Goal: Task Accomplishment & Management: Use online tool/utility

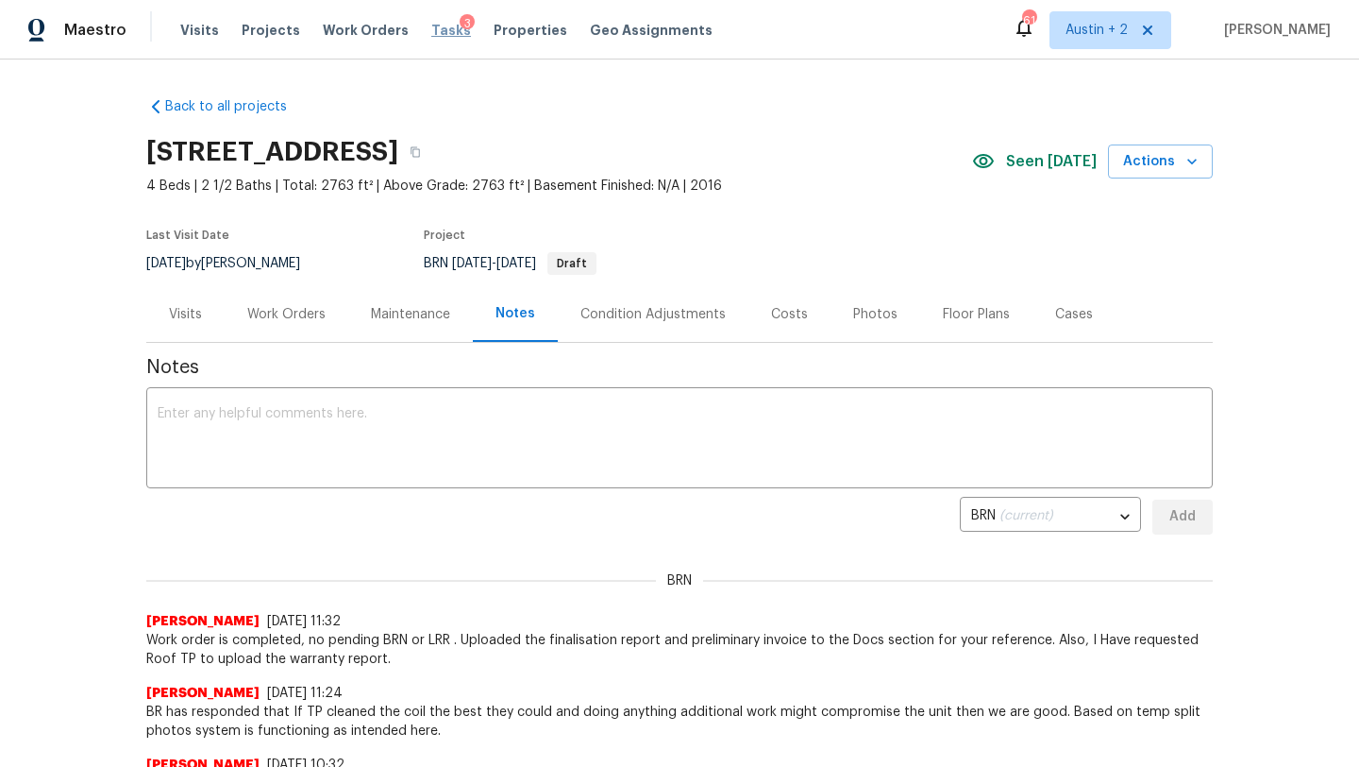
click at [437, 24] on span "Tasks" at bounding box center [451, 30] width 40 height 13
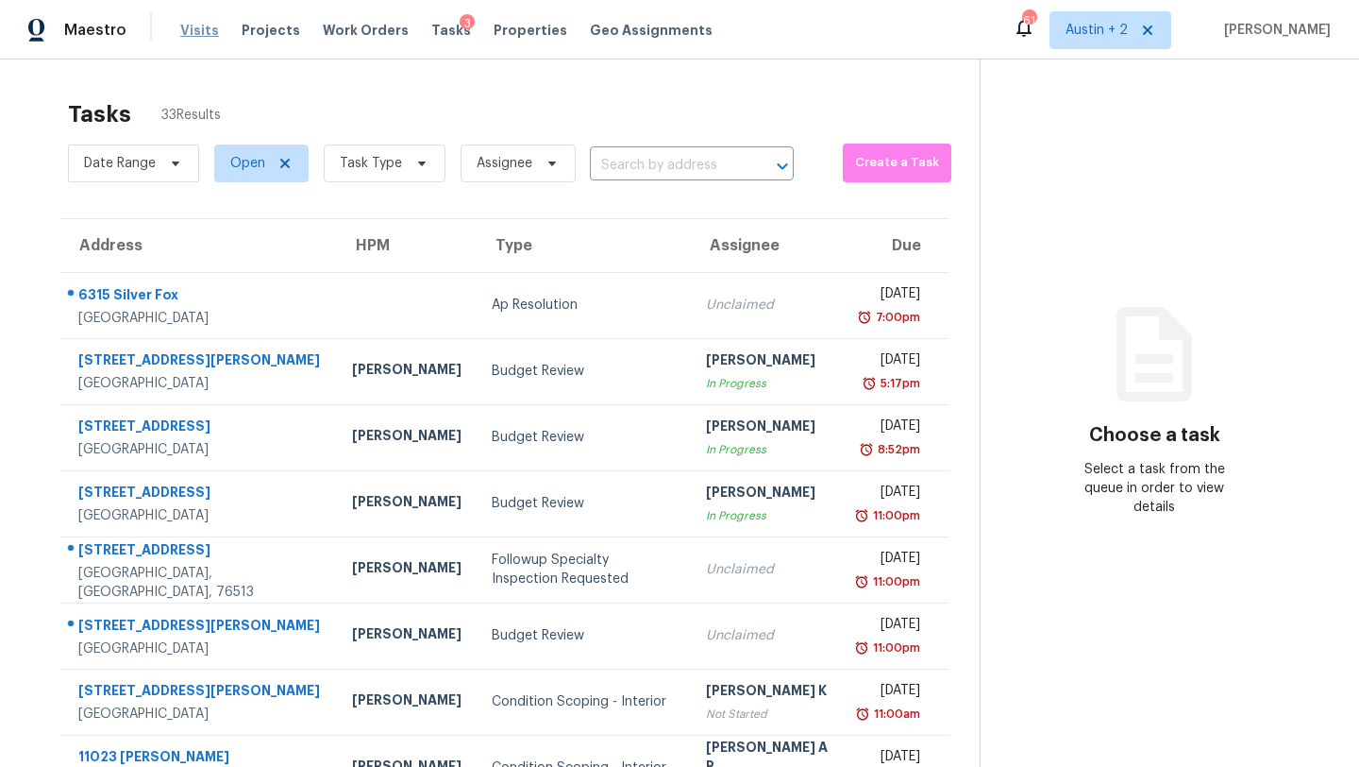
click at [194, 28] on span "Visits" at bounding box center [199, 30] width 39 height 19
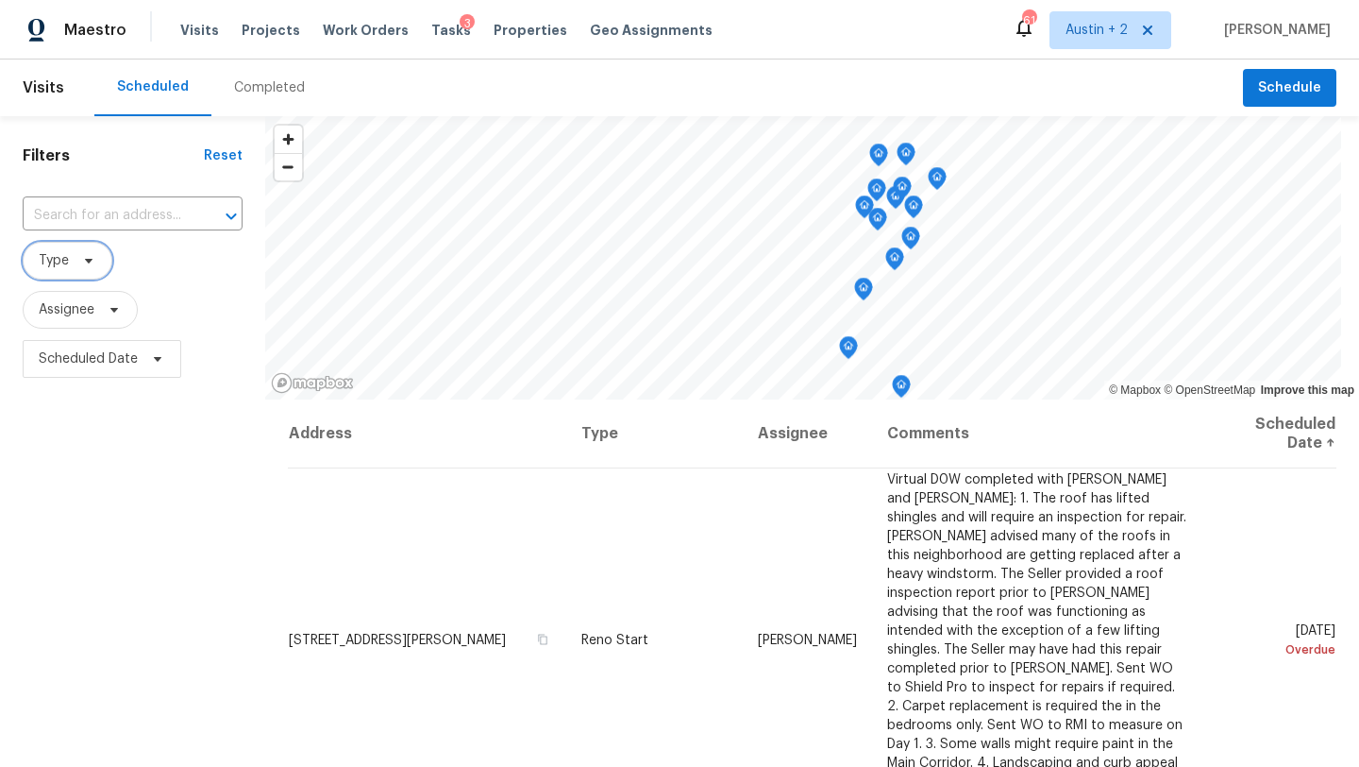
click at [82, 266] on icon at bounding box center [88, 260] width 15 height 15
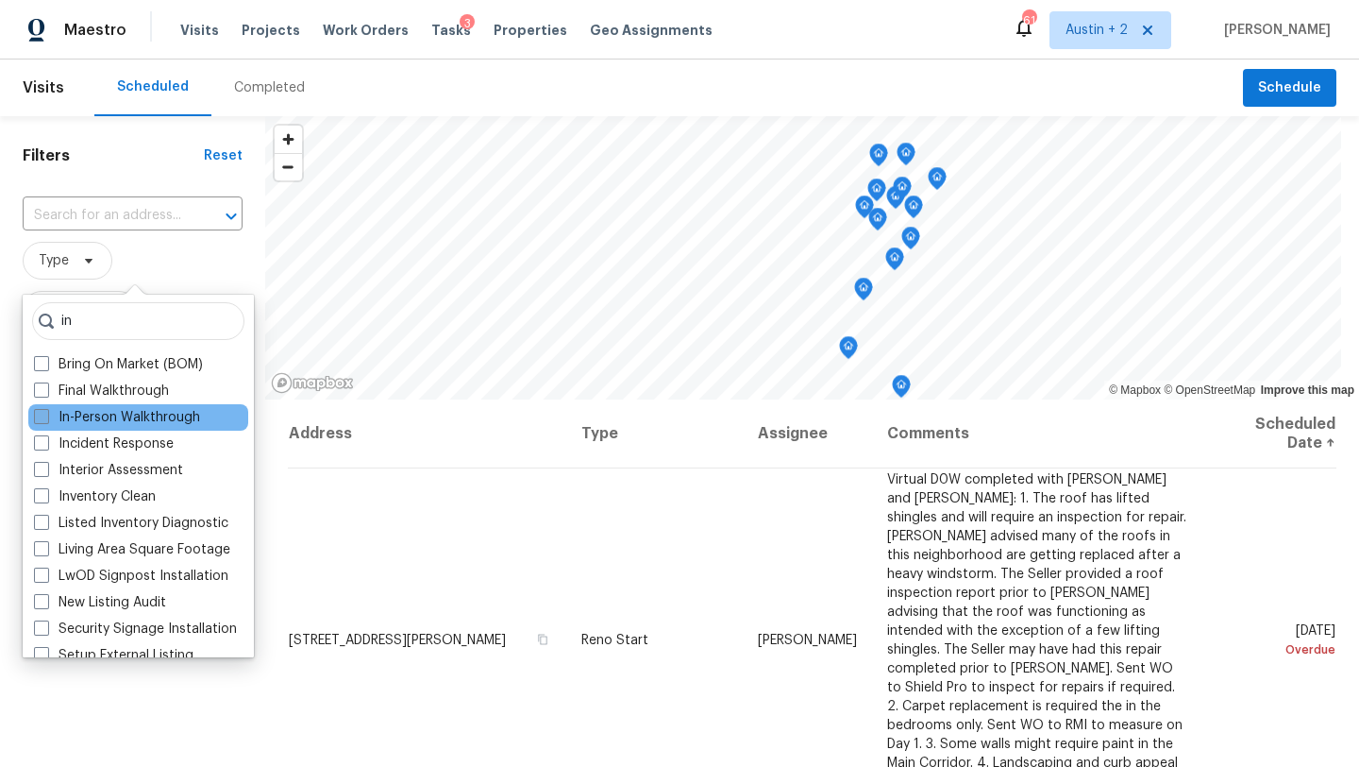
type input "in"
click at [125, 422] on label "In-Person Walkthrough" at bounding box center [117, 417] width 166 height 19
click at [46, 420] on input "In-Person Walkthrough" at bounding box center [40, 414] width 12 height 12
checkbox input "true"
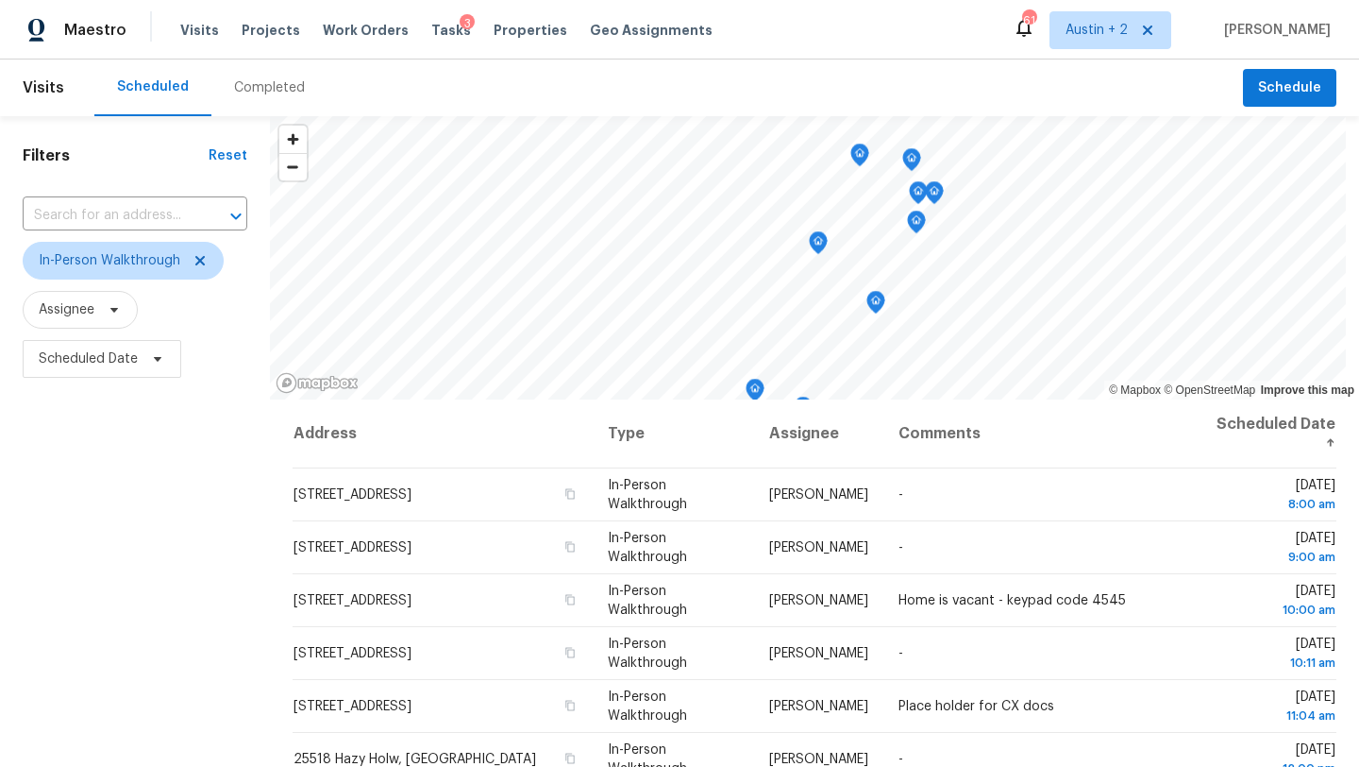
click at [388, 72] on div "Scheduled Completed" at bounding box center [668, 87] width 1149 height 57
click at [1103, 32] on span "Austin + 2" at bounding box center [1097, 30] width 62 height 19
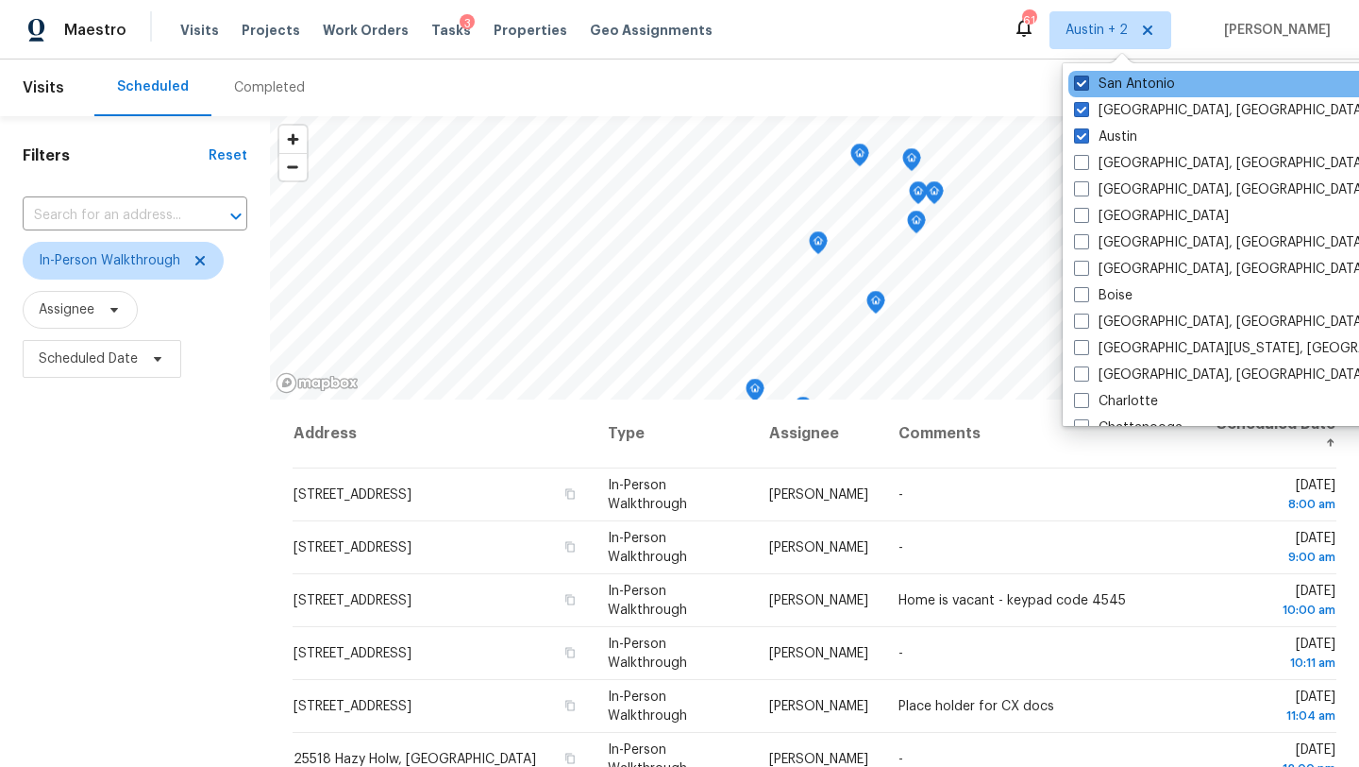
click at [1107, 84] on label "San Antonio" at bounding box center [1124, 84] width 101 height 19
click at [1087, 84] on input "San Antonio" at bounding box center [1080, 81] width 12 height 12
checkbox input "false"
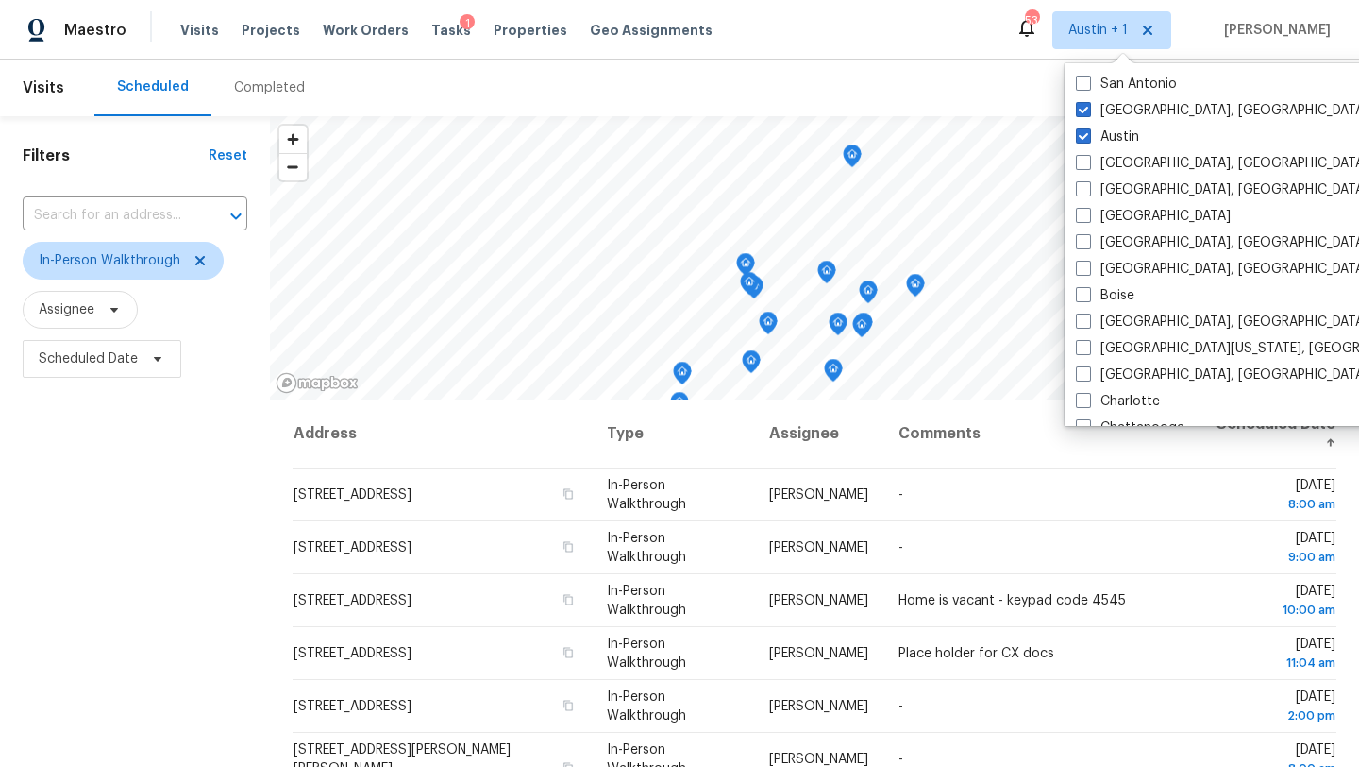
click at [117, 532] on div "Filters Reset ​ In-Person Walkthrough Assignee Scheduled Date" at bounding box center [135, 564] width 270 height 897
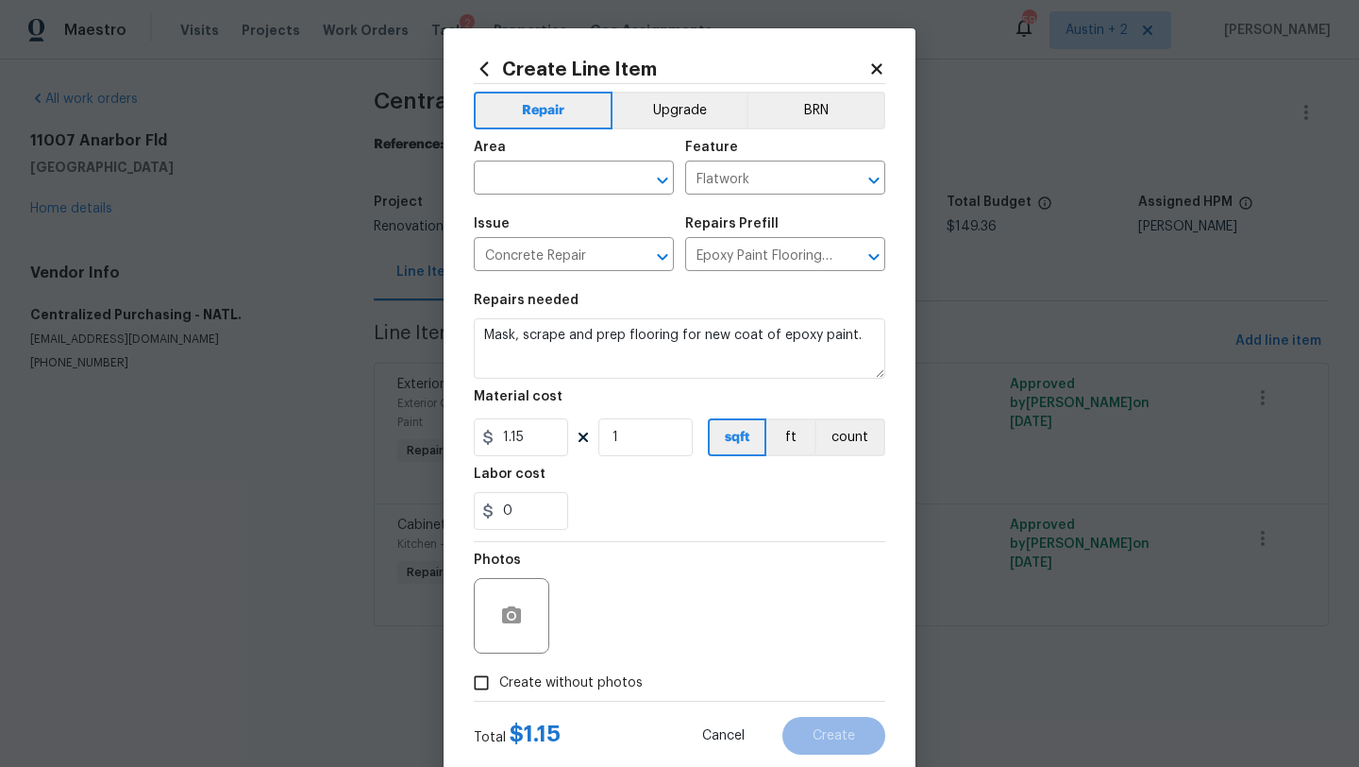
click at [877, 69] on icon at bounding box center [876, 68] width 10 height 10
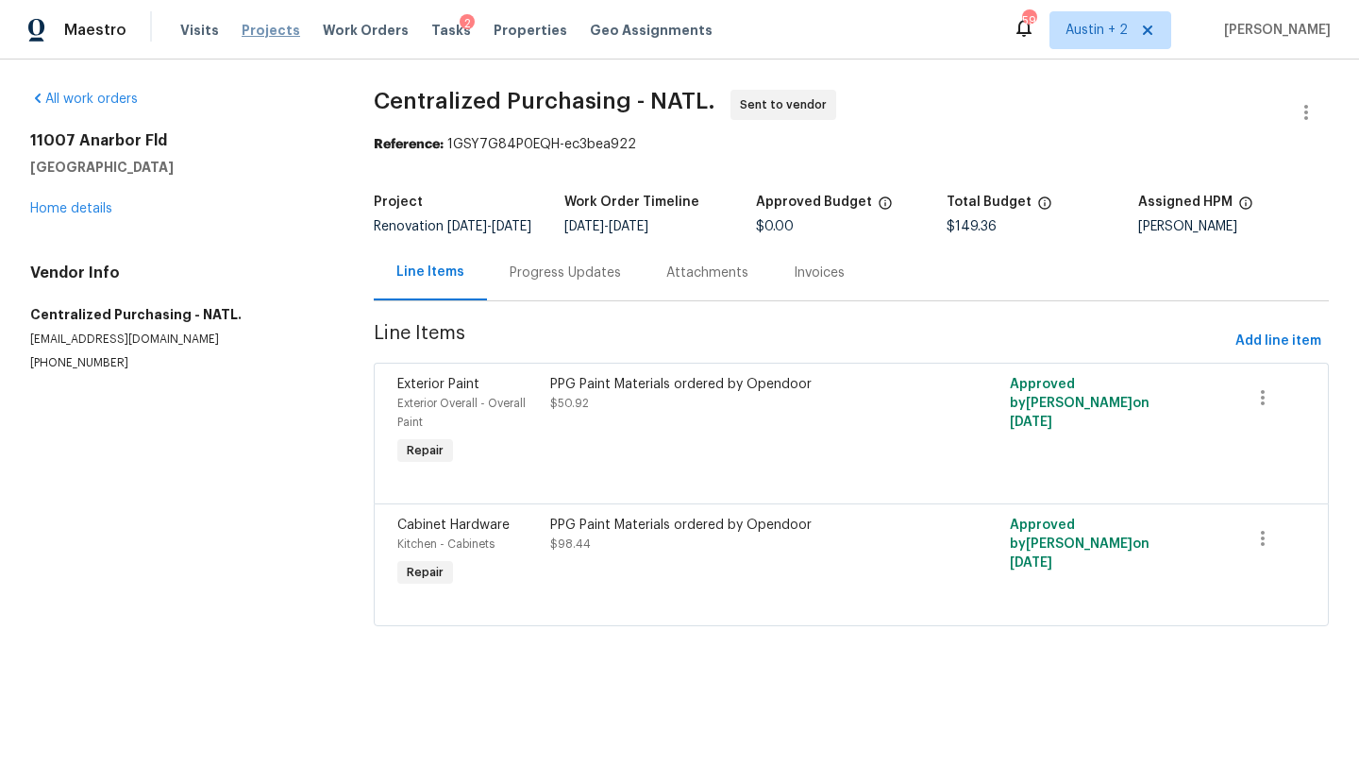
click at [279, 24] on span "Projects" at bounding box center [271, 30] width 59 height 19
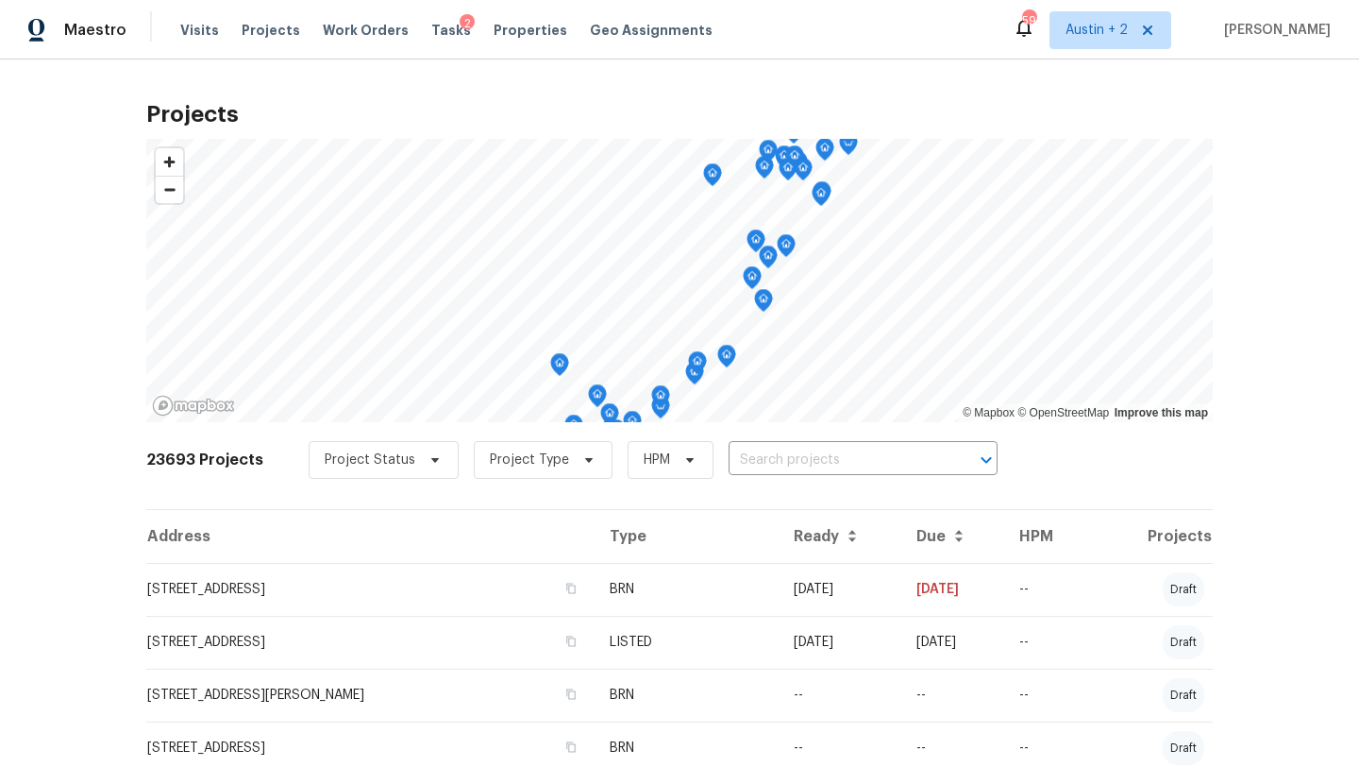
click at [180, 41] on div "Visits Projects Work Orders Tasks 2 Properties Geo Assignments" at bounding box center [457, 30] width 555 height 38
click at [191, 28] on span "Visits" at bounding box center [199, 30] width 39 height 19
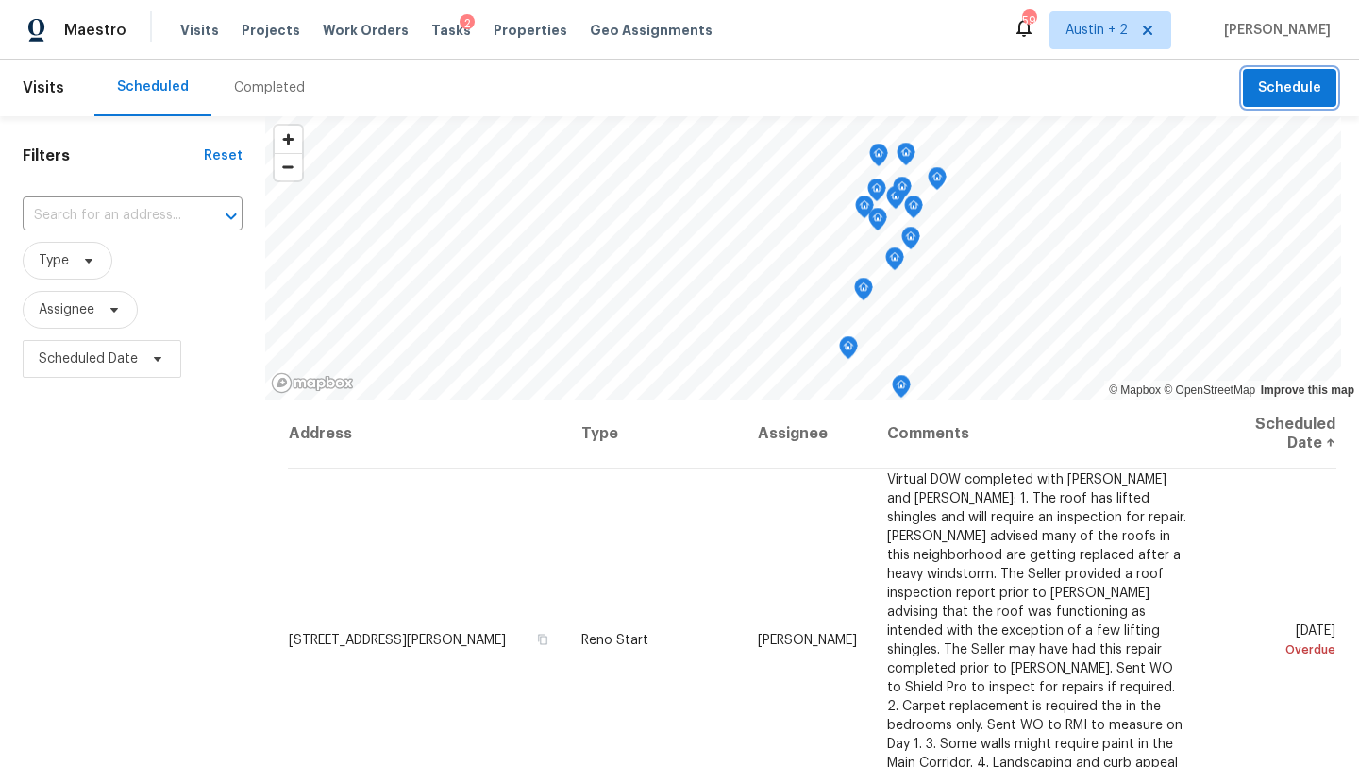
click at [1301, 83] on span "Schedule" at bounding box center [1289, 88] width 63 height 24
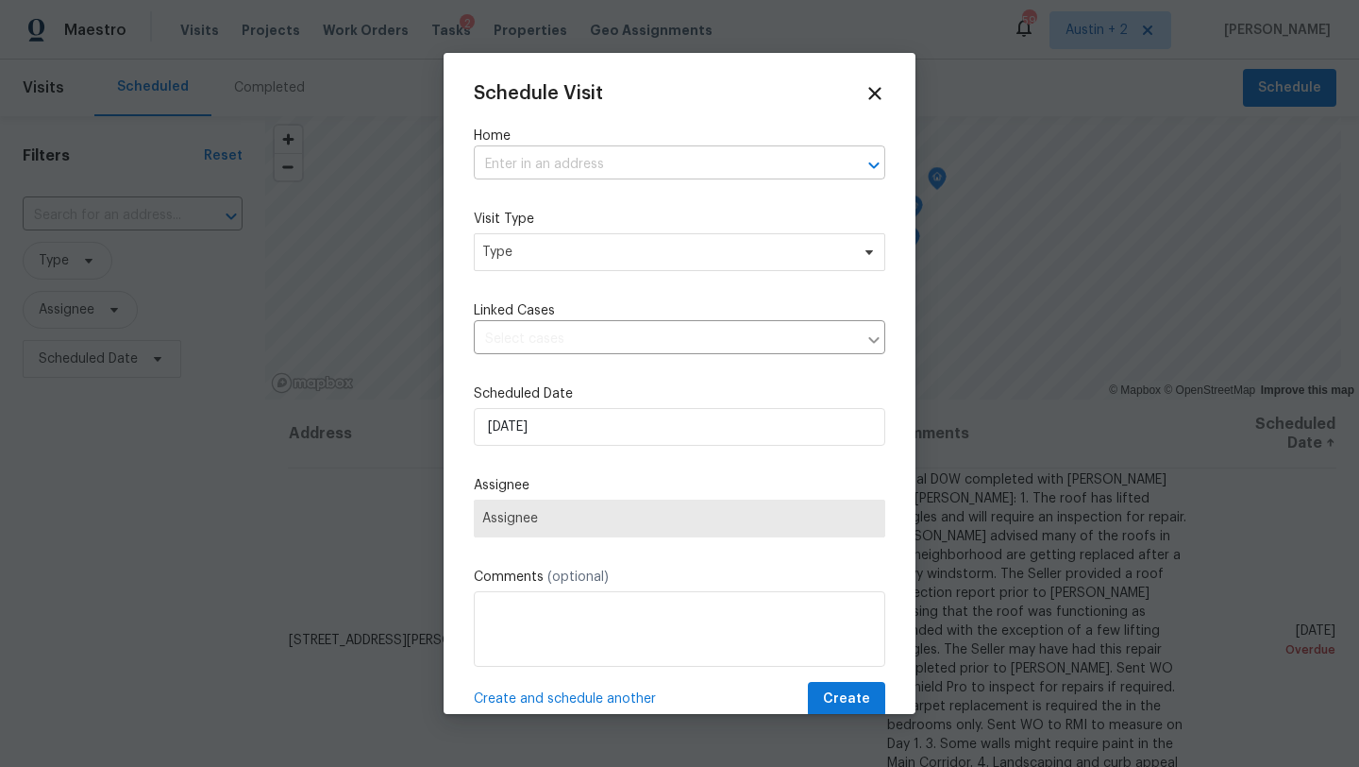
click at [594, 153] on input "text" at bounding box center [653, 164] width 359 height 29
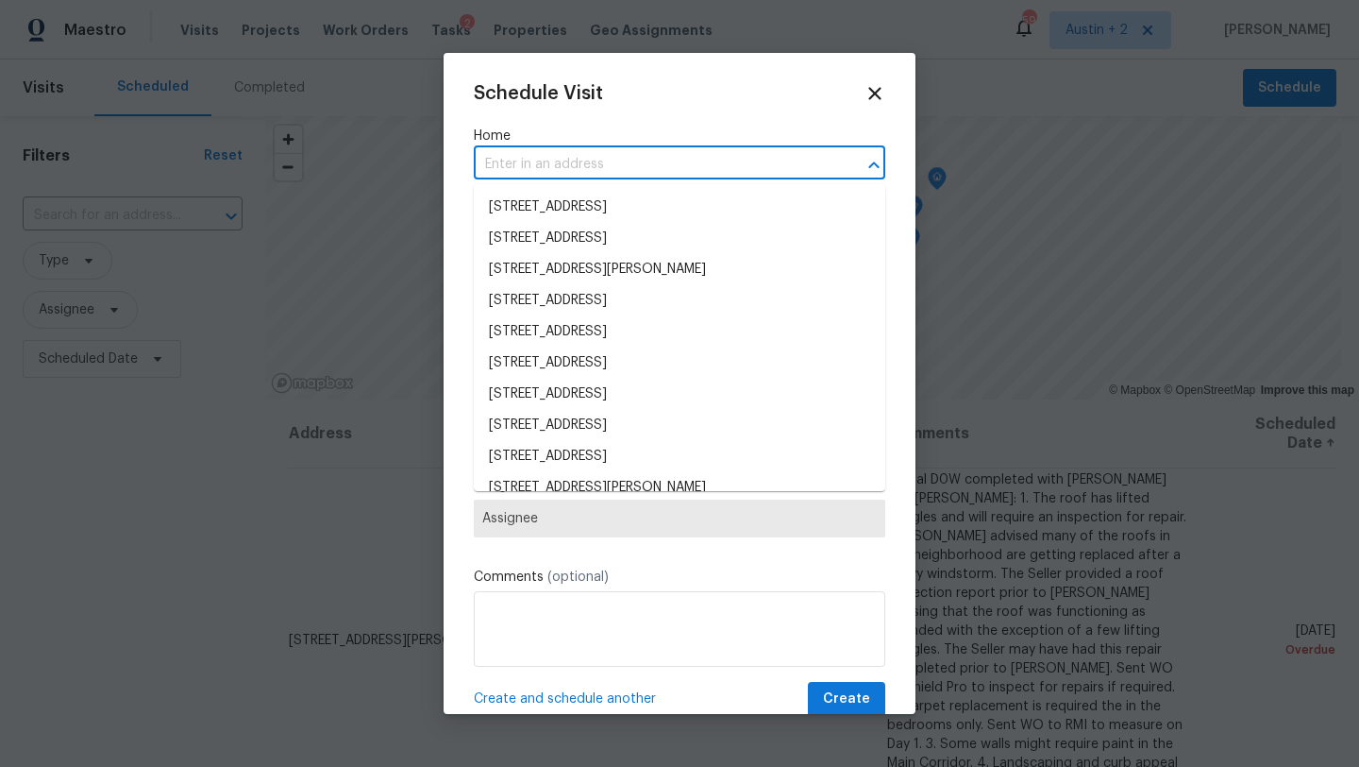
paste input "[STREET_ADDRESS]"
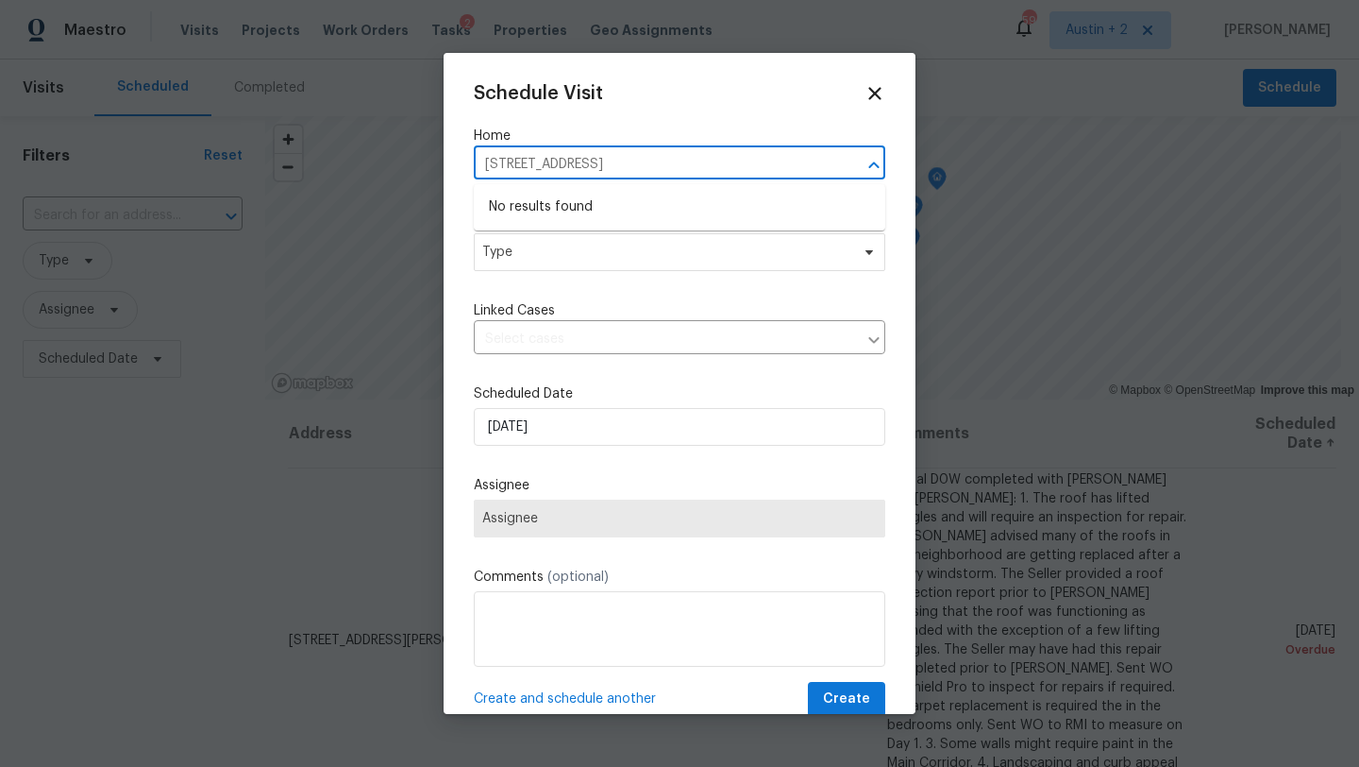
drag, startPoint x: 731, startPoint y: 168, endPoint x: 603, endPoint y: 167, distance: 127.5
click at [603, 167] on input "[STREET_ADDRESS]" at bounding box center [653, 164] width 359 height 29
type input "[STREET_ADDRESS]"
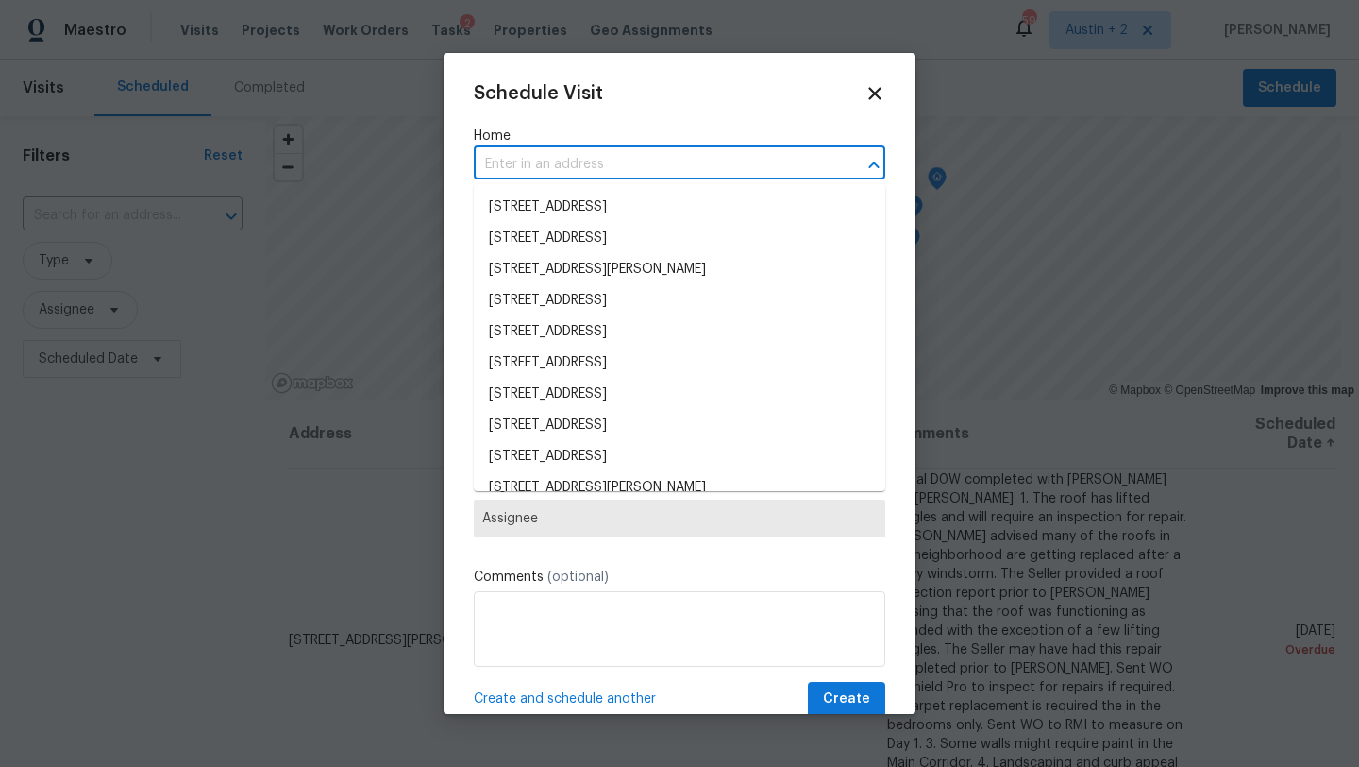
click at [550, 160] on input "text" at bounding box center [653, 164] width 359 height 29
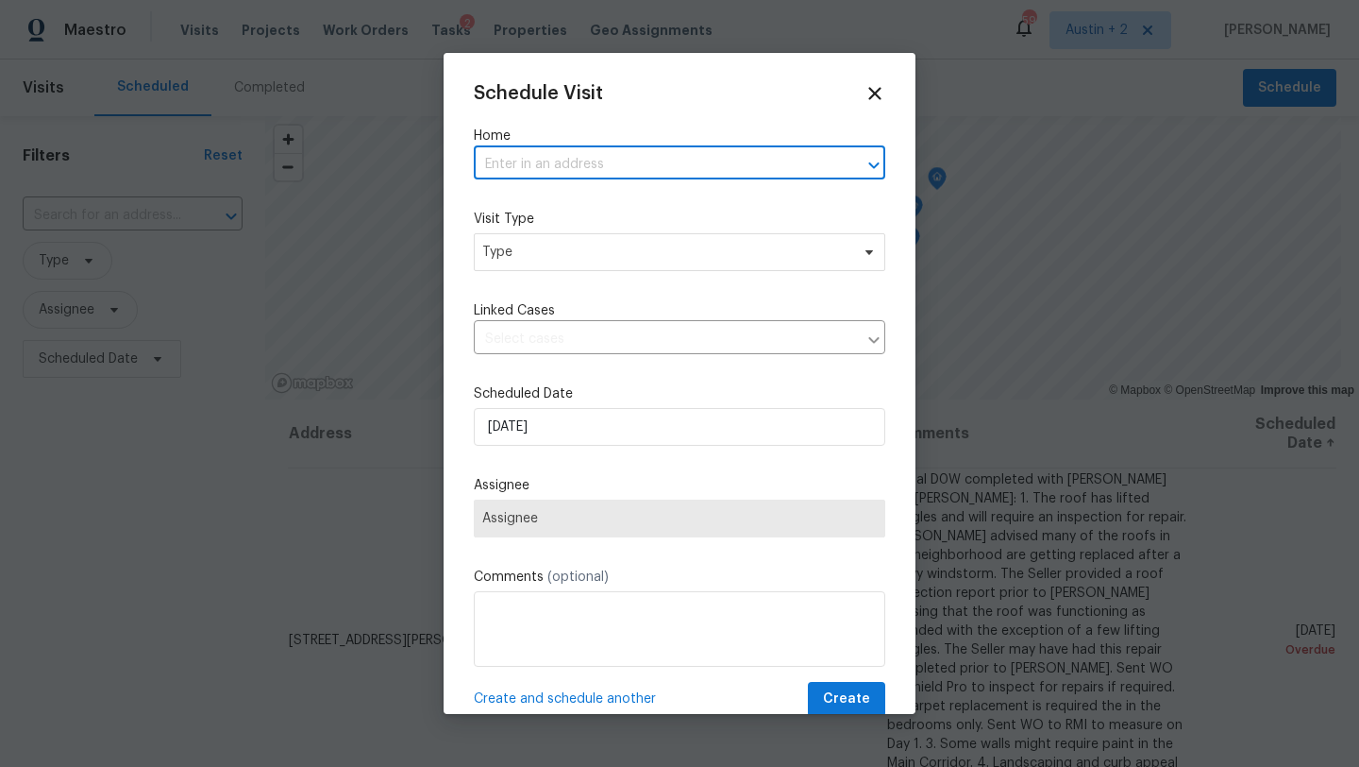
paste input "[STREET_ADDRESS]"
drag, startPoint x: 607, startPoint y: 161, endPoint x: 795, endPoint y: 161, distance: 187.9
click at [795, 161] on input "[STREET_ADDRESS]" at bounding box center [653, 164] width 359 height 29
type input "10610"
click at [861, 88] on div "Schedule Visit" at bounding box center [680, 93] width 412 height 21
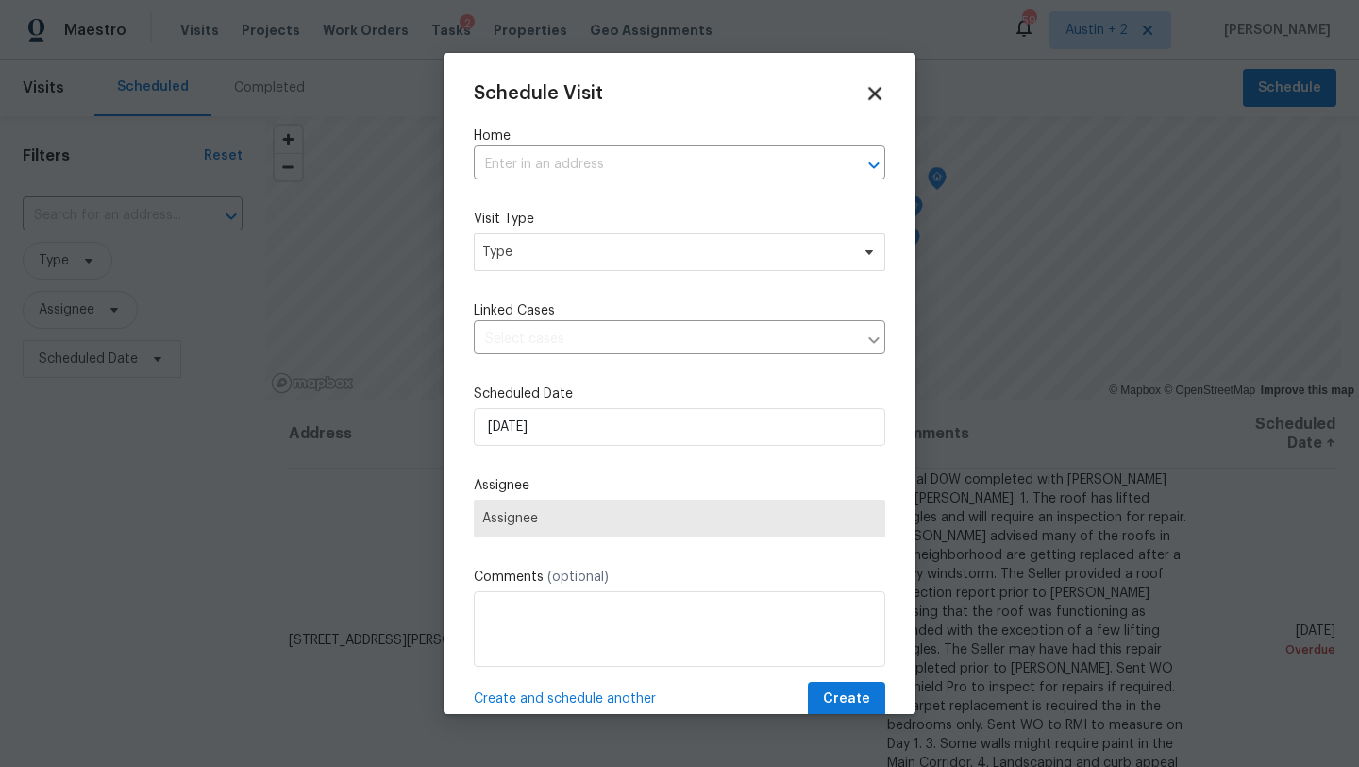
click at [881, 90] on icon at bounding box center [875, 93] width 22 height 22
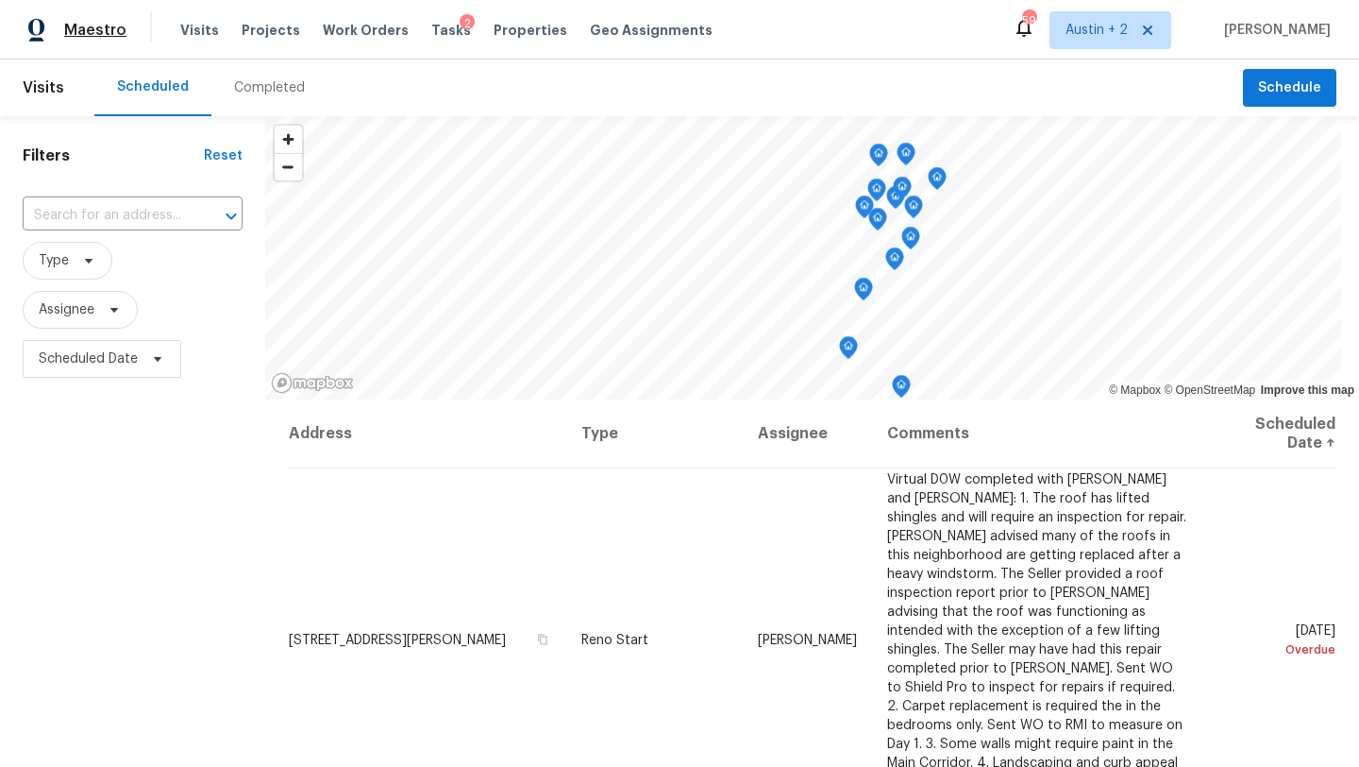
click at [110, 31] on span "Maestro" at bounding box center [95, 30] width 62 height 19
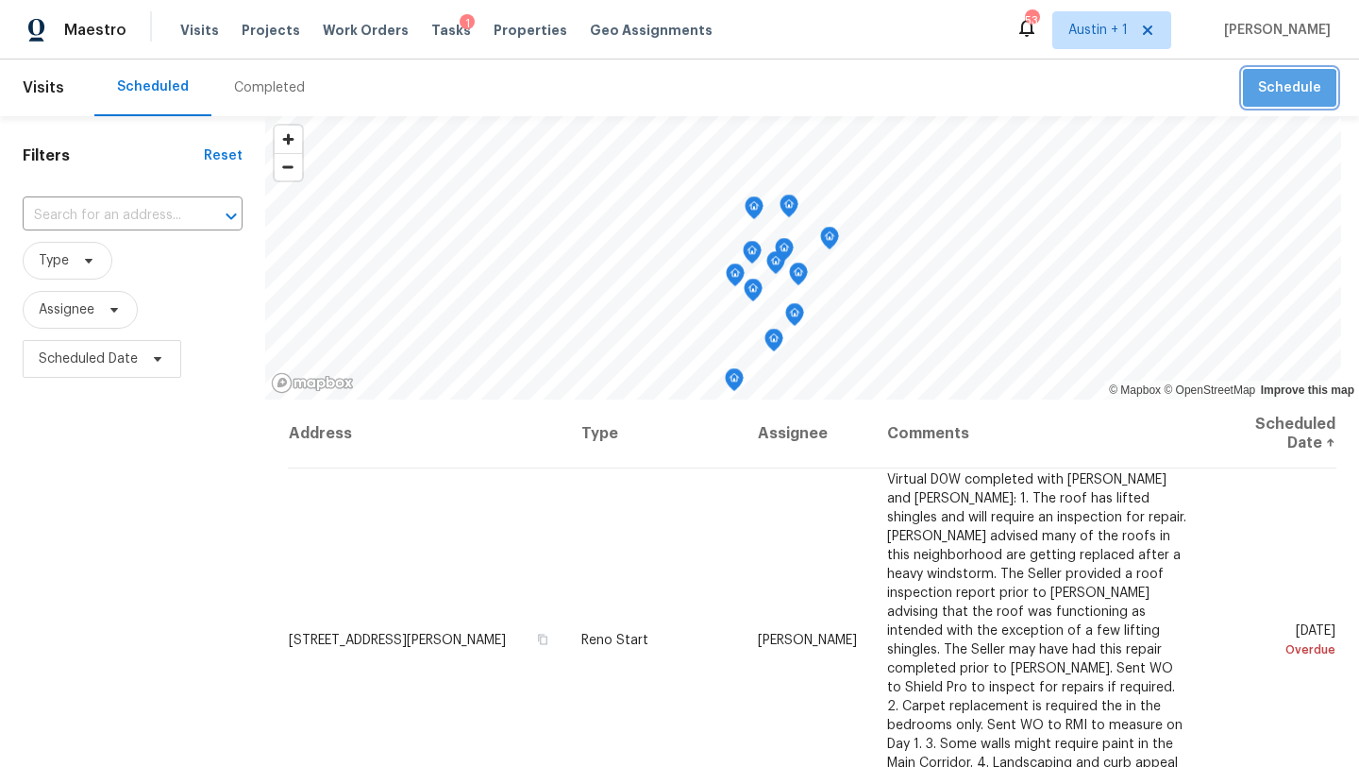
click at [1280, 104] on button "Schedule" at bounding box center [1289, 88] width 93 height 39
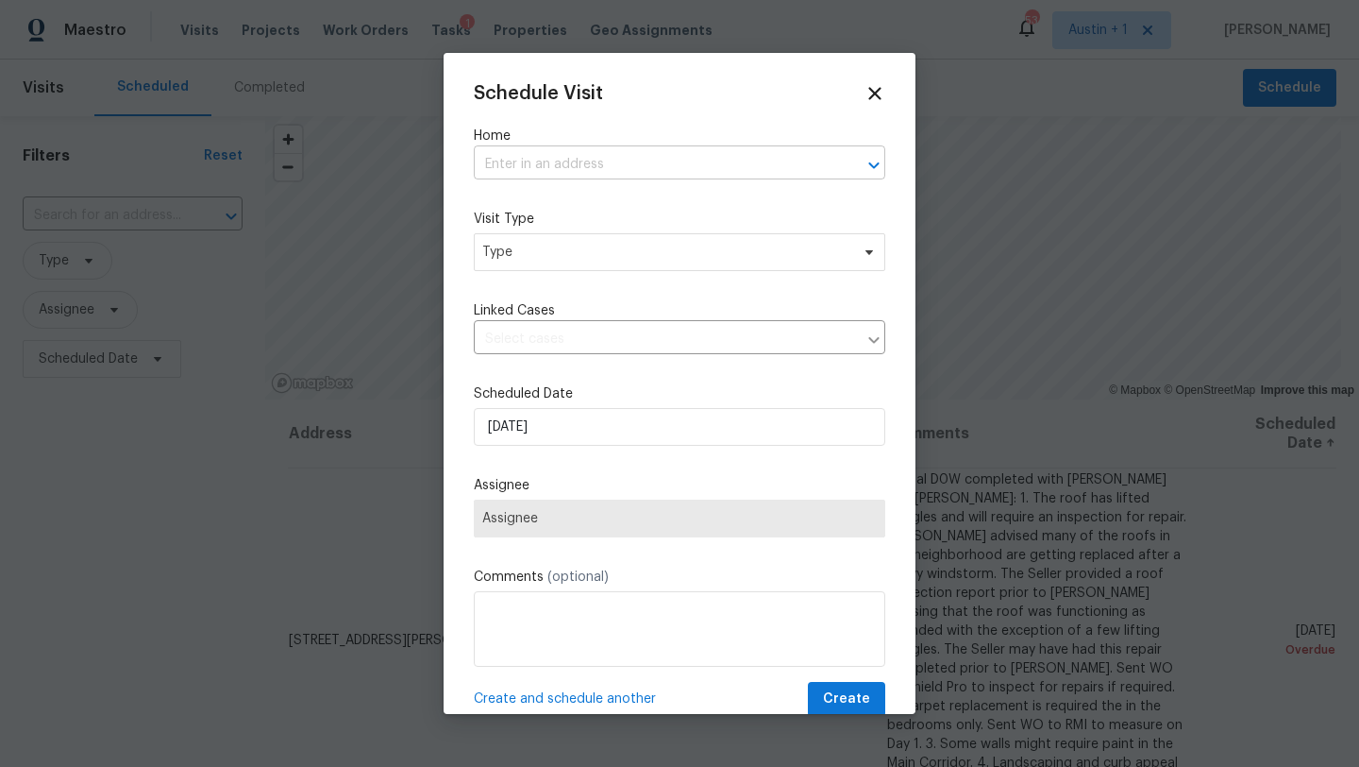
click at [517, 166] on input "text" at bounding box center [653, 164] width 359 height 29
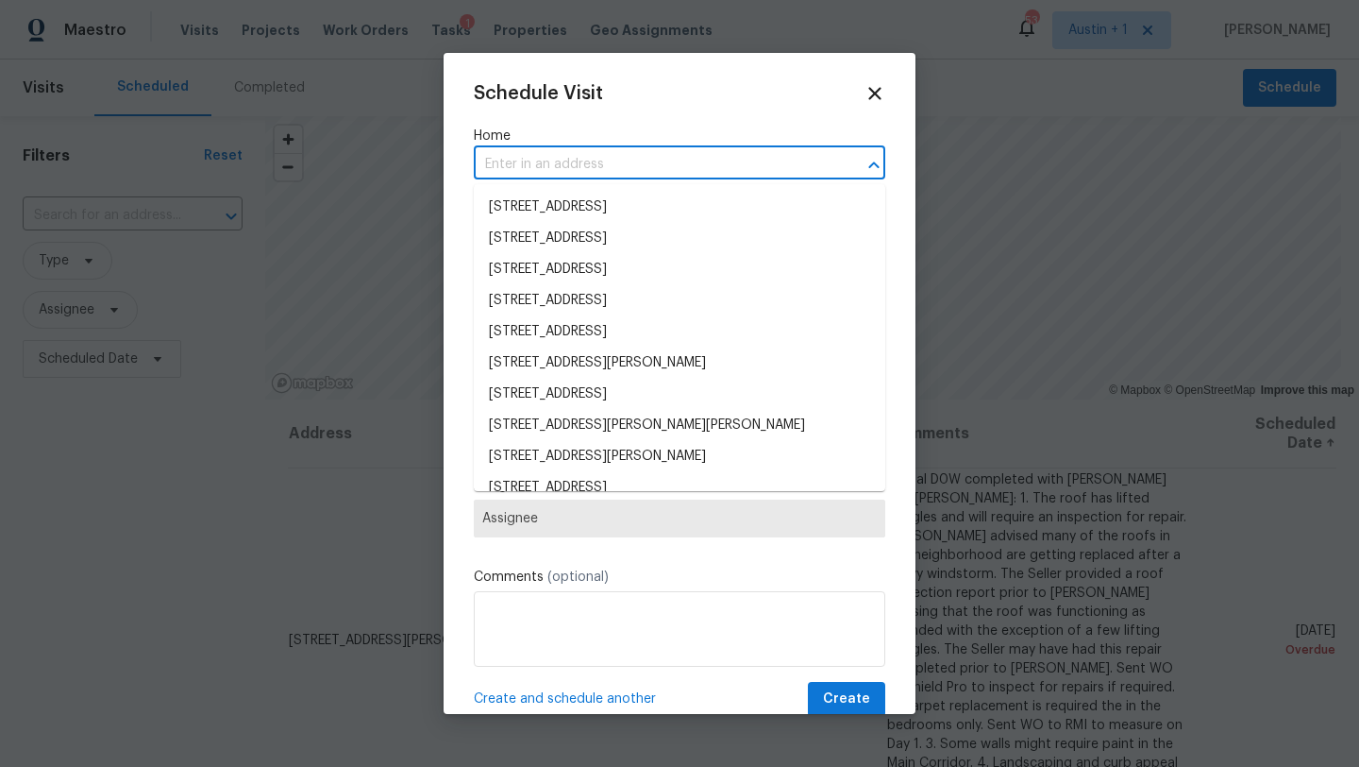
paste input "[STREET_ADDRESS]"
type input "[STREET_ADDRESS]"
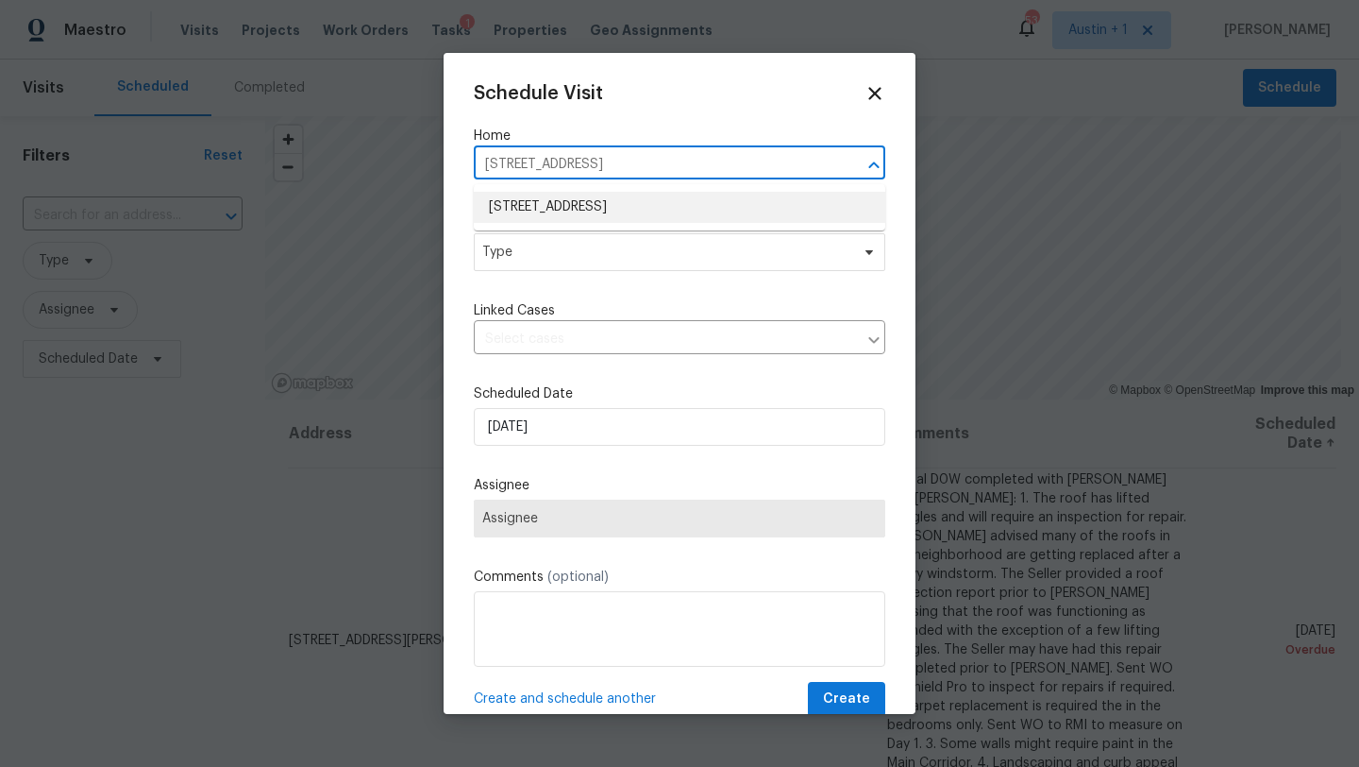
click at [532, 202] on li "[STREET_ADDRESS]" at bounding box center [680, 207] width 412 height 31
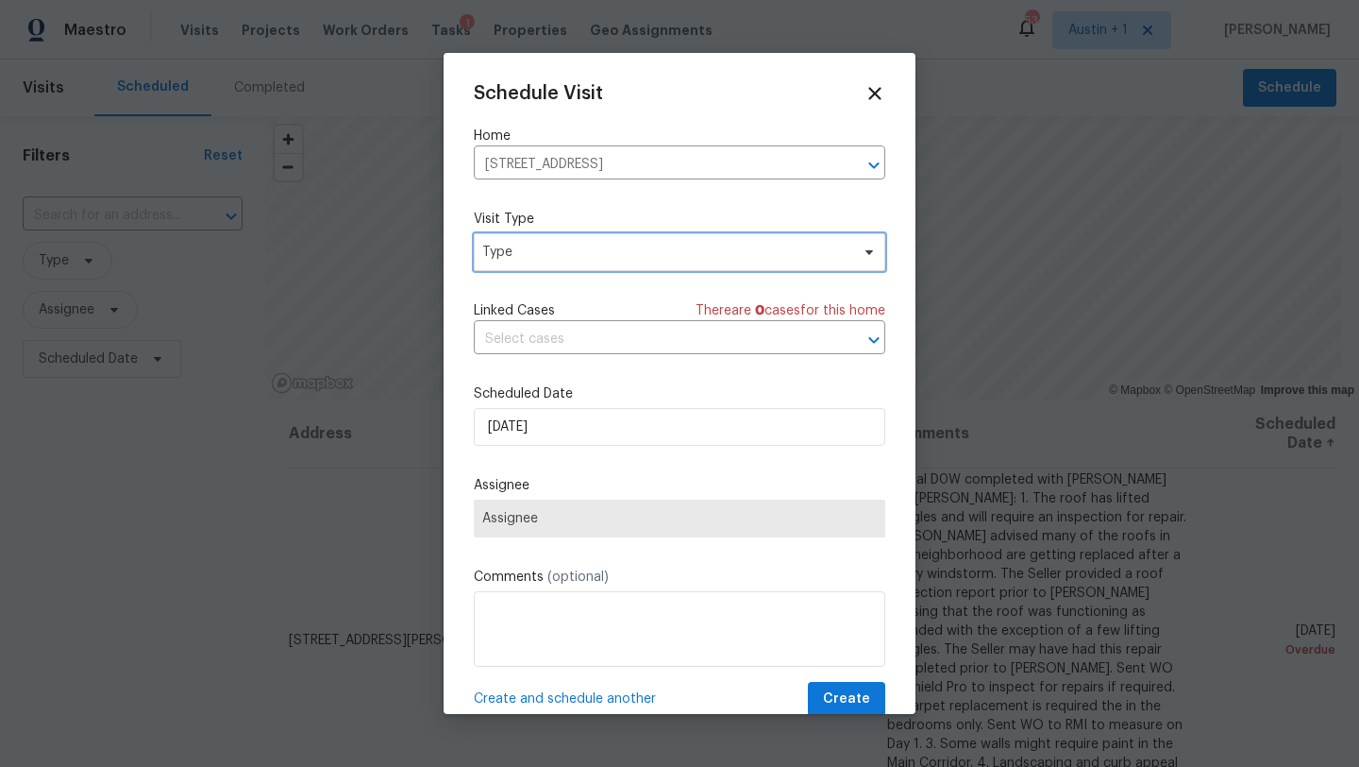
click at [553, 253] on span "Type" at bounding box center [665, 252] width 367 height 19
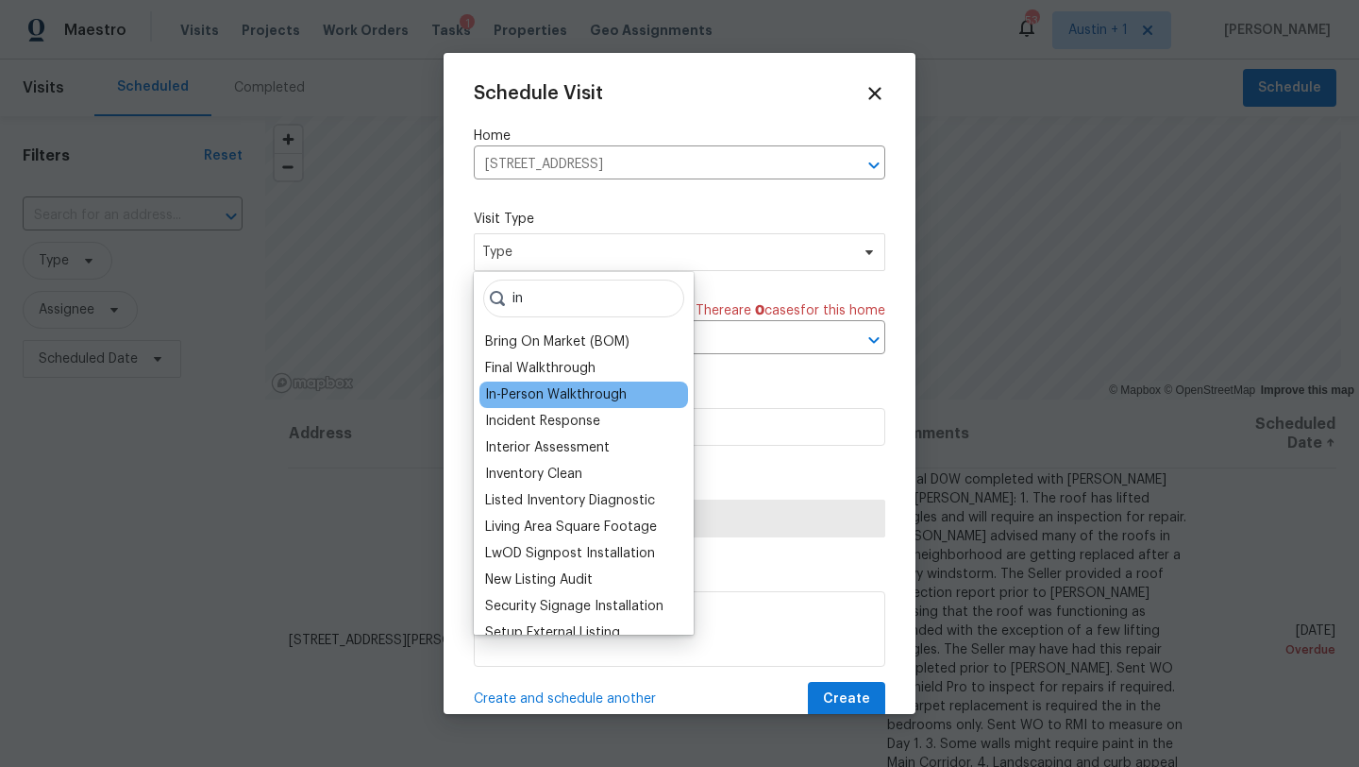
type input "in"
click at [551, 394] on div "In-Person Walkthrough" at bounding box center [556, 394] width 142 height 19
type input "08/11/2025 2:03 pm"
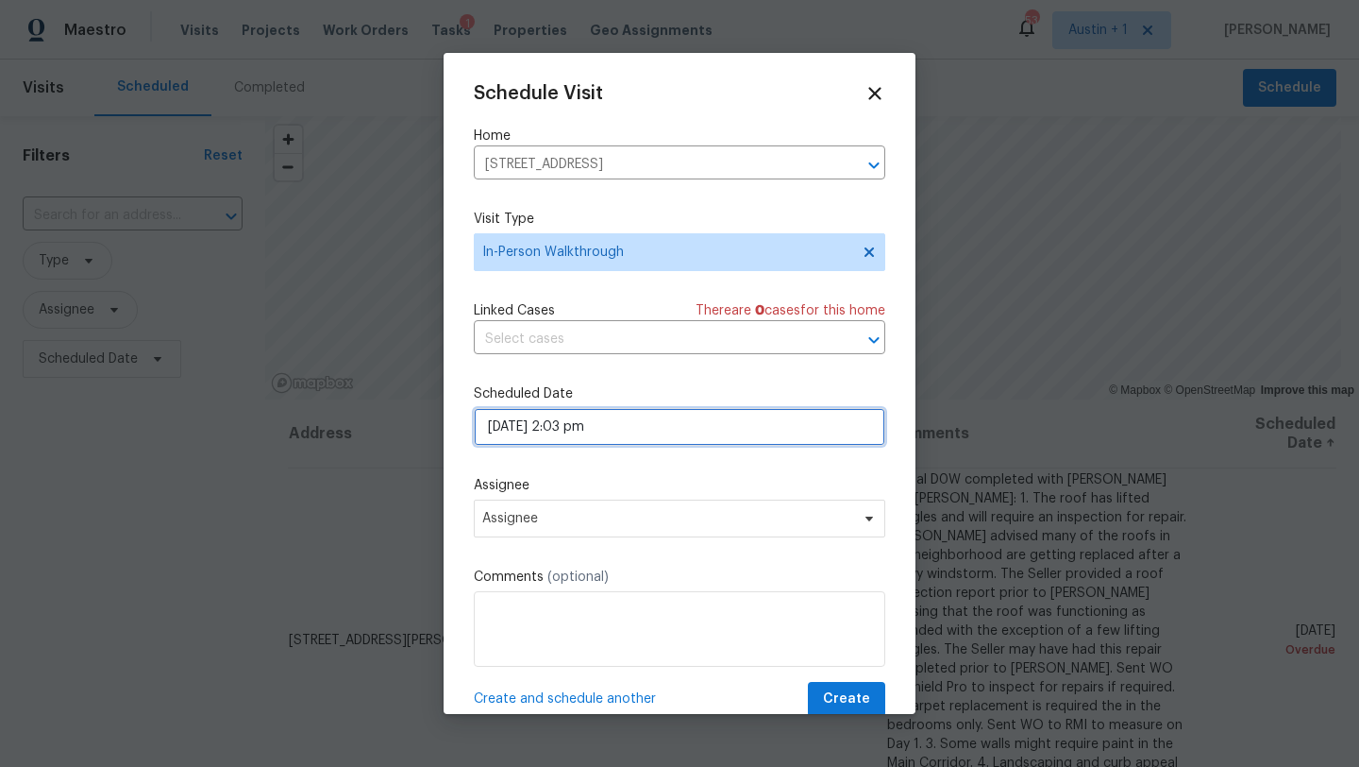
click at [577, 424] on input "08/11/2025 2:03 pm" at bounding box center [680, 427] width 412 height 38
select select "pm"
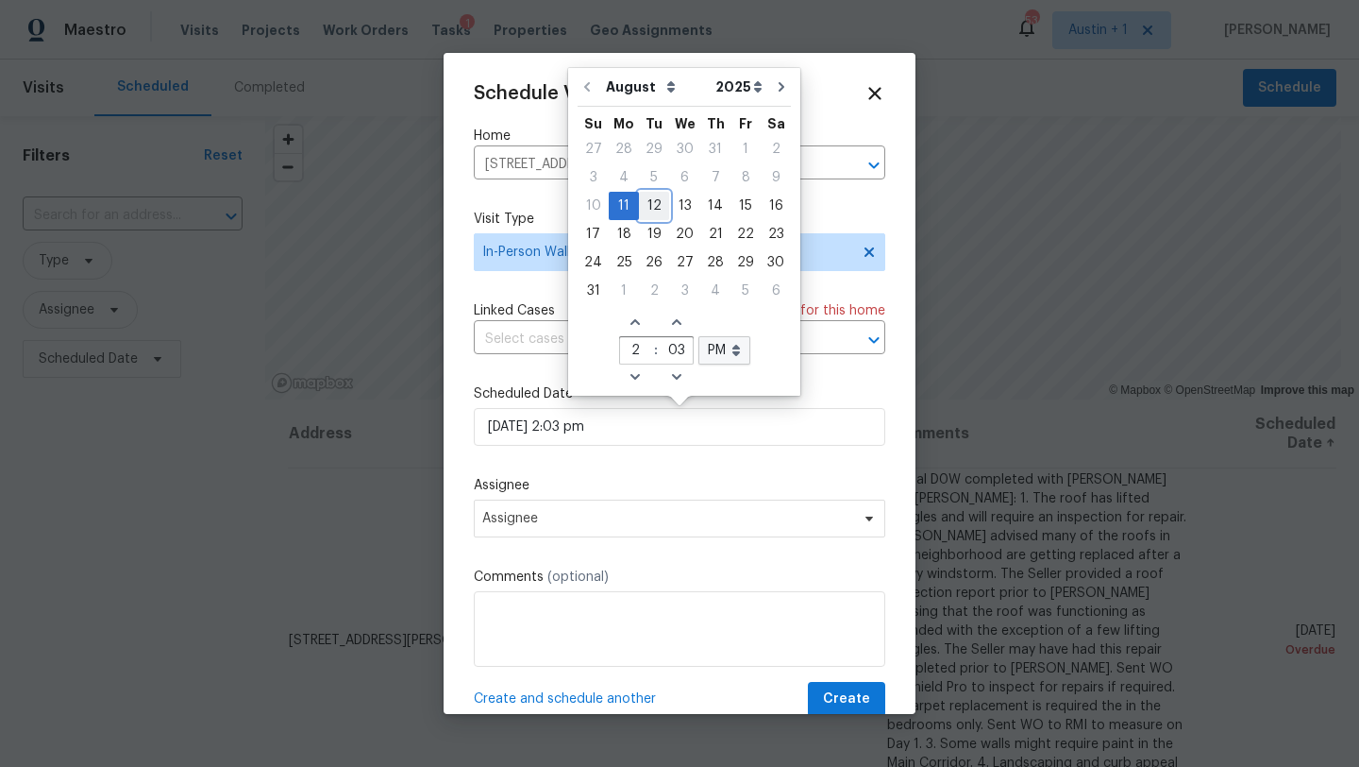
click at [650, 209] on div "12" at bounding box center [654, 206] width 30 height 26
type input "08/12/2025 2:03 pm"
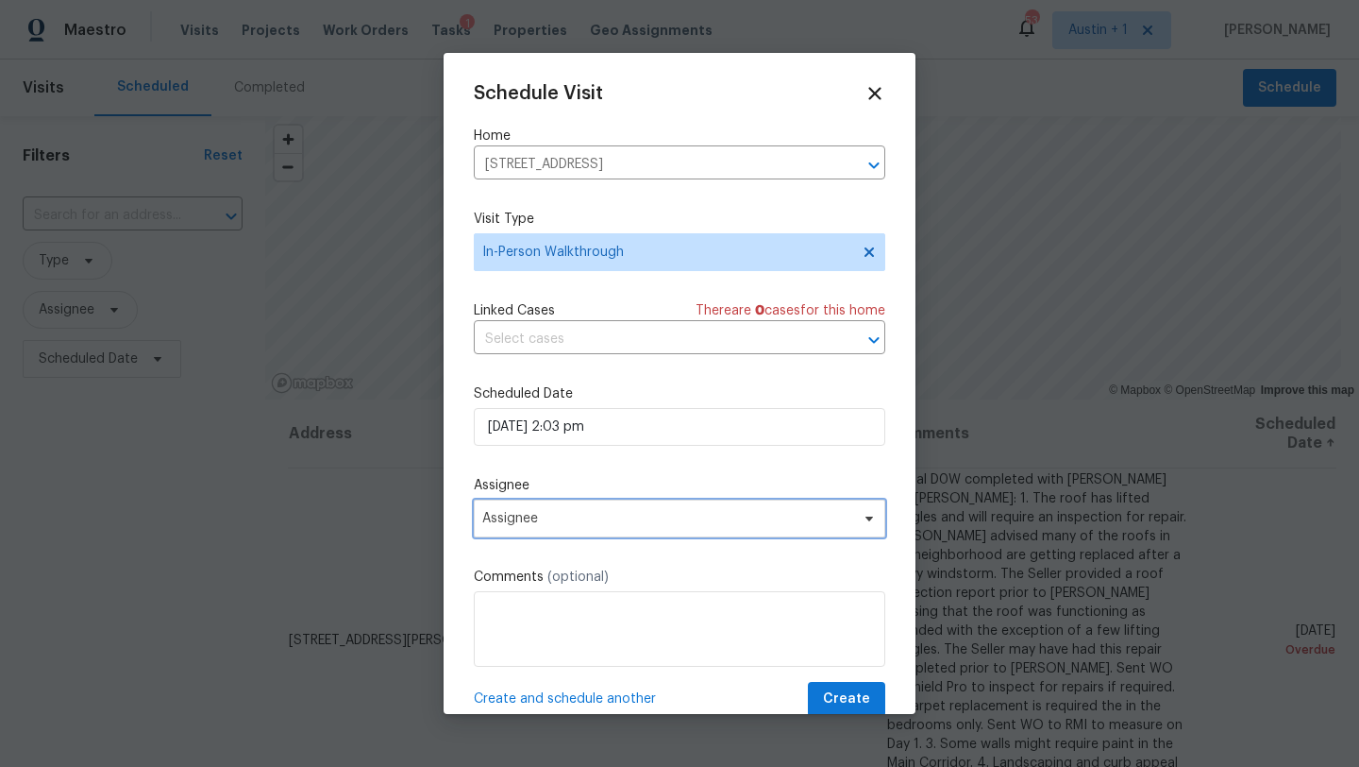
click at [569, 512] on span "Assignee" at bounding box center [667, 518] width 370 height 15
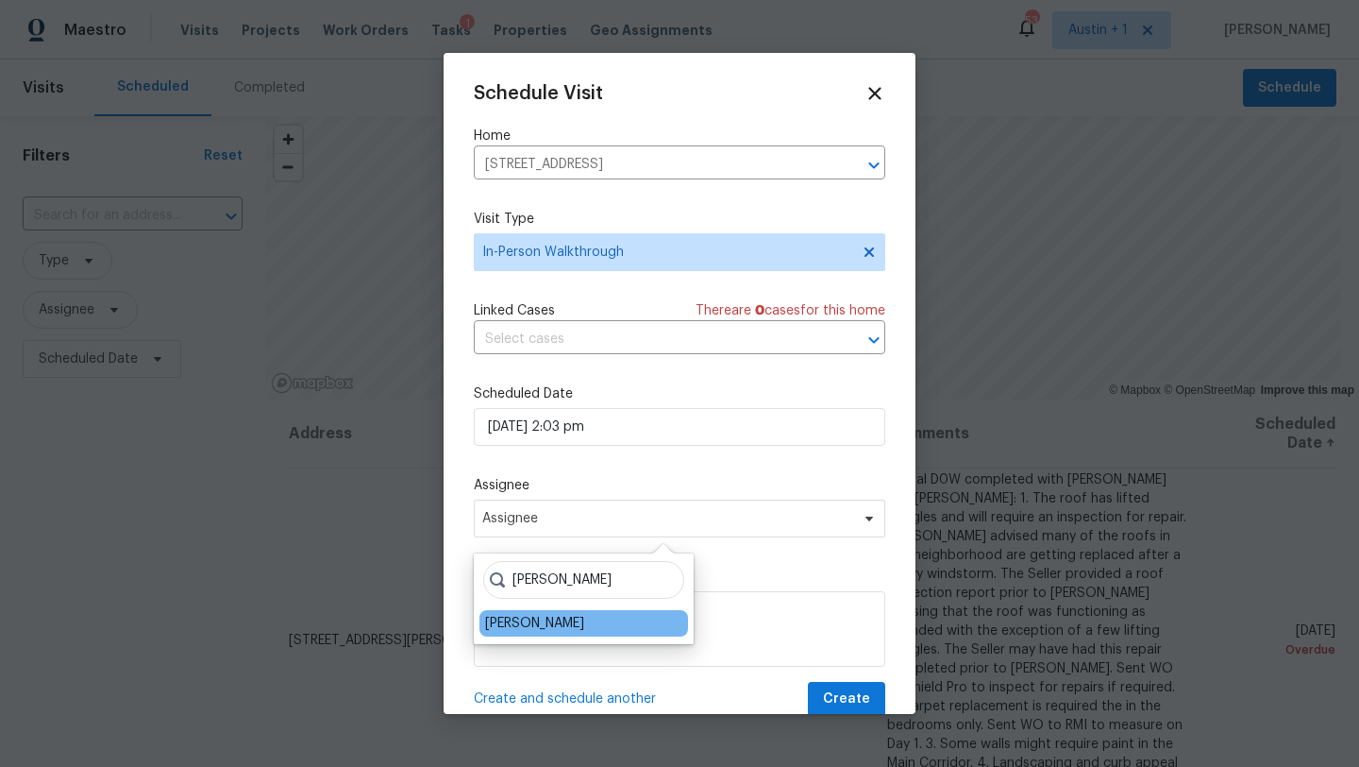
type input "sheila"
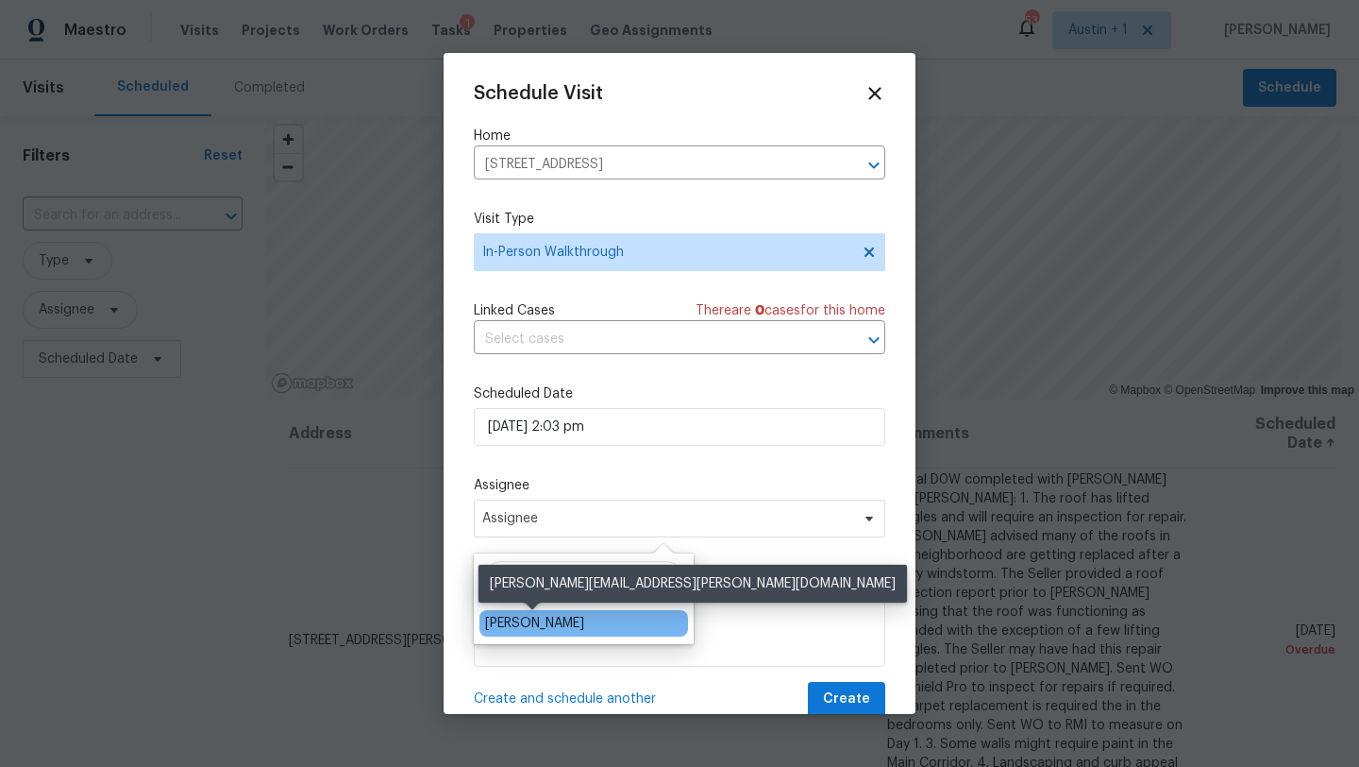
click at [567, 619] on div "[PERSON_NAME]" at bounding box center [534, 623] width 99 height 19
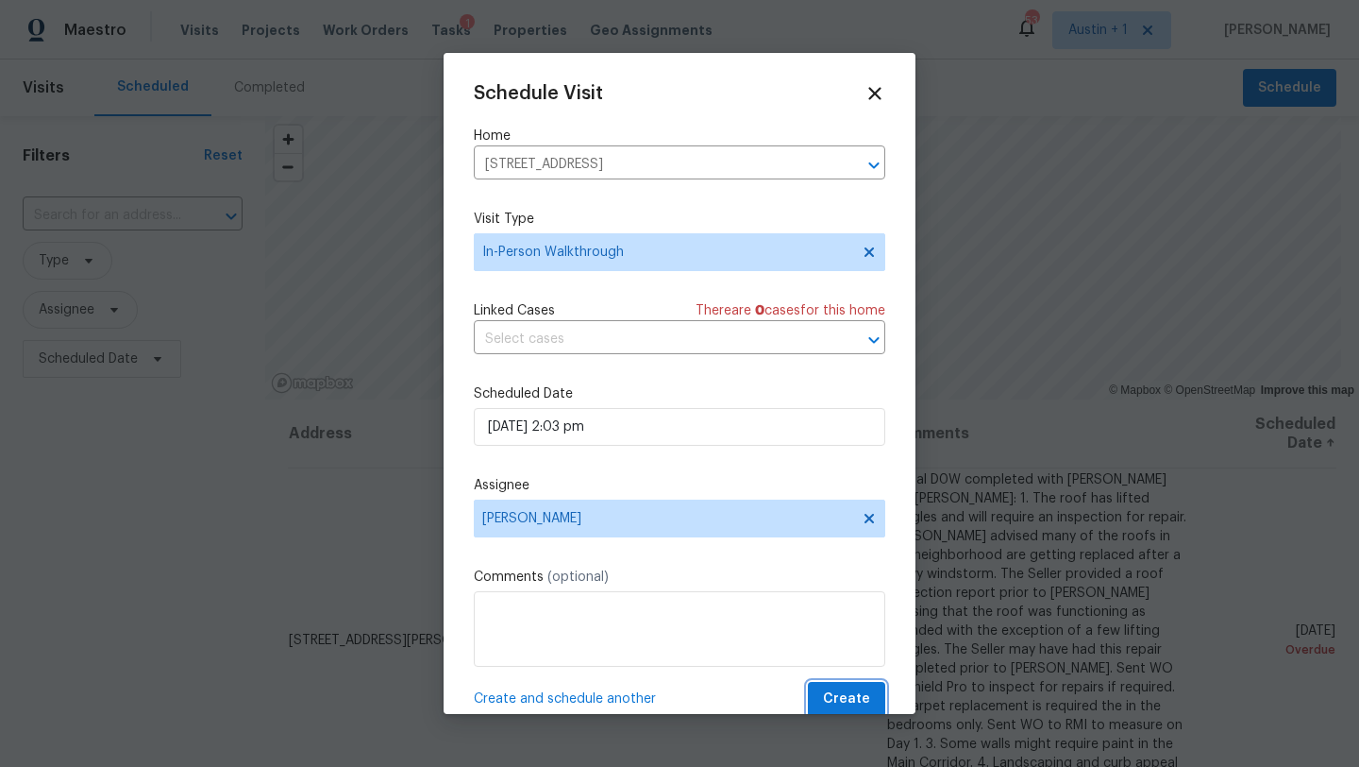
click at [822, 710] on button "Create" at bounding box center [846, 699] width 77 height 35
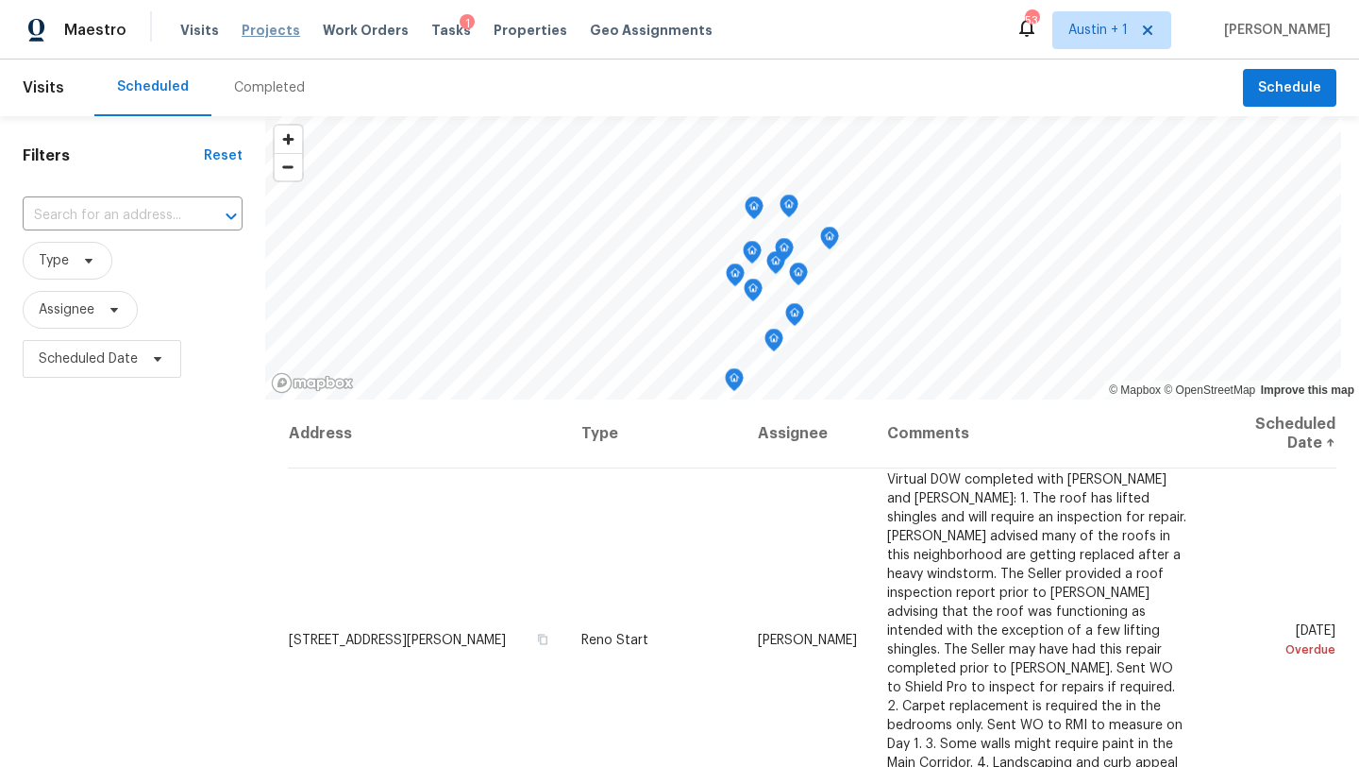
click at [268, 30] on span "Projects" at bounding box center [271, 30] width 59 height 19
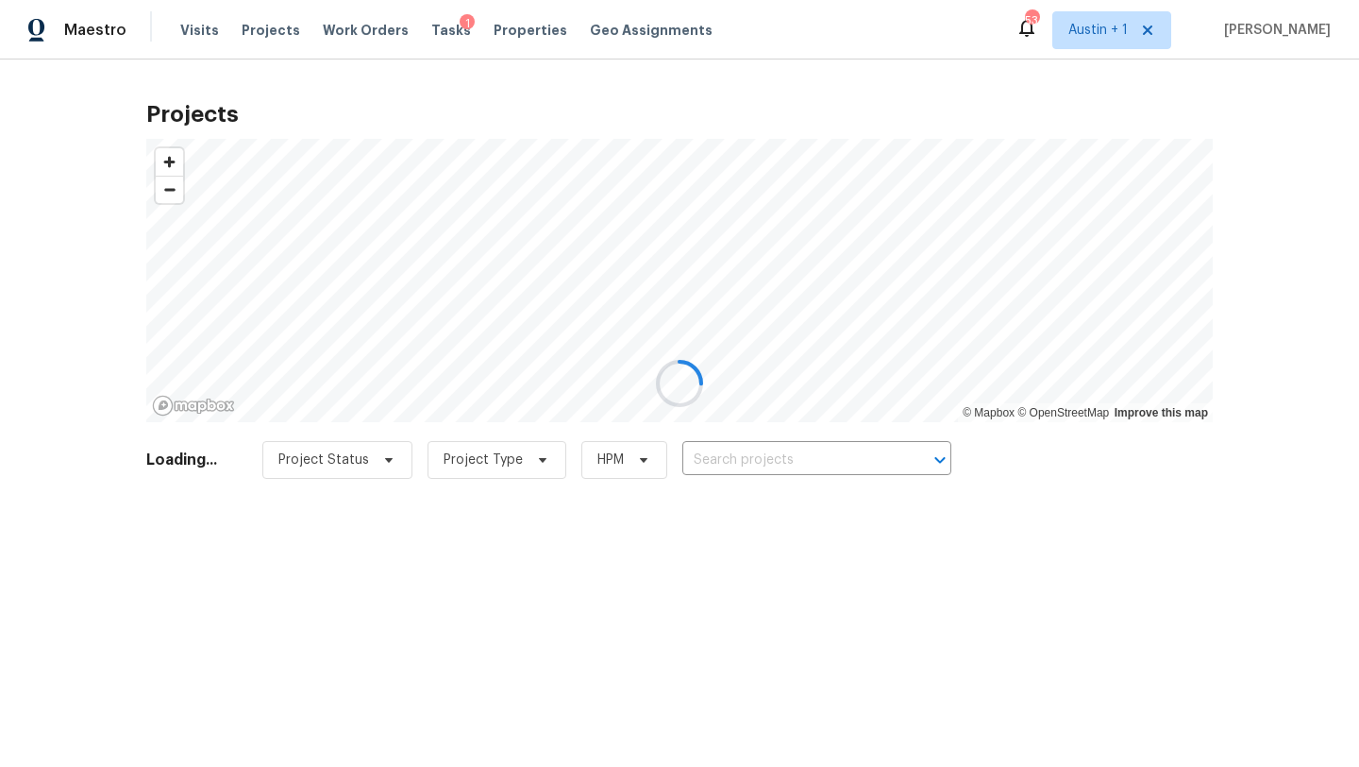
click at [747, 458] on div at bounding box center [679, 383] width 1359 height 767
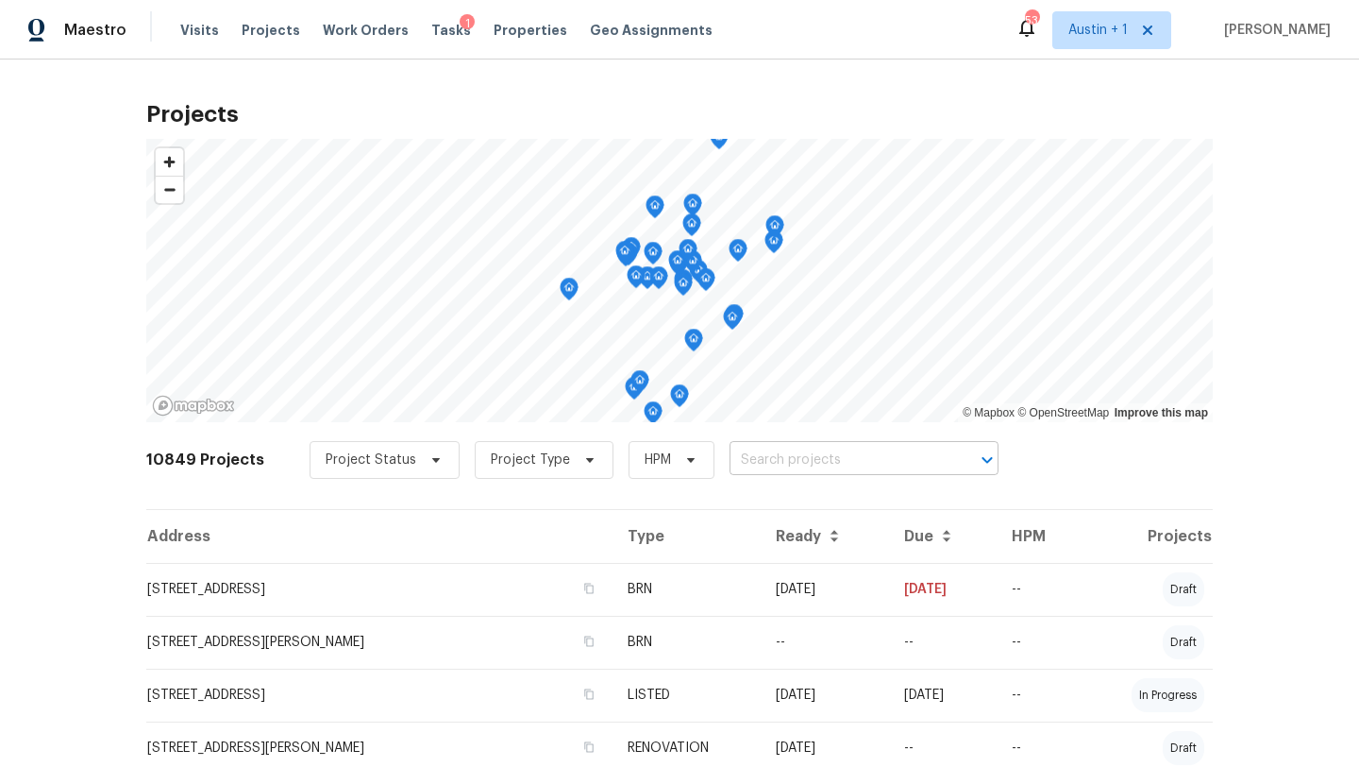
click at [776, 464] on input "text" at bounding box center [838, 460] width 216 height 29
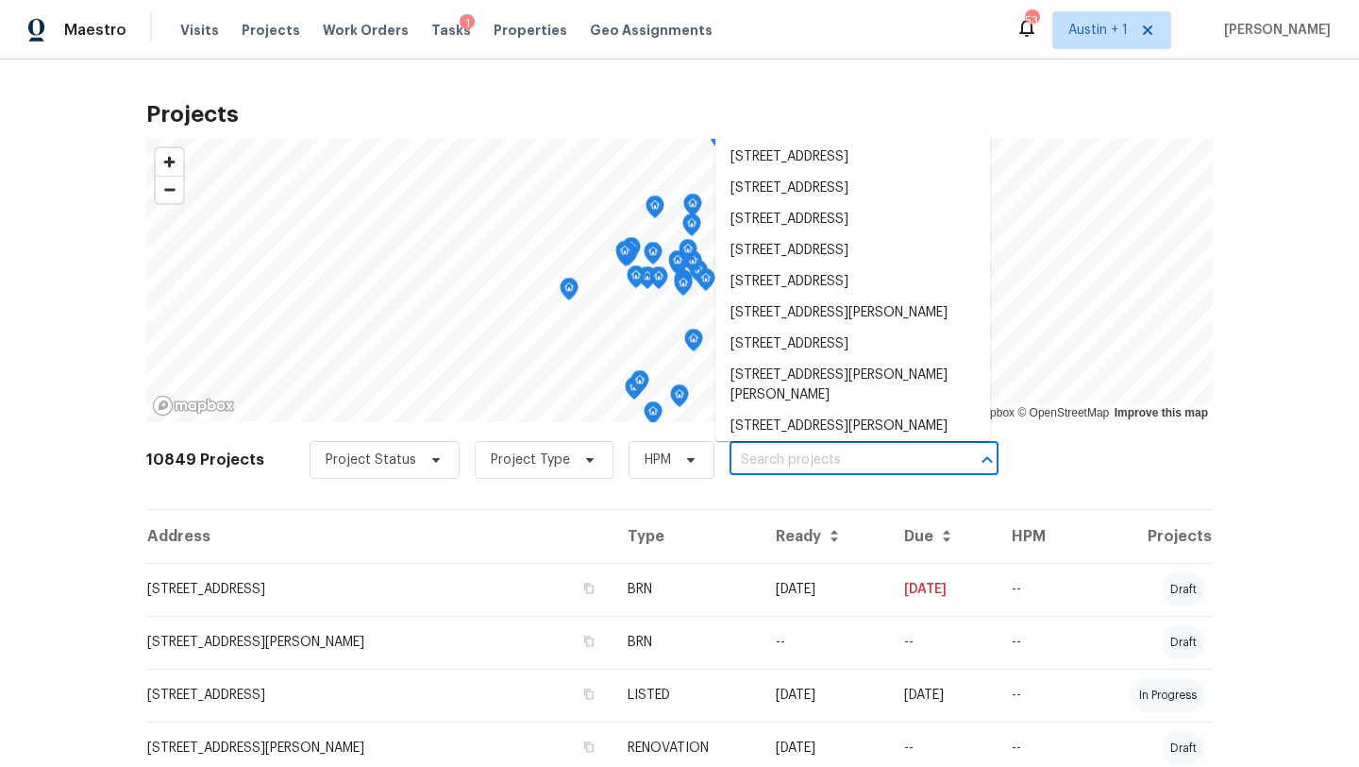
paste input "[STREET_ADDRESS][PERSON_NAME]"
type input "[STREET_ADDRESS][PERSON_NAME]"
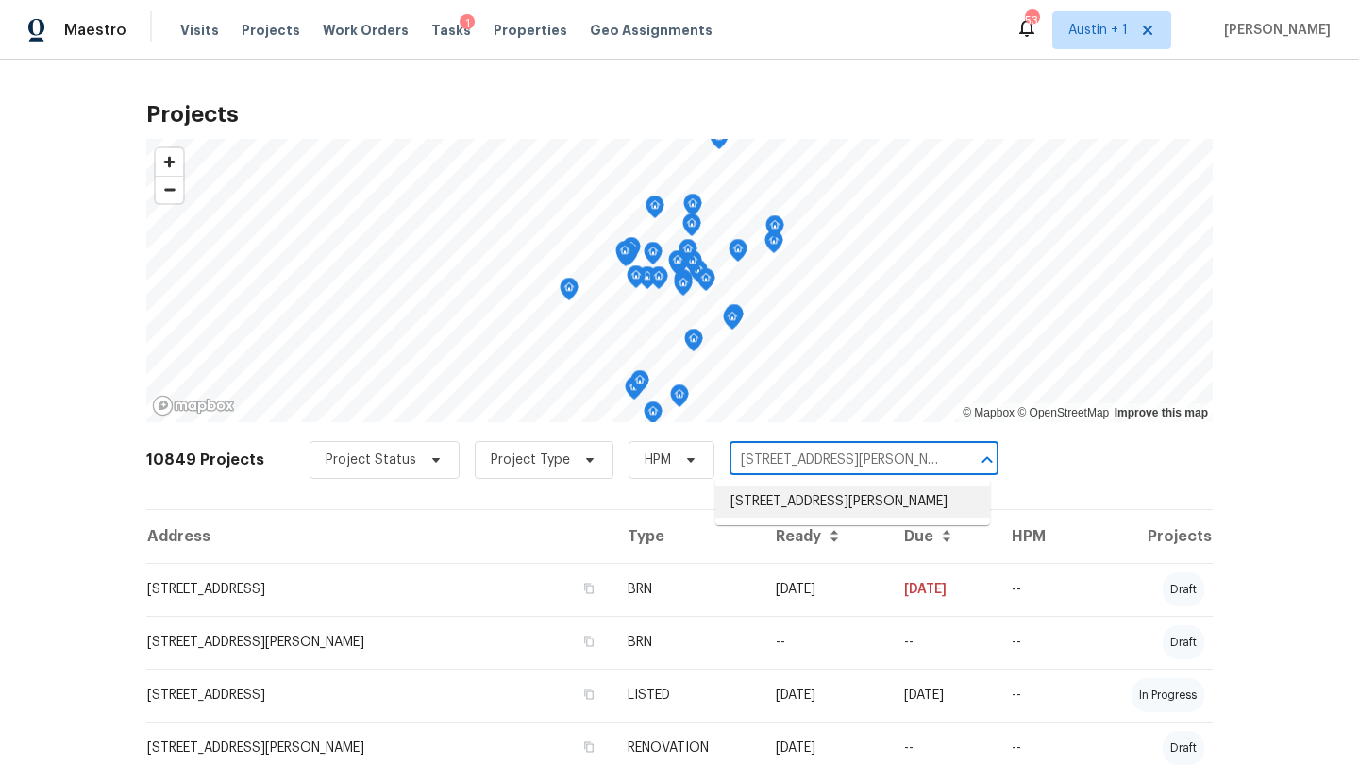
click at [785, 498] on li "[STREET_ADDRESS][PERSON_NAME]" at bounding box center [853, 501] width 275 height 31
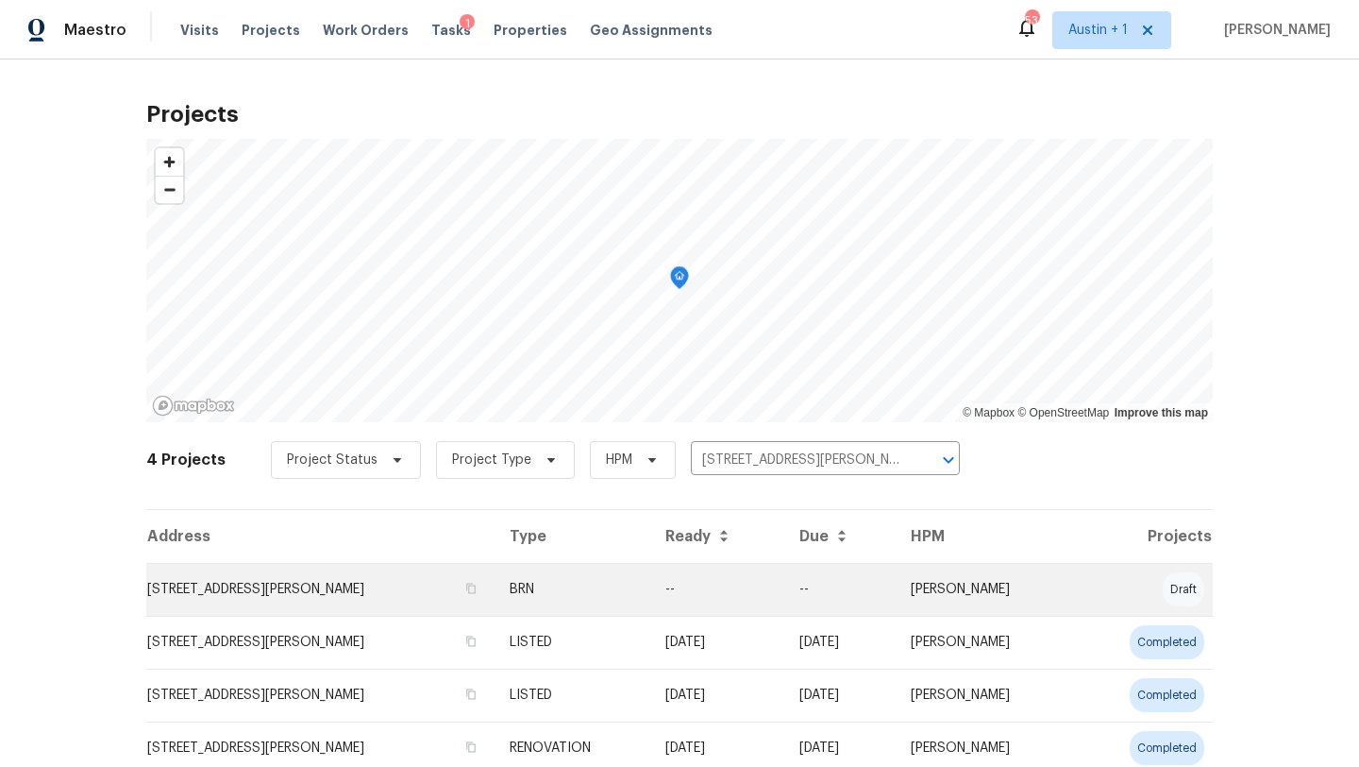
click at [245, 586] on td "[STREET_ADDRESS][PERSON_NAME]" at bounding box center [320, 589] width 348 height 53
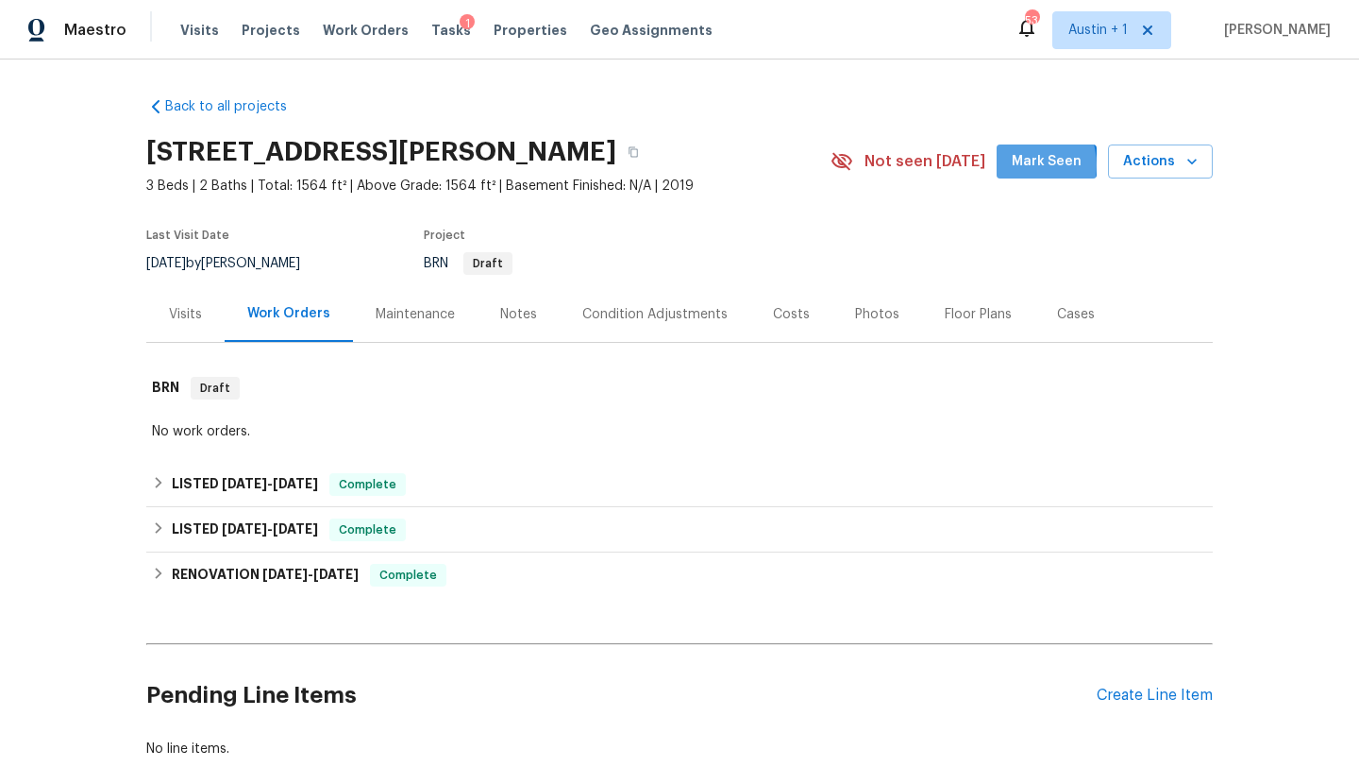
click at [1024, 165] on span "Mark Seen" at bounding box center [1047, 162] width 70 height 24
click at [1134, 170] on span "Actions" at bounding box center [1160, 162] width 75 height 24
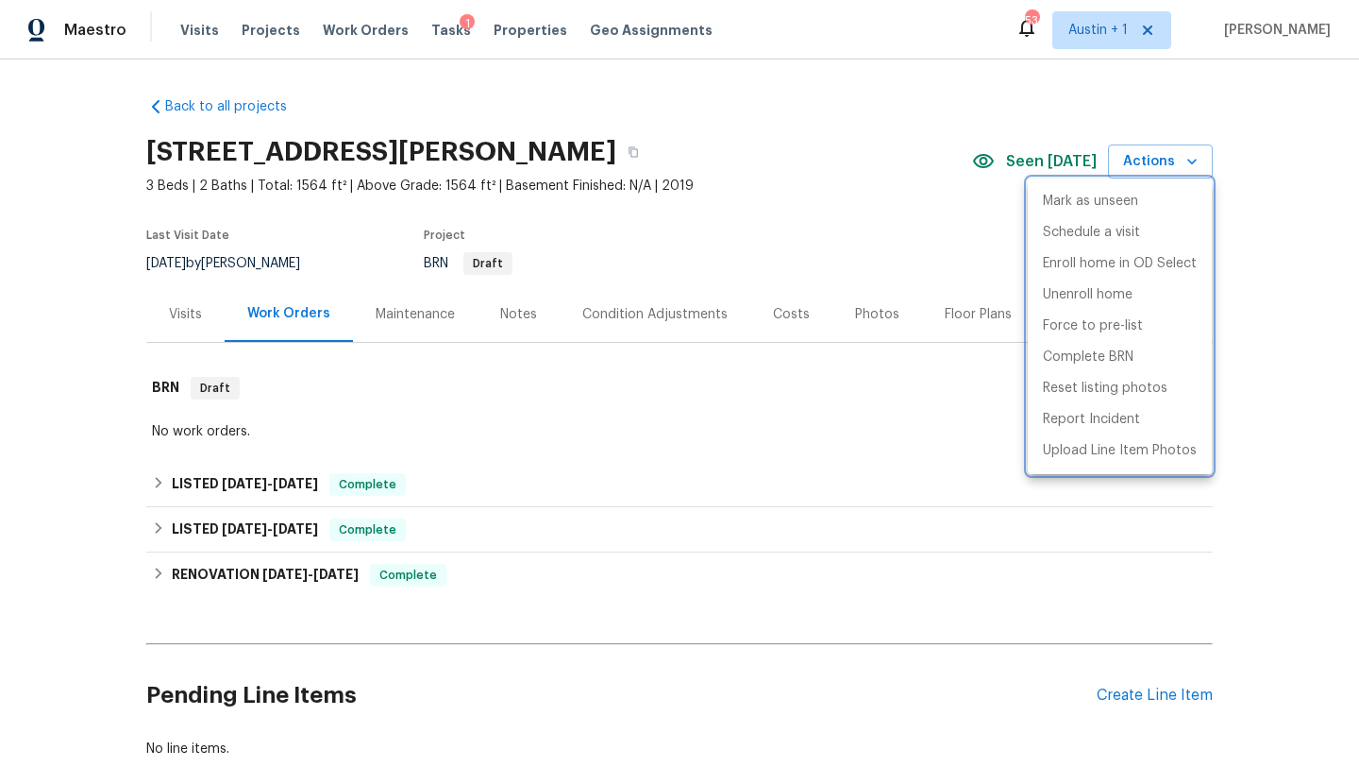
click at [837, 210] on div at bounding box center [679, 383] width 1359 height 767
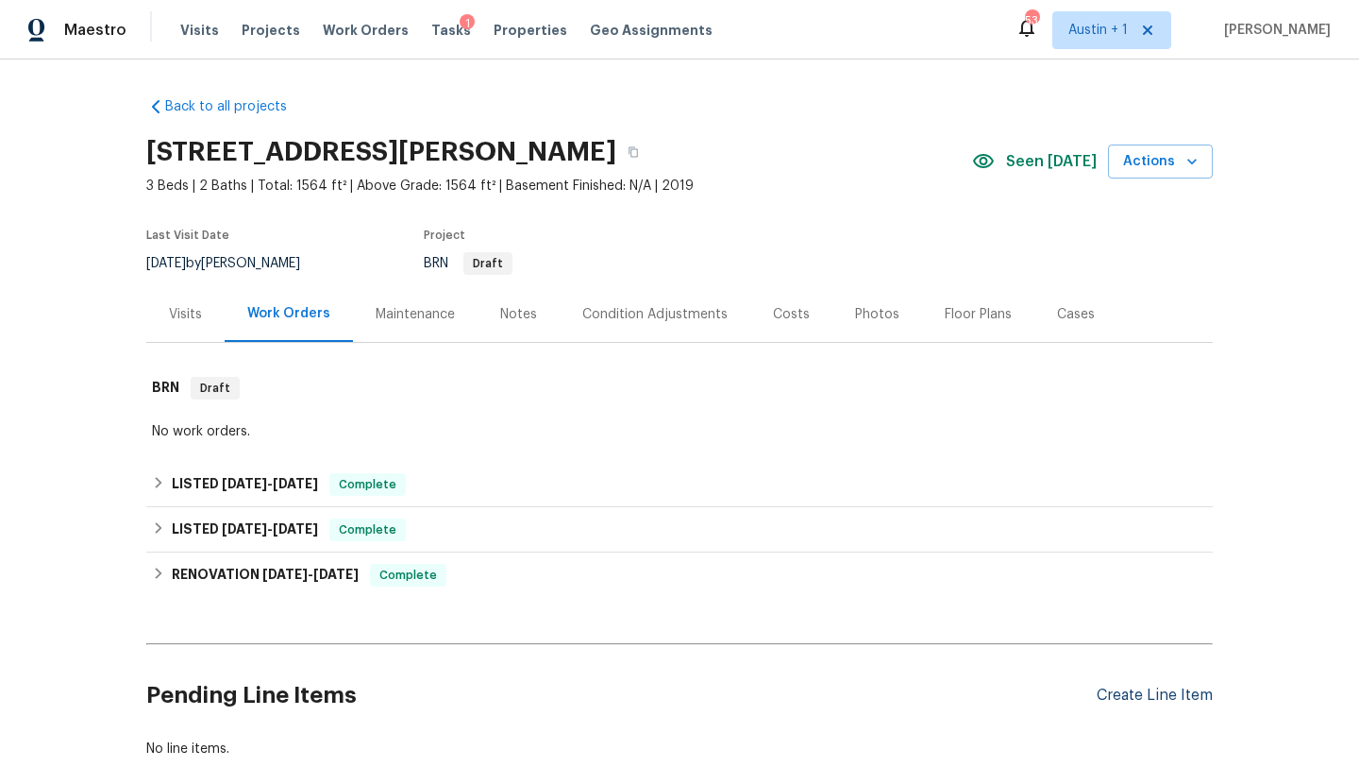
click at [1142, 701] on div "Create Line Item" at bounding box center [1155, 695] width 116 height 18
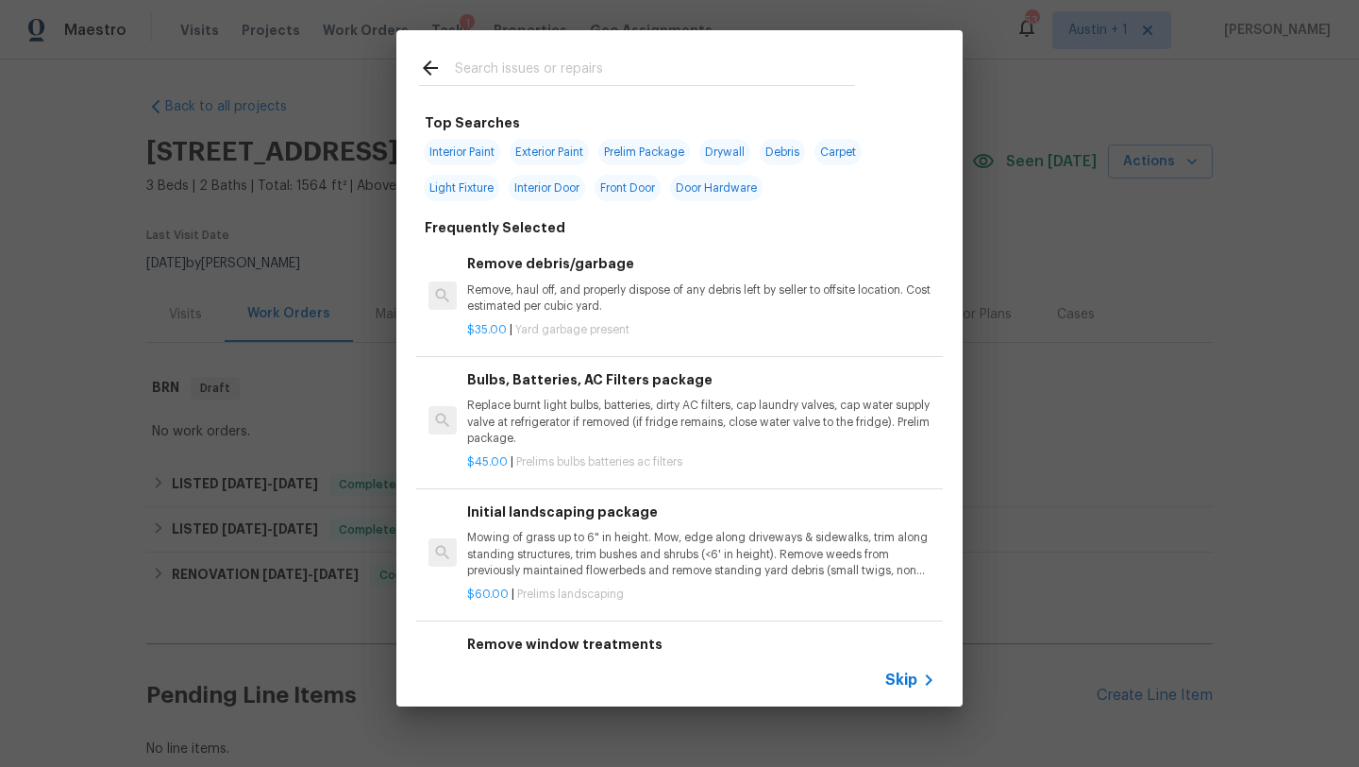
click at [1083, 451] on div "Top Searches Interior Paint Exterior Paint Prelim Package Drywall Debris Carpet…" at bounding box center [679, 368] width 1359 height 736
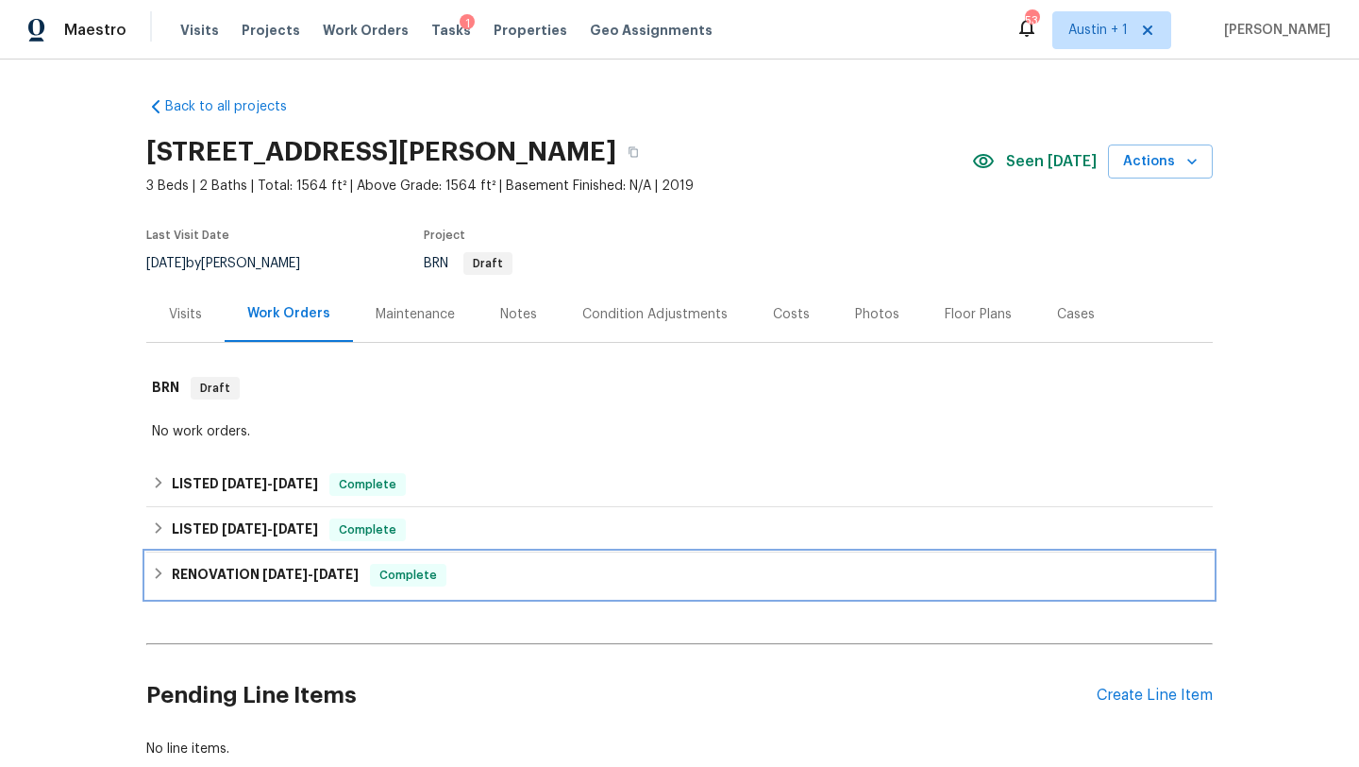
click at [359, 576] on span "[DATE]" at bounding box center [335, 573] width 45 height 13
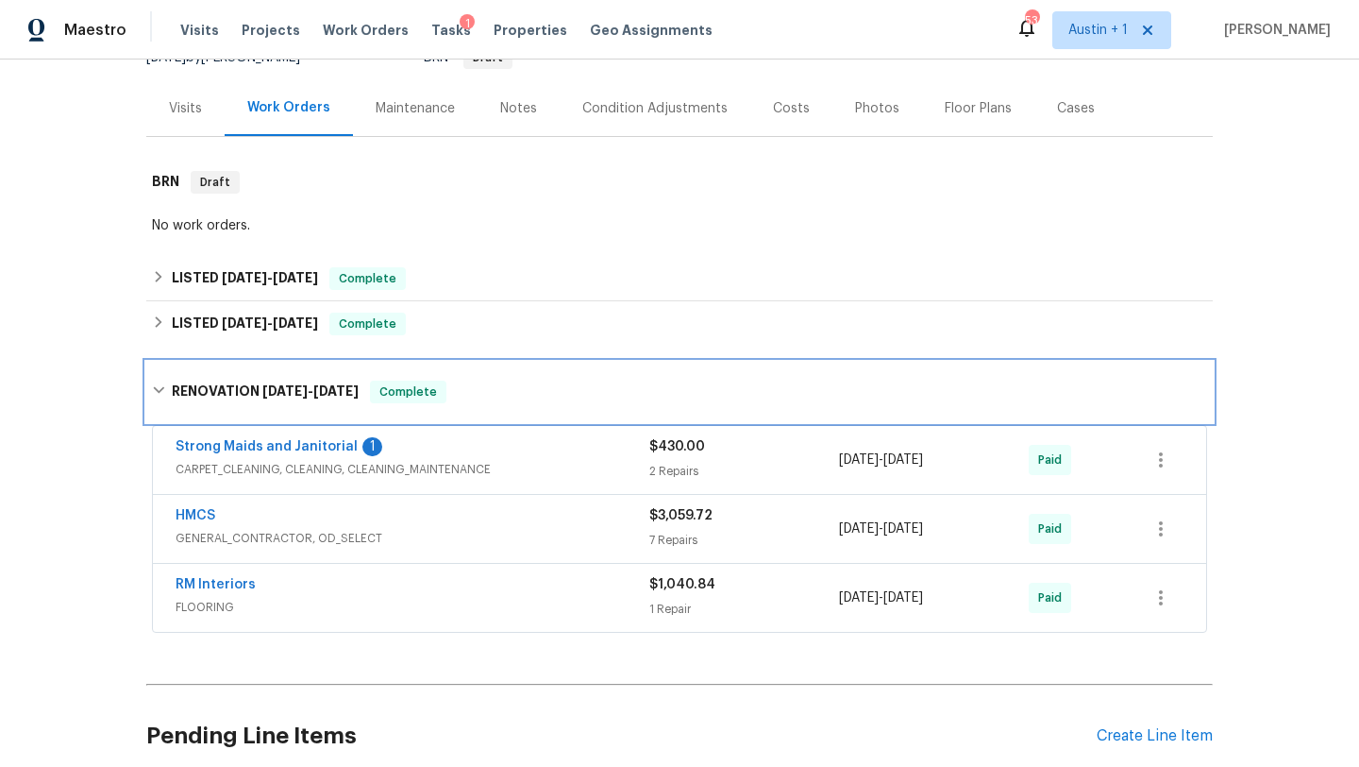
scroll to position [210, 0]
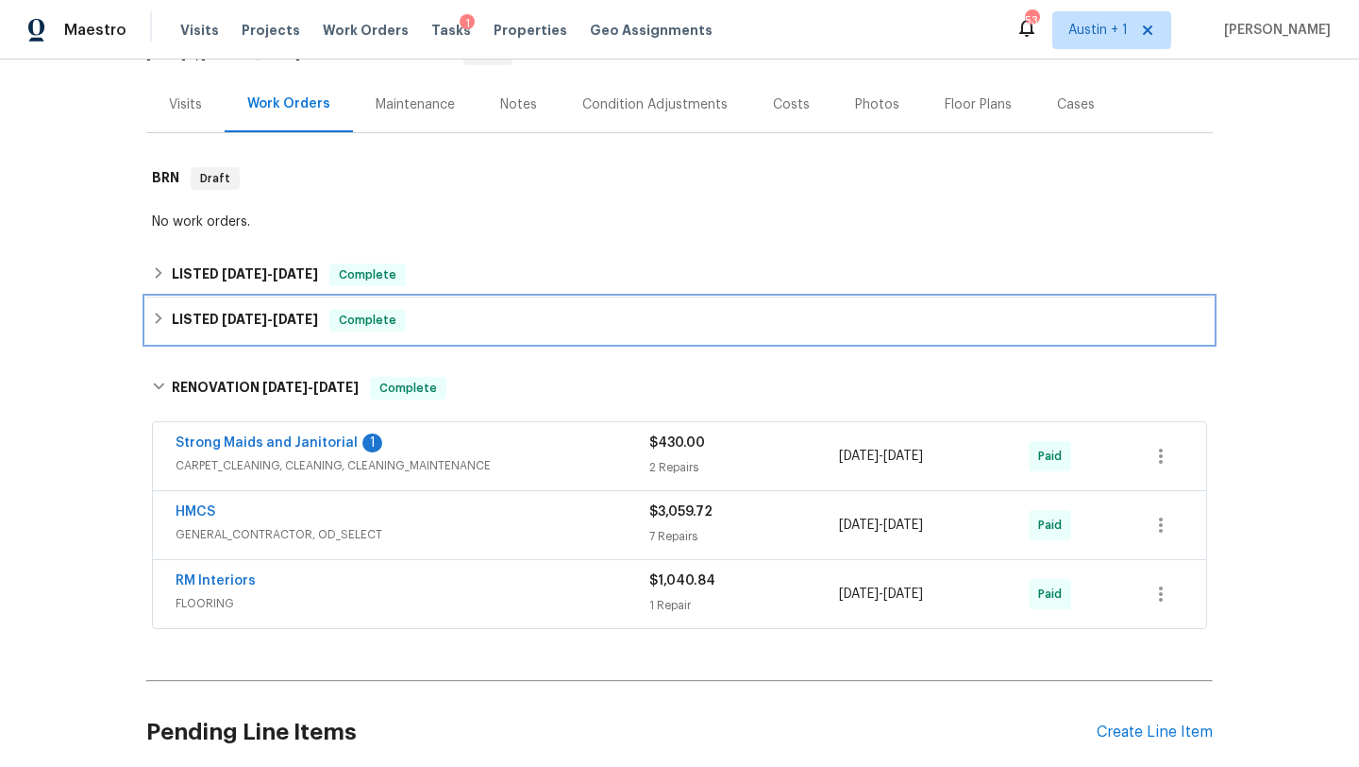
click at [481, 333] on div "LISTED 3/1/25 - 3/3/25 Complete" at bounding box center [679, 319] width 1067 height 45
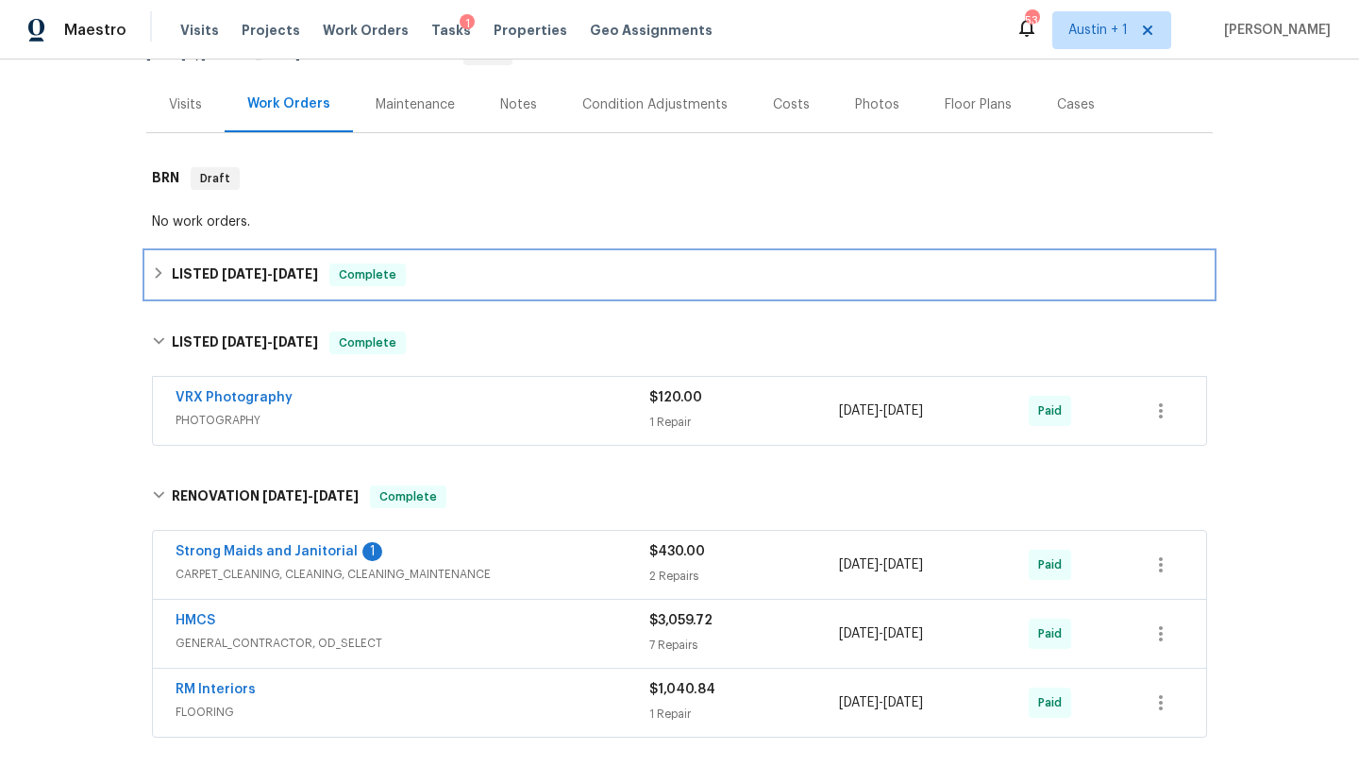
click at [498, 259] on div "LISTED 6/2/25 - 6/5/25 Complete" at bounding box center [679, 274] width 1067 height 45
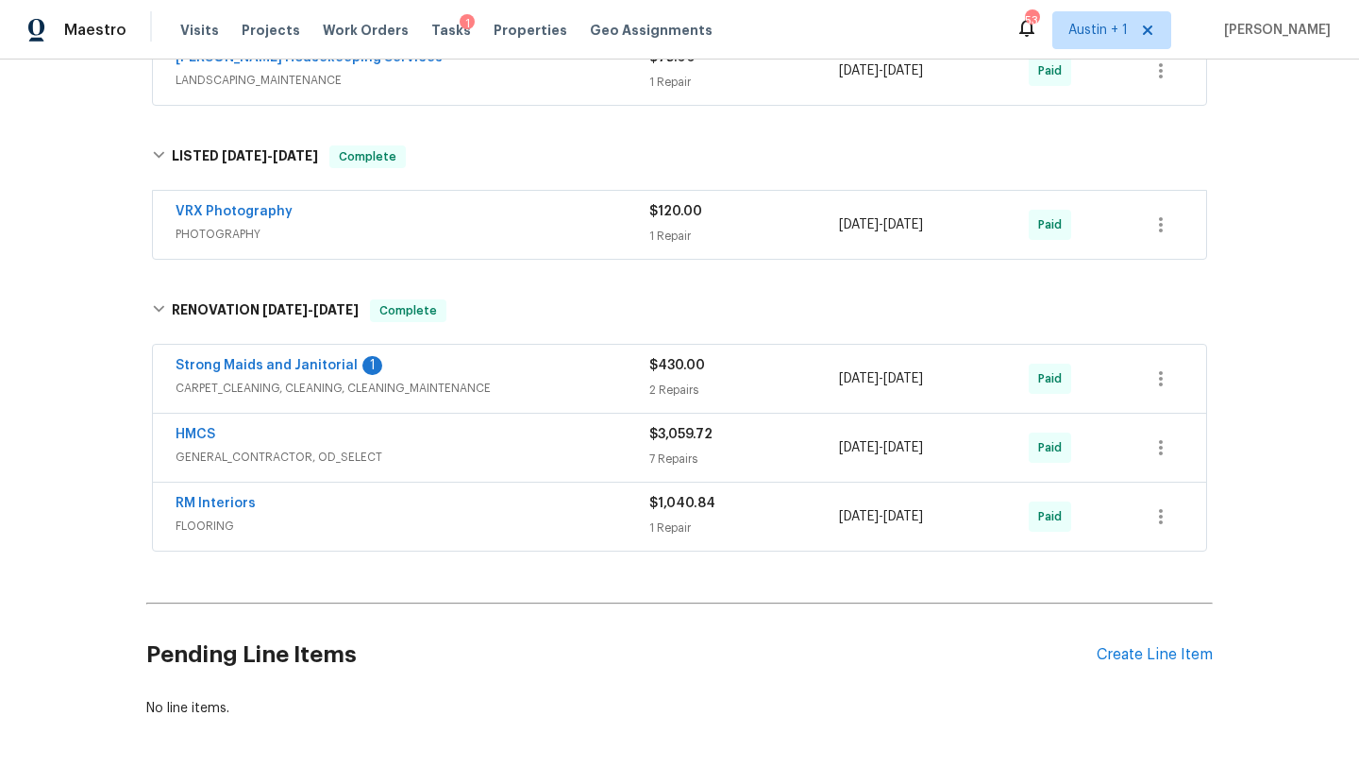
scroll to position [568, 0]
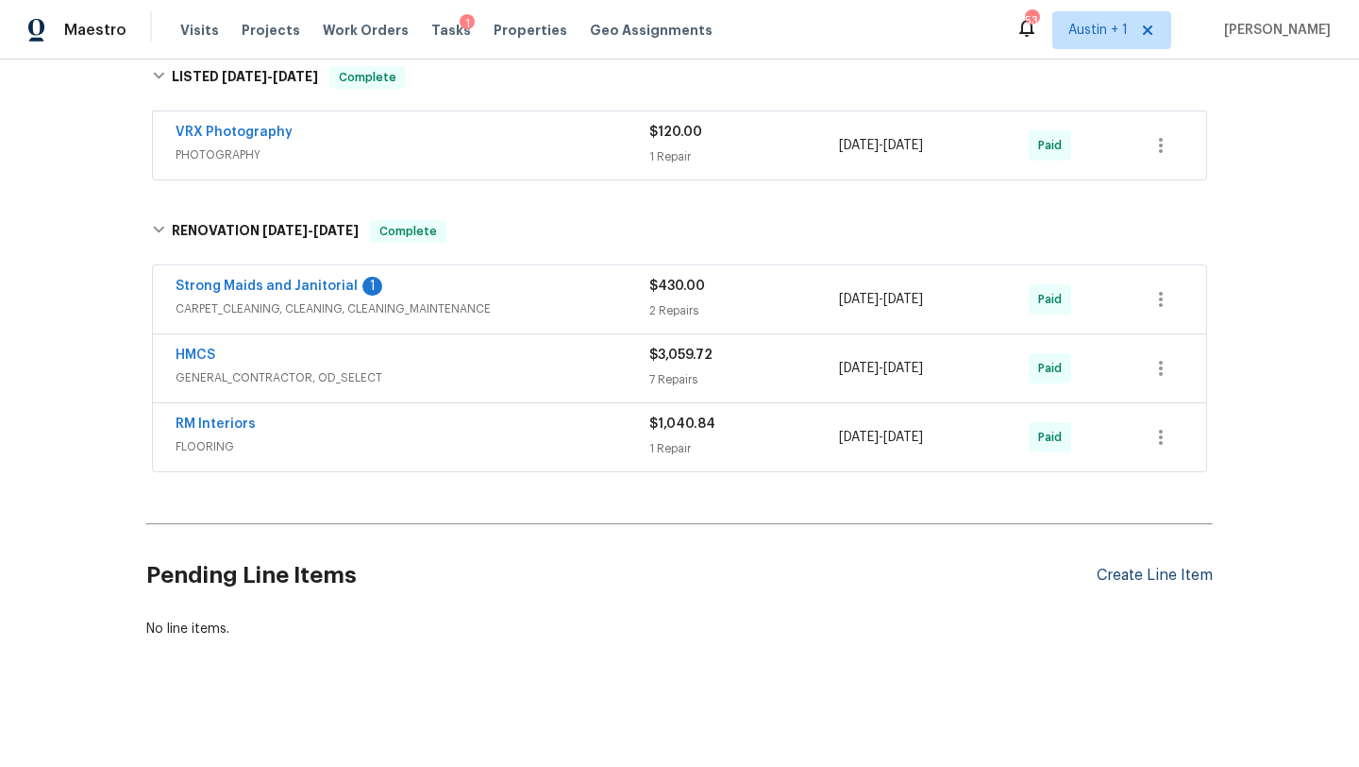
click at [1143, 583] on div "Create Line Item" at bounding box center [1155, 575] width 116 height 18
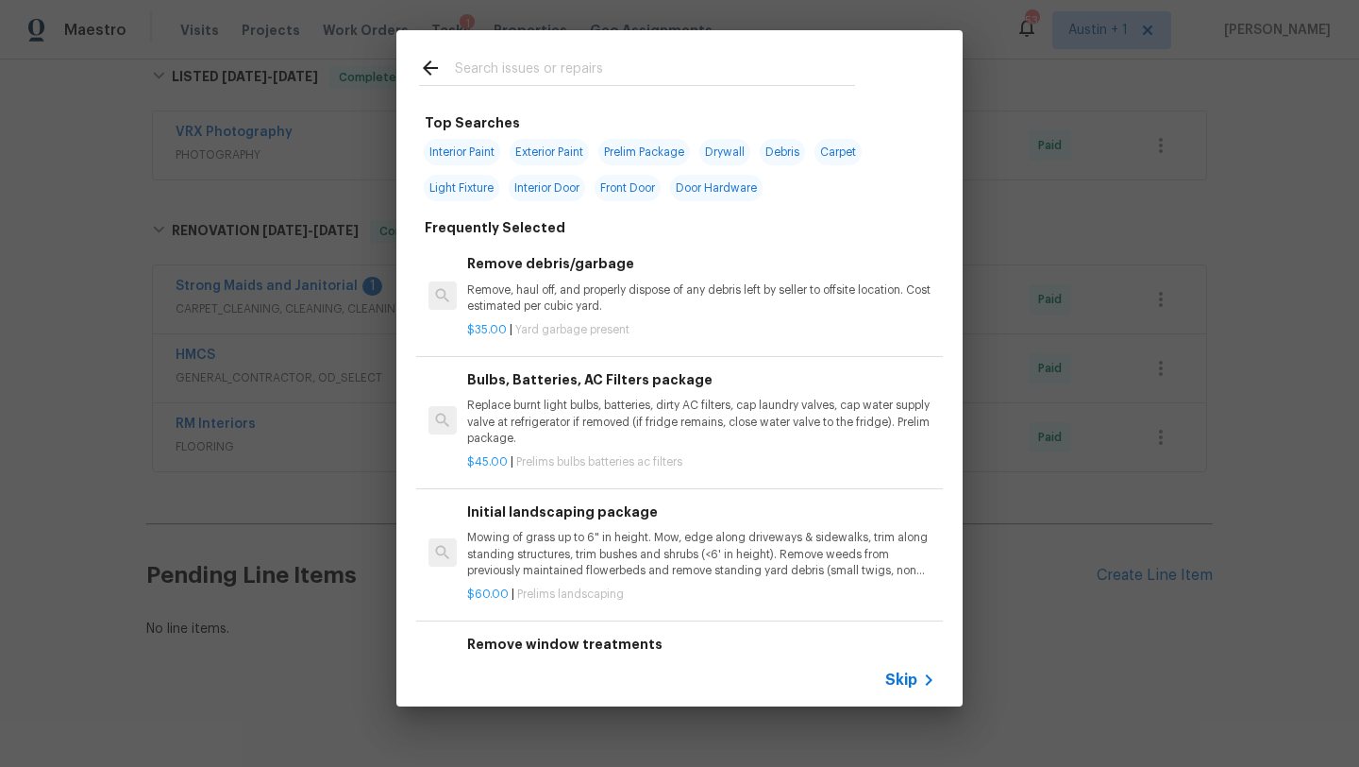
click at [504, 66] on input "text" at bounding box center [655, 71] width 400 height 28
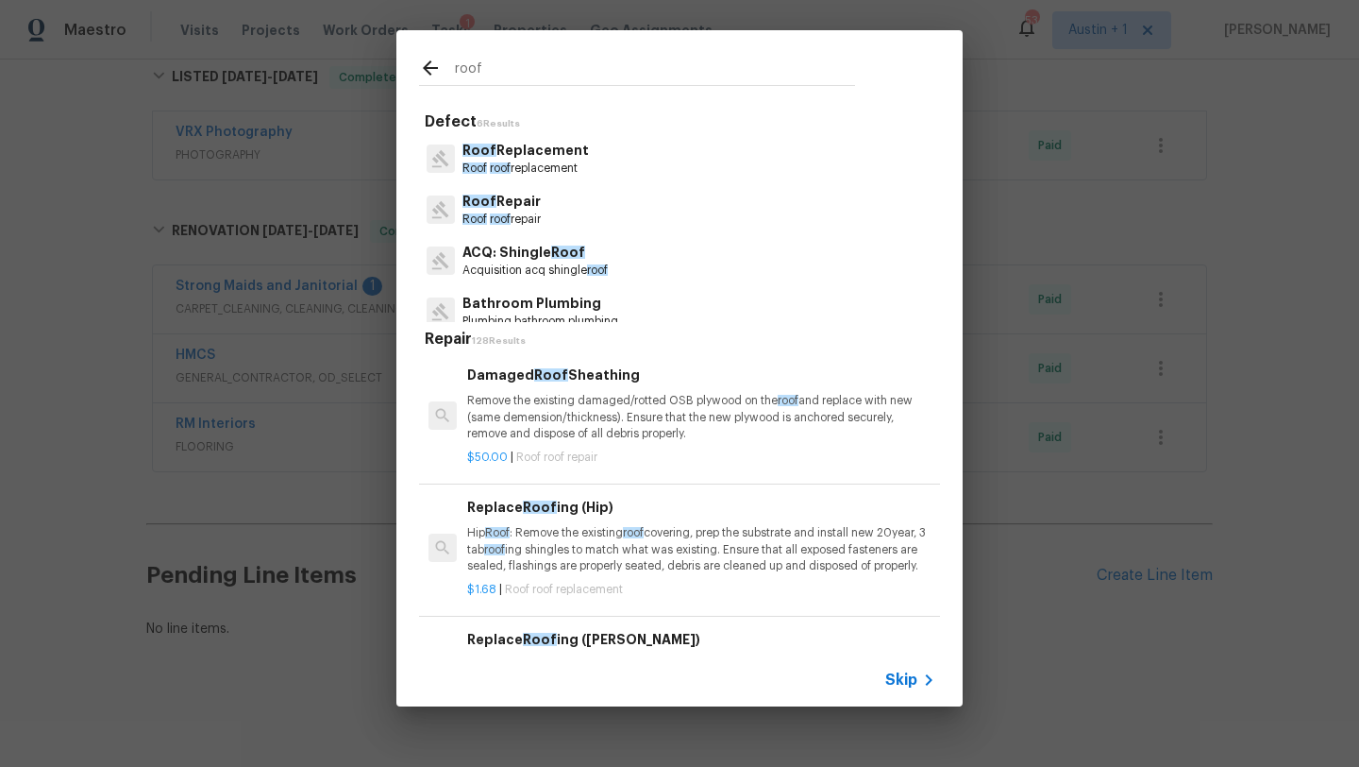
type input "roof"
click at [547, 149] on p "Roof Replacement" at bounding box center [526, 151] width 127 height 20
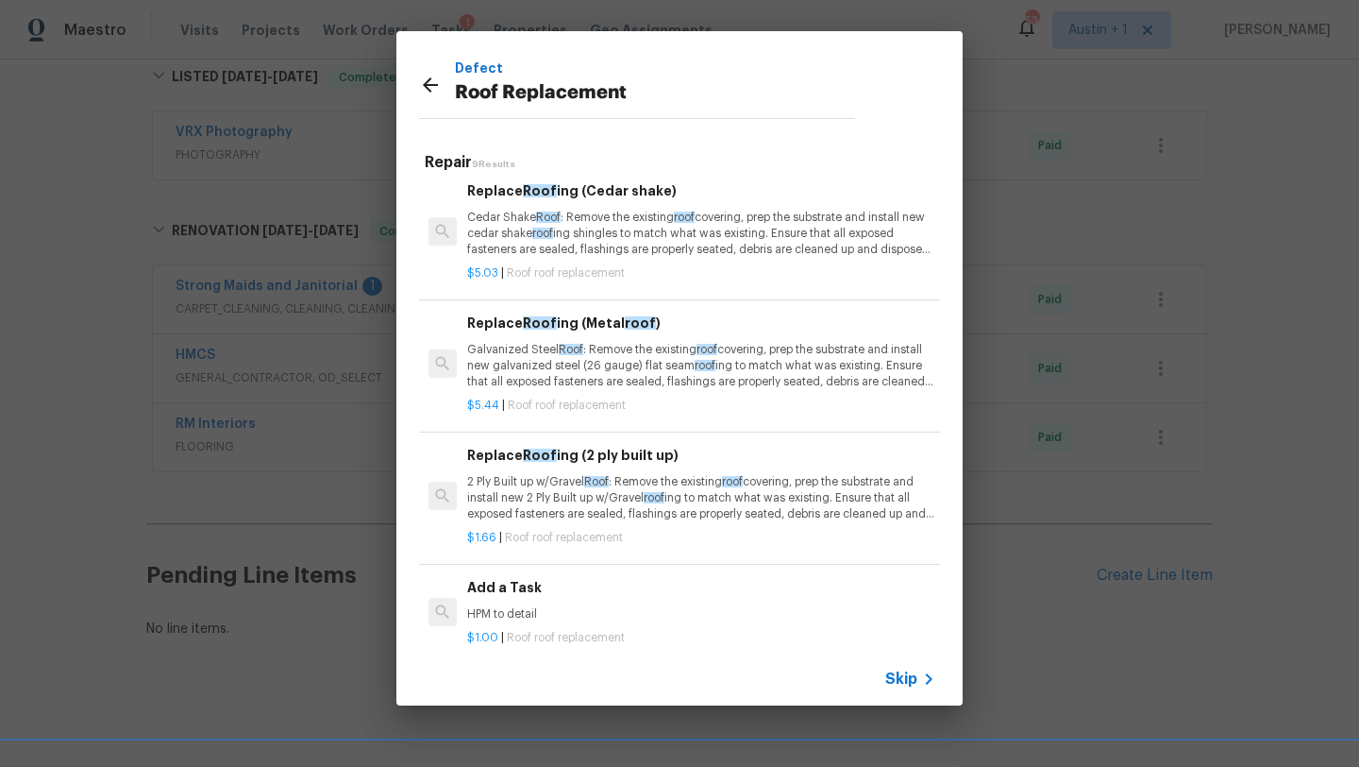
scroll to position [688, 0]
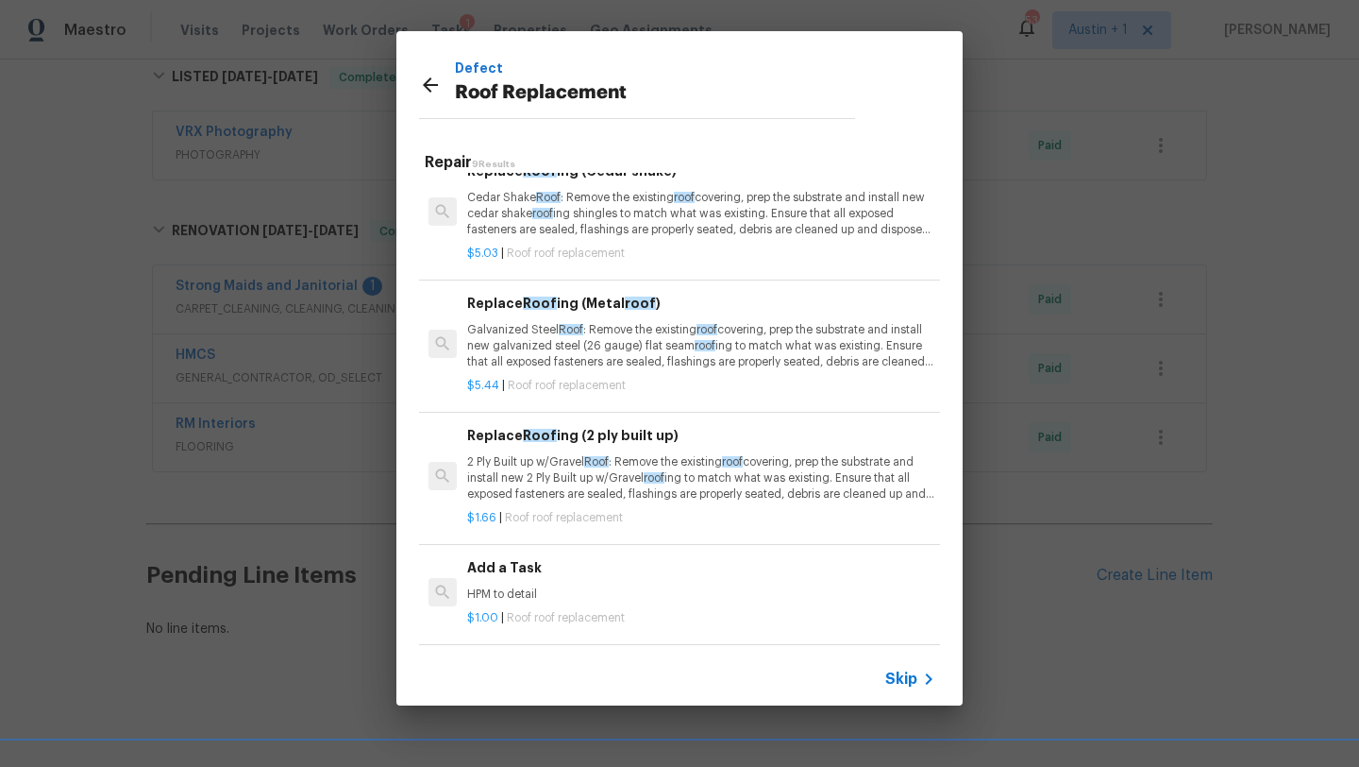
click at [585, 581] on div "Add a Task HPM to detail" at bounding box center [701, 579] width 468 height 45
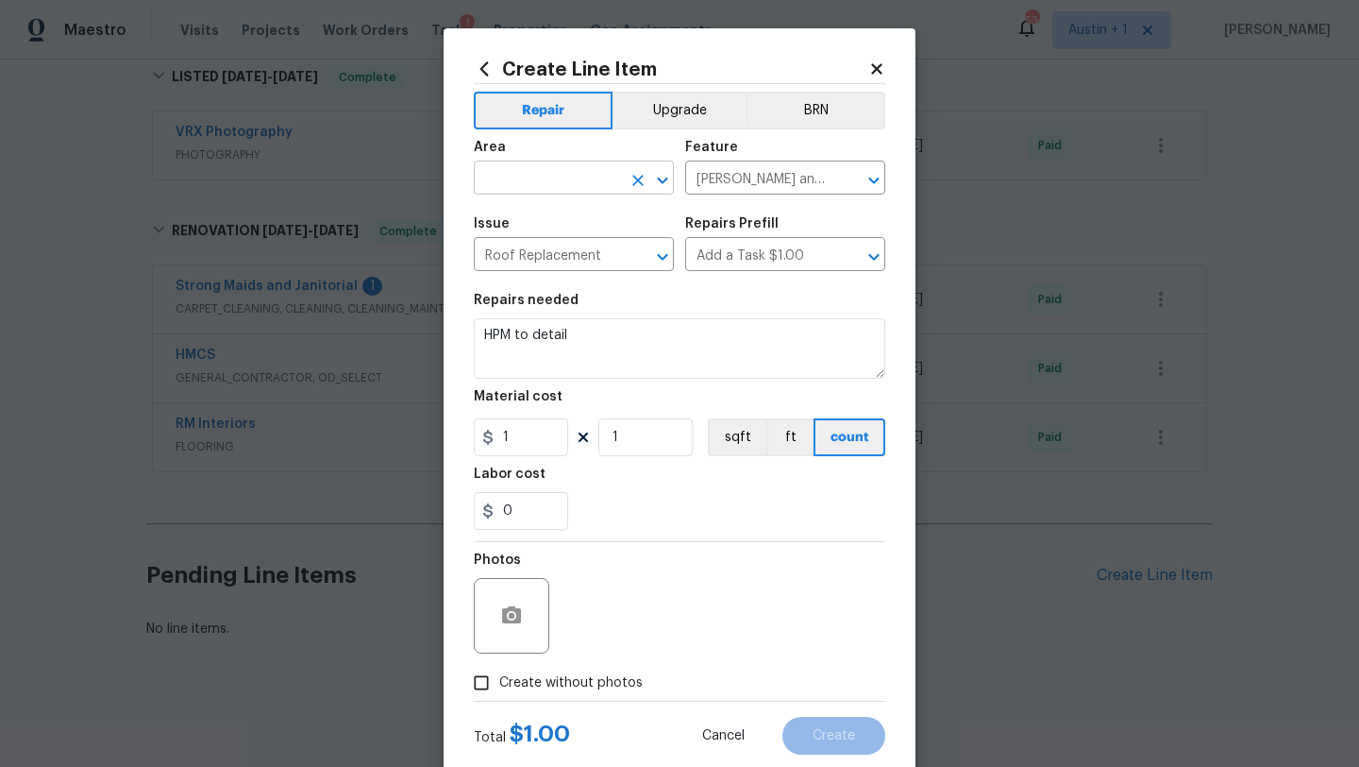
click at [557, 178] on input "text" at bounding box center [547, 179] width 147 height 29
drag, startPoint x: 539, startPoint y: 231, endPoint x: 534, endPoint y: 256, distance: 25.0
click at [534, 256] on ul "Exterior Addition Exterior Overall" at bounding box center [574, 237] width 200 height 77
click at [534, 256] on li "Exterior Overall" at bounding box center [574, 253] width 200 height 31
type input "Exterior Overall"
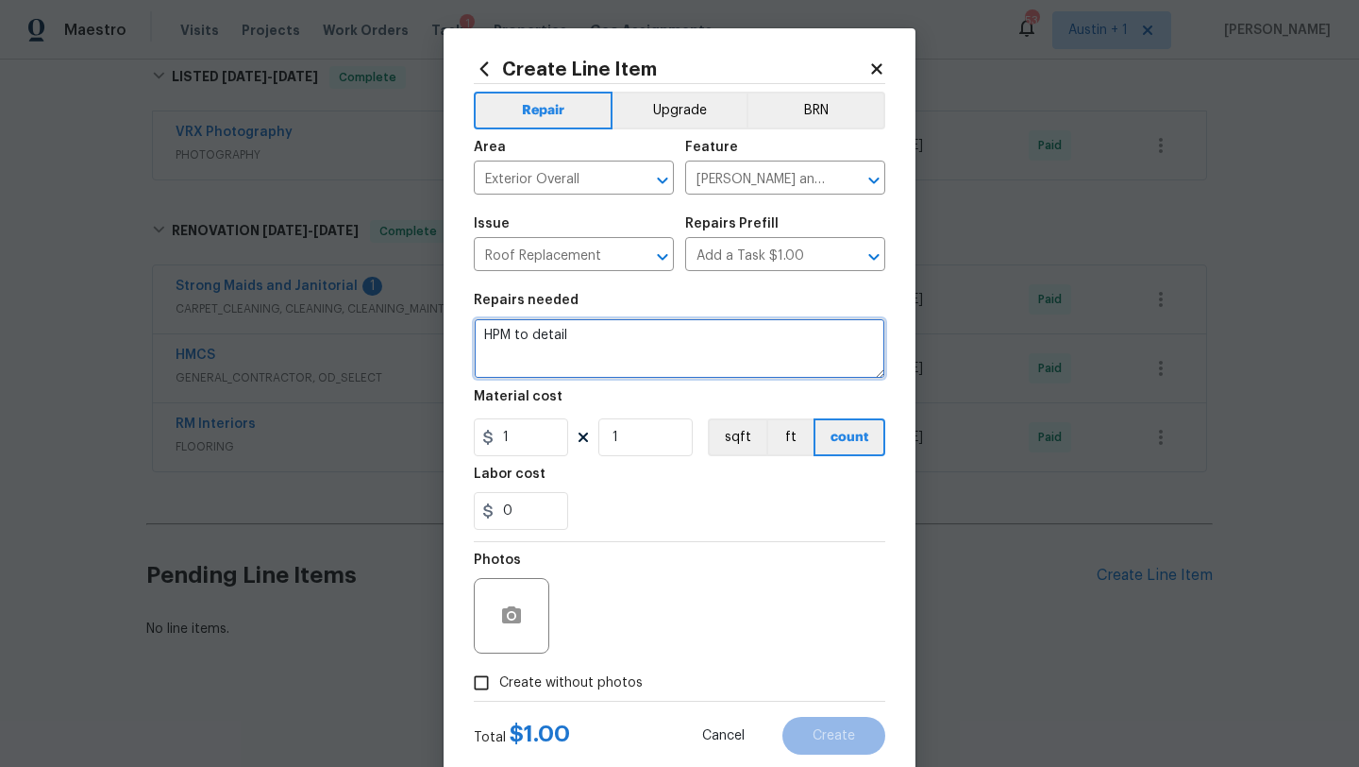
click at [613, 353] on textarea "HPM to detail" at bounding box center [680, 348] width 412 height 60
drag, startPoint x: 625, startPoint y: 346, endPoint x: 319, endPoint y: 338, distance: 306.0
click at [319, 338] on div "Create Line Item Repair Upgrade BRN Area Exterior Overall ​ Feature Eaves and T…" at bounding box center [679, 383] width 1359 height 767
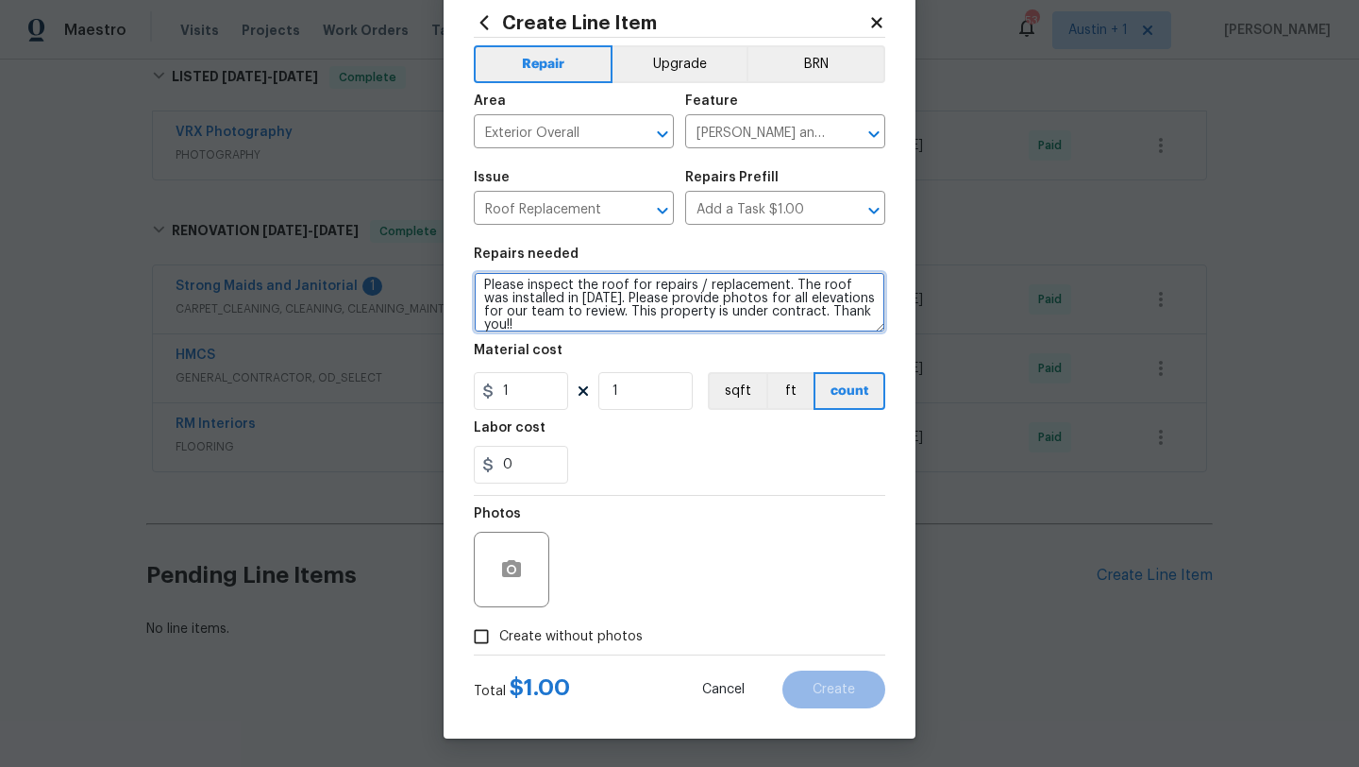
scroll to position [47, 0]
type textarea "Please inspect the roof for repairs / replacement. The roof was installed in [D…"
click at [599, 640] on span "Create without photos" at bounding box center [570, 637] width 143 height 20
click at [499, 640] on input "Create without photos" at bounding box center [482, 636] width 36 height 36
checkbox input "true"
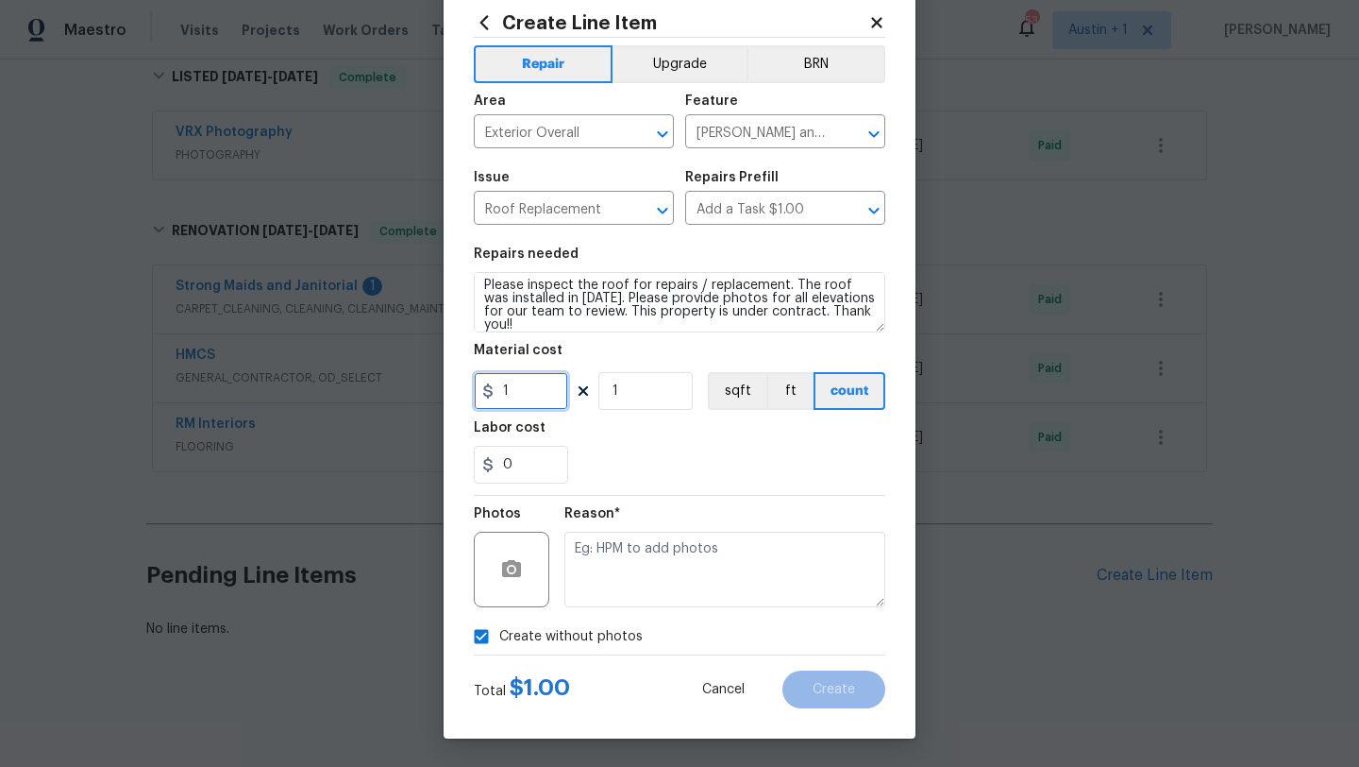
drag, startPoint x: 532, startPoint y: 400, endPoint x: 416, endPoint y: 398, distance: 115.2
click at [416, 398] on div "Create Line Item Repair Upgrade BRN Area Exterior Overall ​ Feature Eaves and T…" at bounding box center [679, 383] width 1359 height 767
click at [658, 443] on div "Labor cost" at bounding box center [680, 433] width 412 height 25
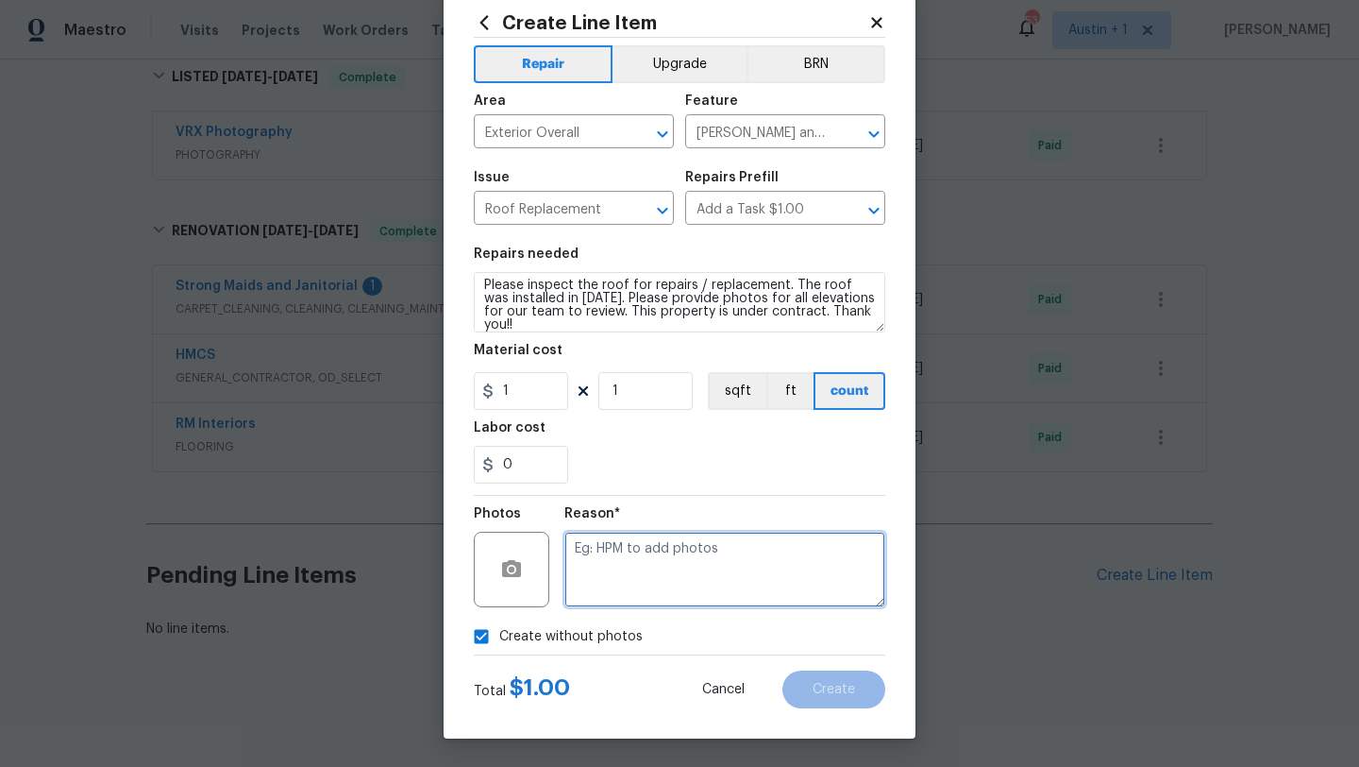
click at [671, 560] on textarea at bounding box center [725, 570] width 321 height 76
type textarea ".."
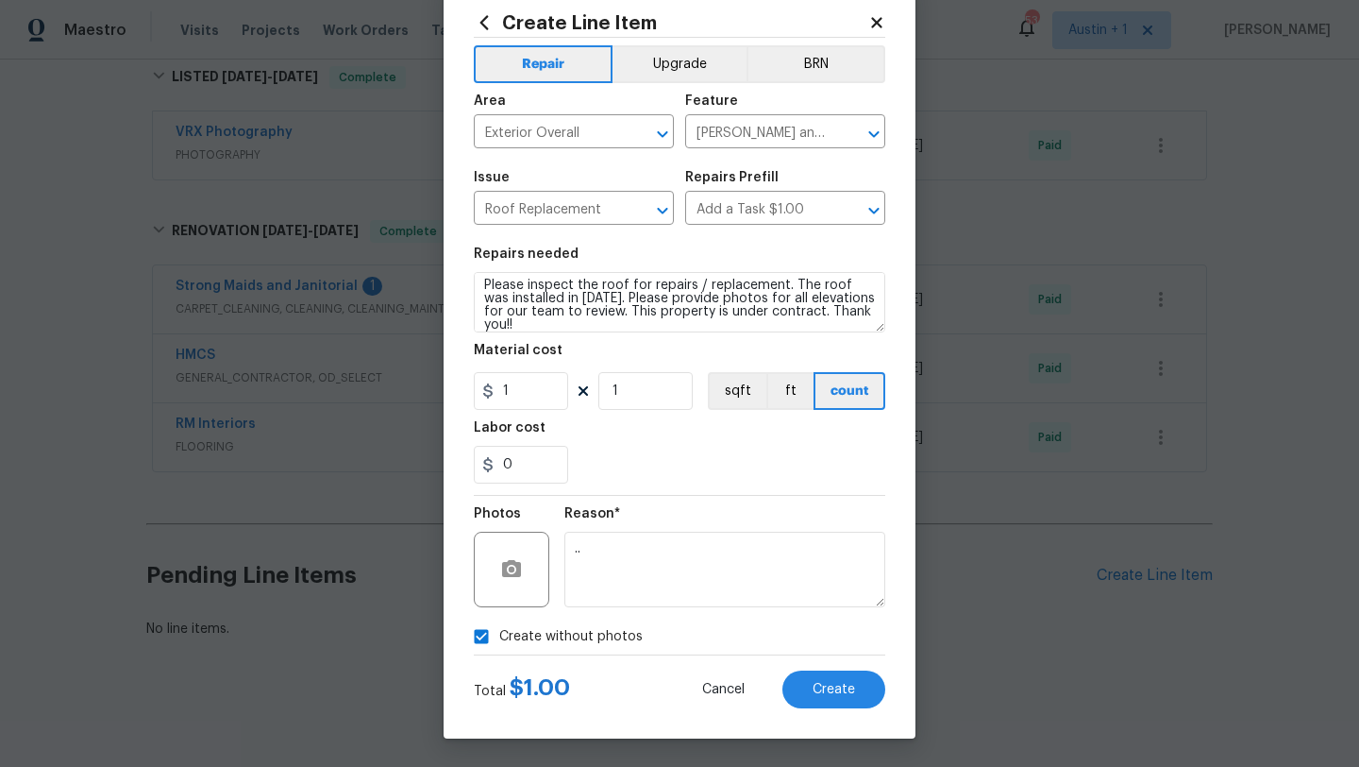
click at [703, 616] on div "Reason* .." at bounding box center [725, 557] width 321 height 123
click at [786, 668] on div "Total $ 1.00 Cancel Create" at bounding box center [680, 681] width 412 height 53
click at [830, 703] on button "Create" at bounding box center [834, 689] width 103 height 38
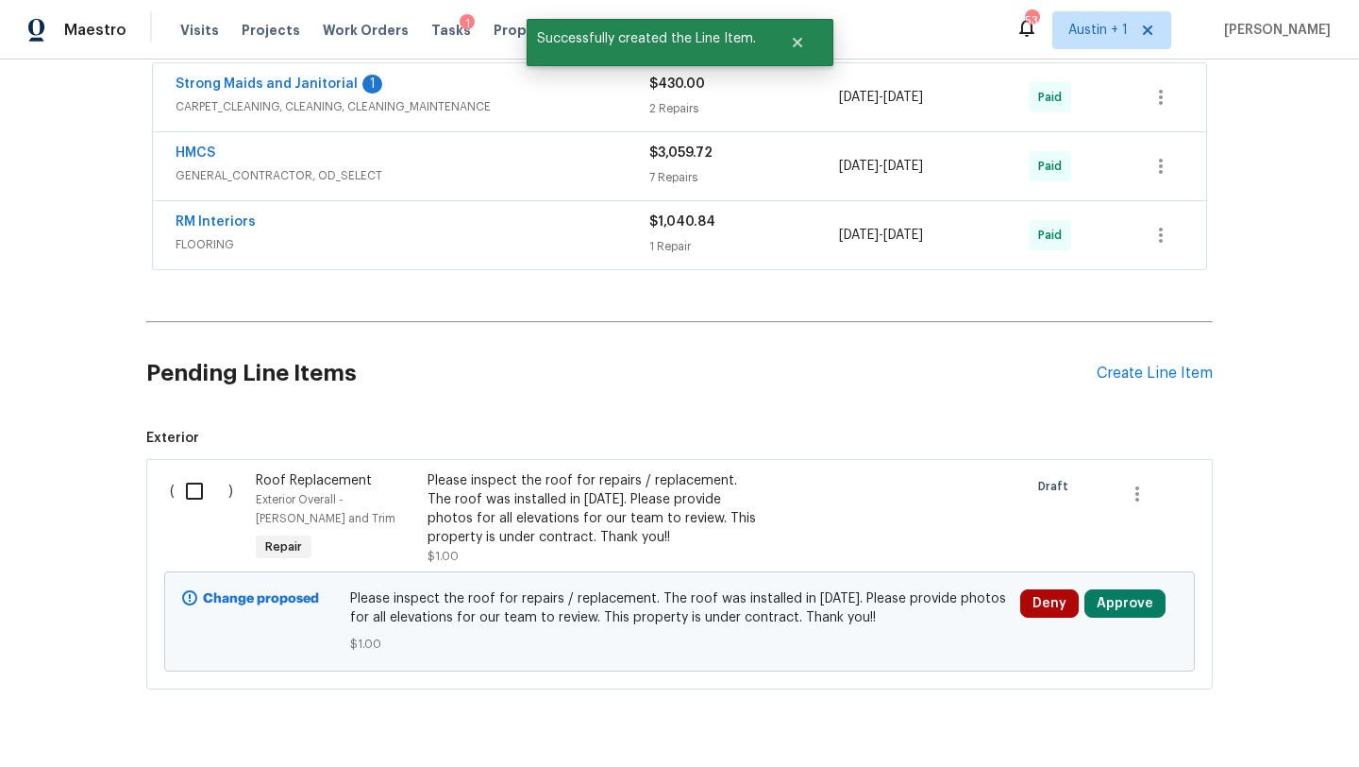
scroll to position [822, 0]
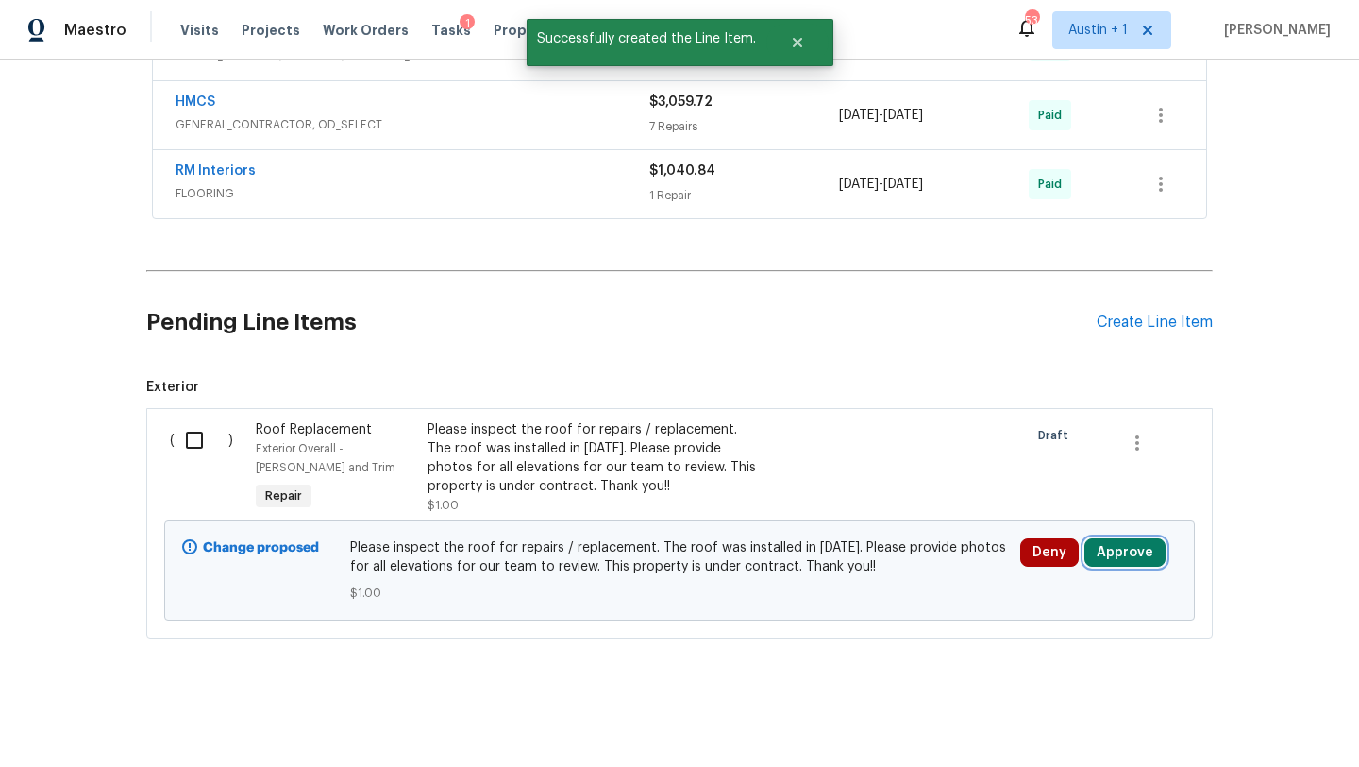
click at [1135, 548] on button "Approve" at bounding box center [1125, 552] width 81 height 28
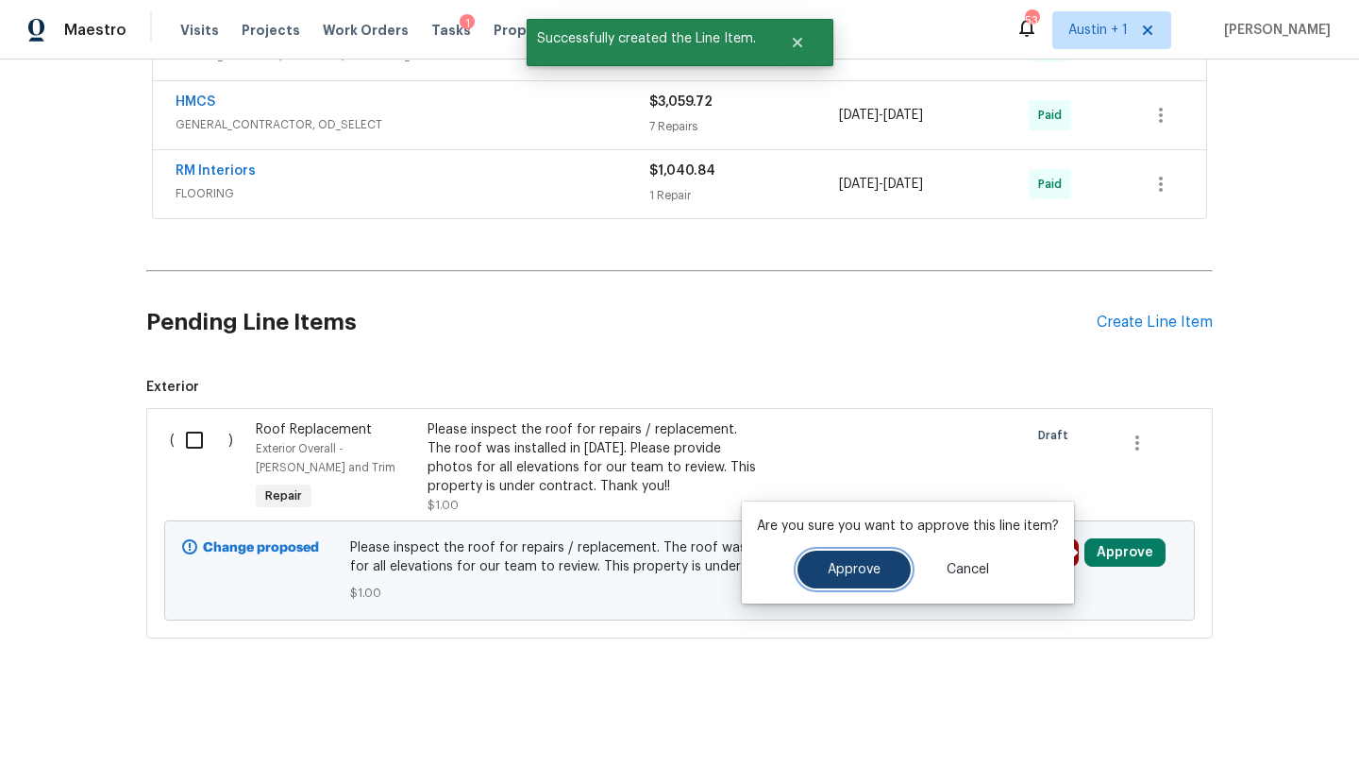
click at [835, 586] on button "Approve" at bounding box center [854, 569] width 113 height 38
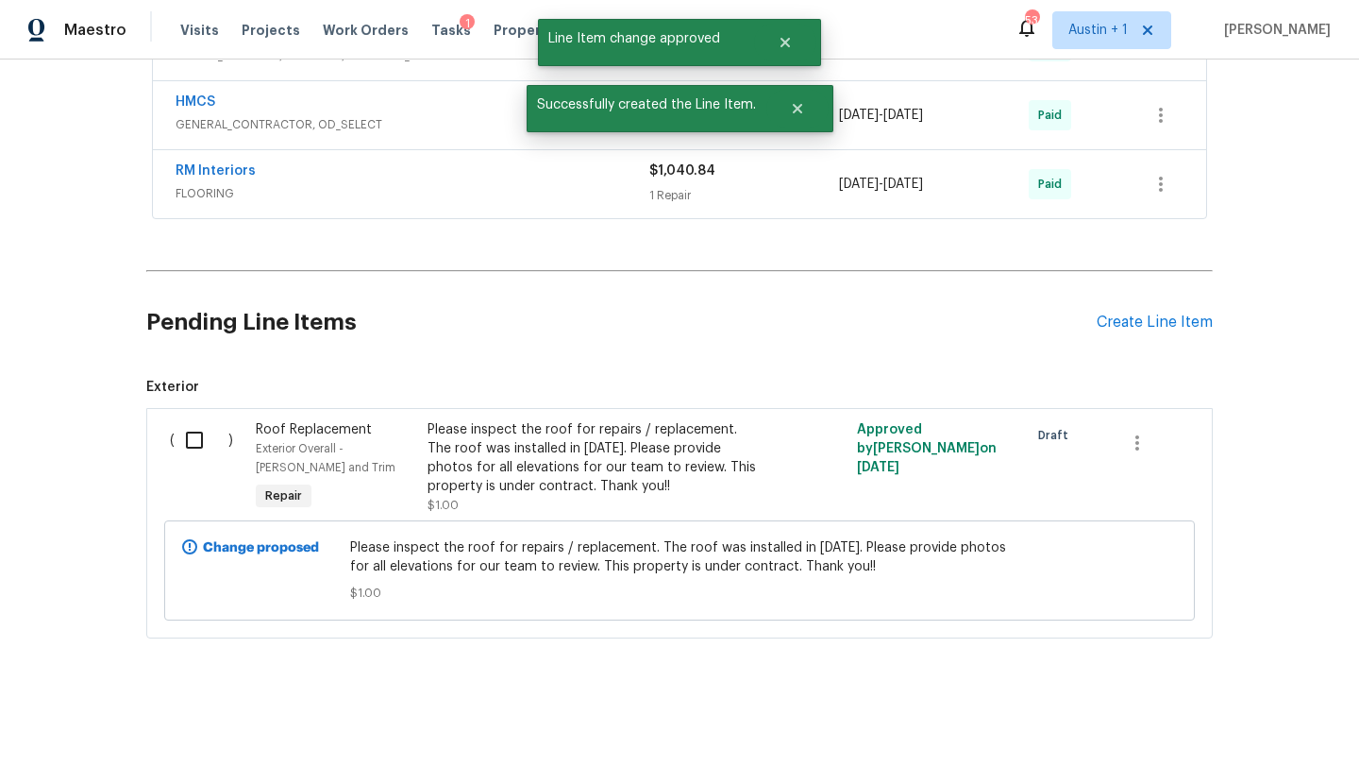
click at [193, 430] on input "checkbox" at bounding box center [202, 440] width 54 height 40
checkbox input "true"
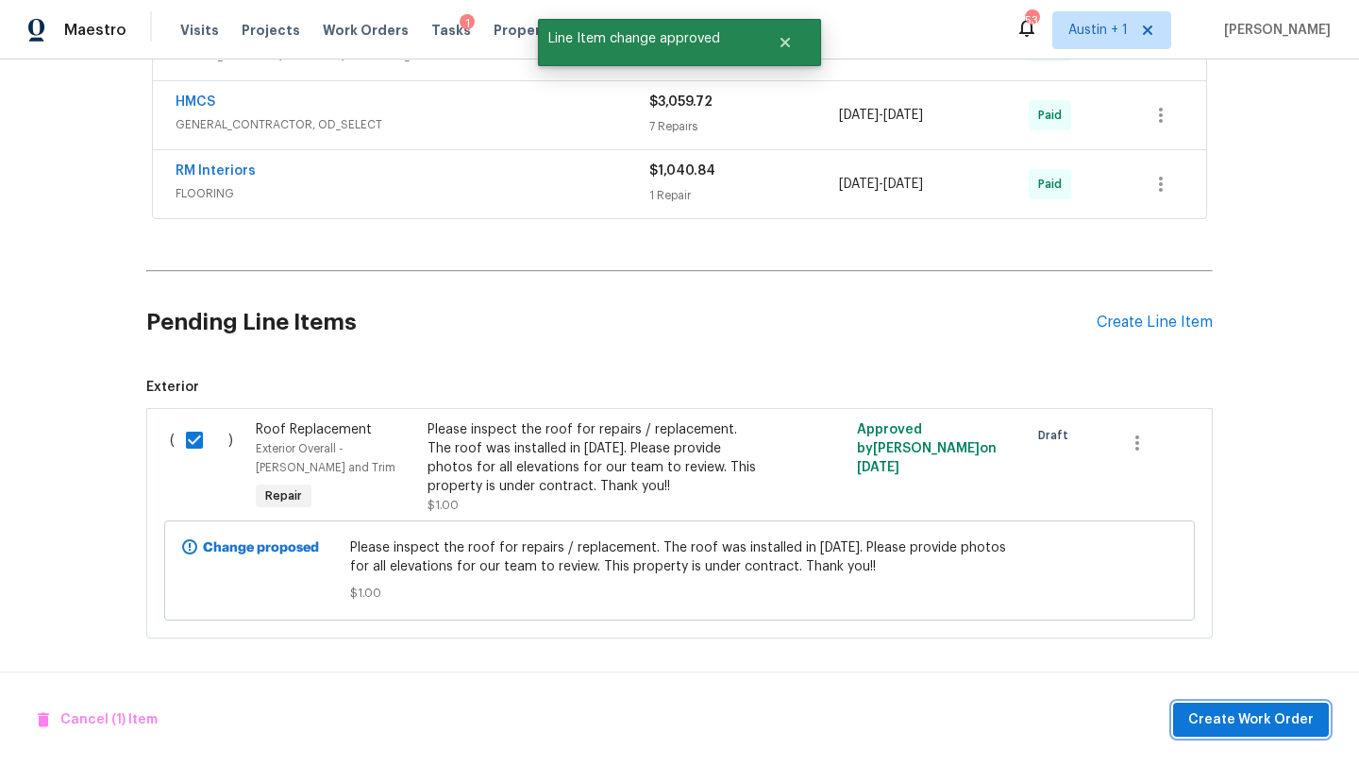
click at [1306, 713] on span "Create Work Order" at bounding box center [1252, 720] width 126 height 24
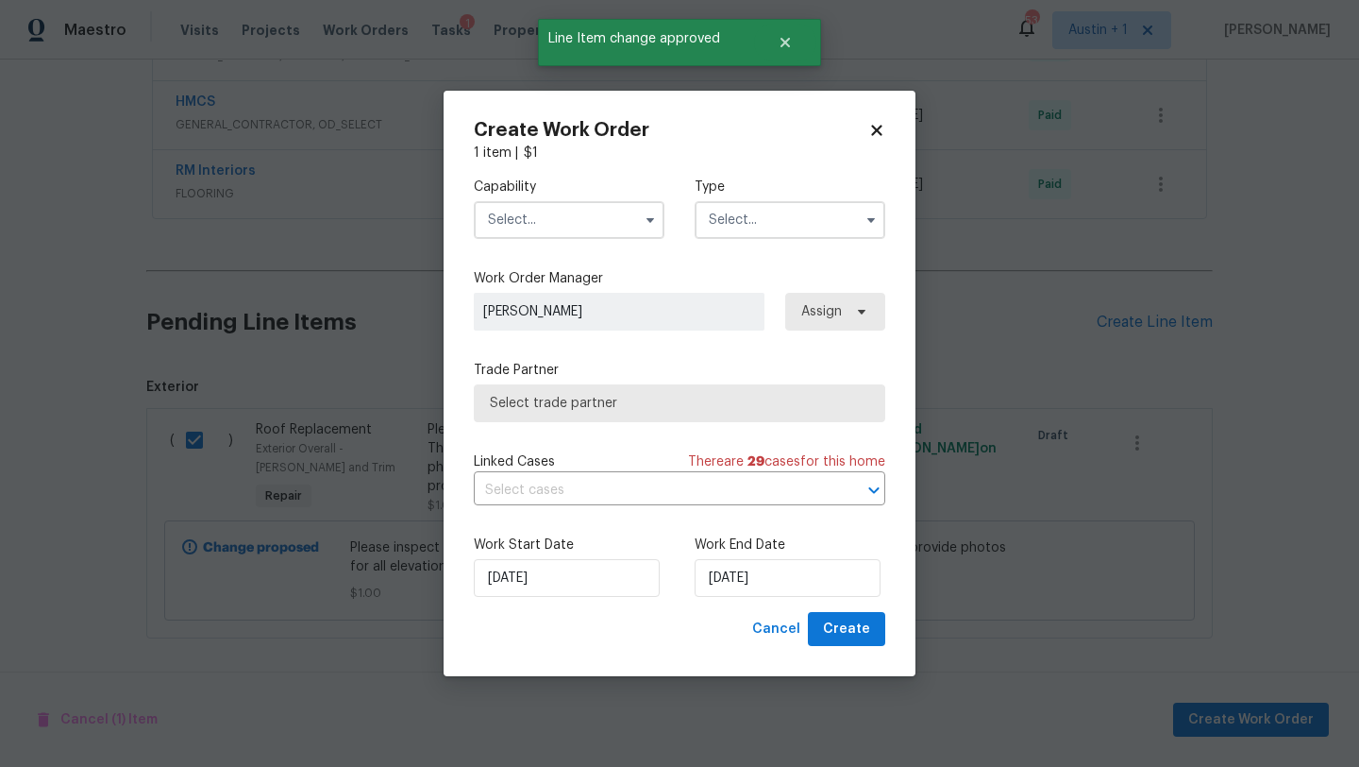
click at [582, 205] on input "text" at bounding box center [569, 220] width 191 height 38
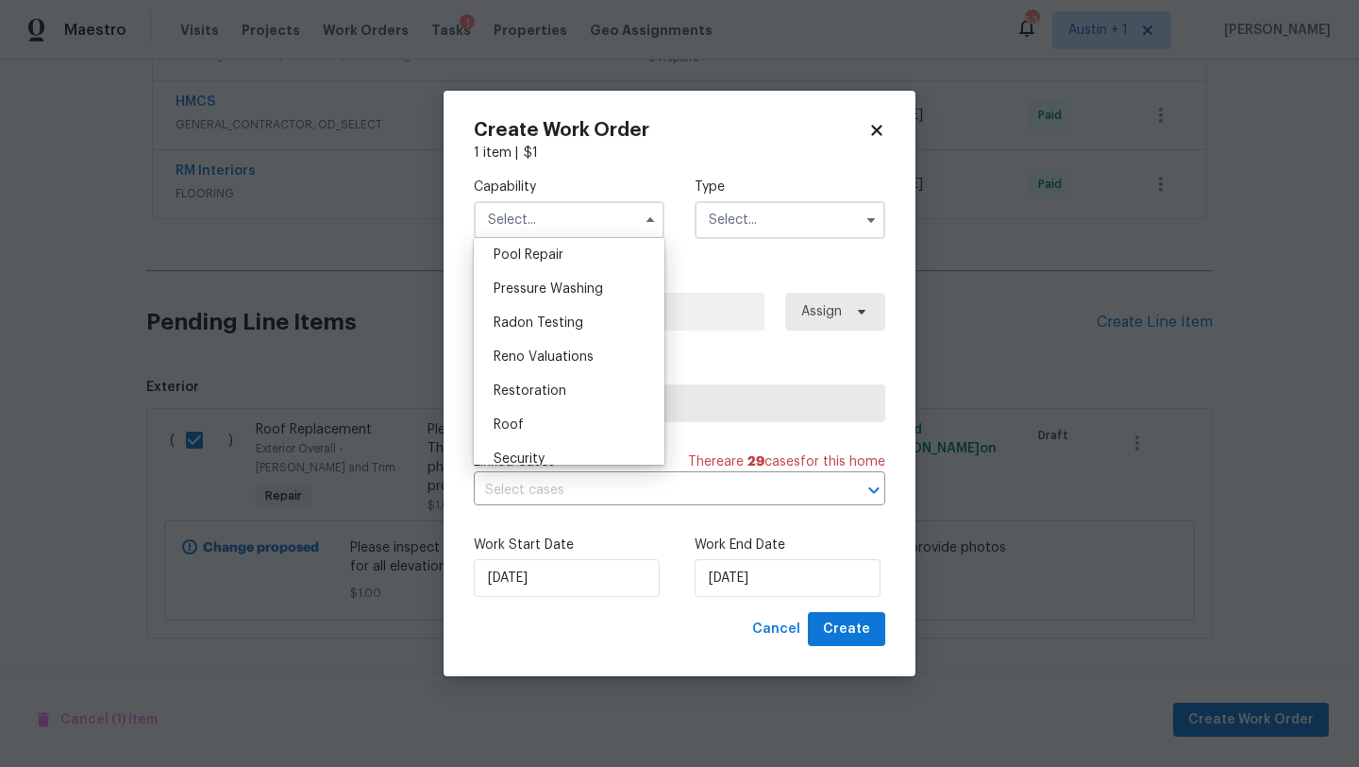
scroll to position [1778, 0]
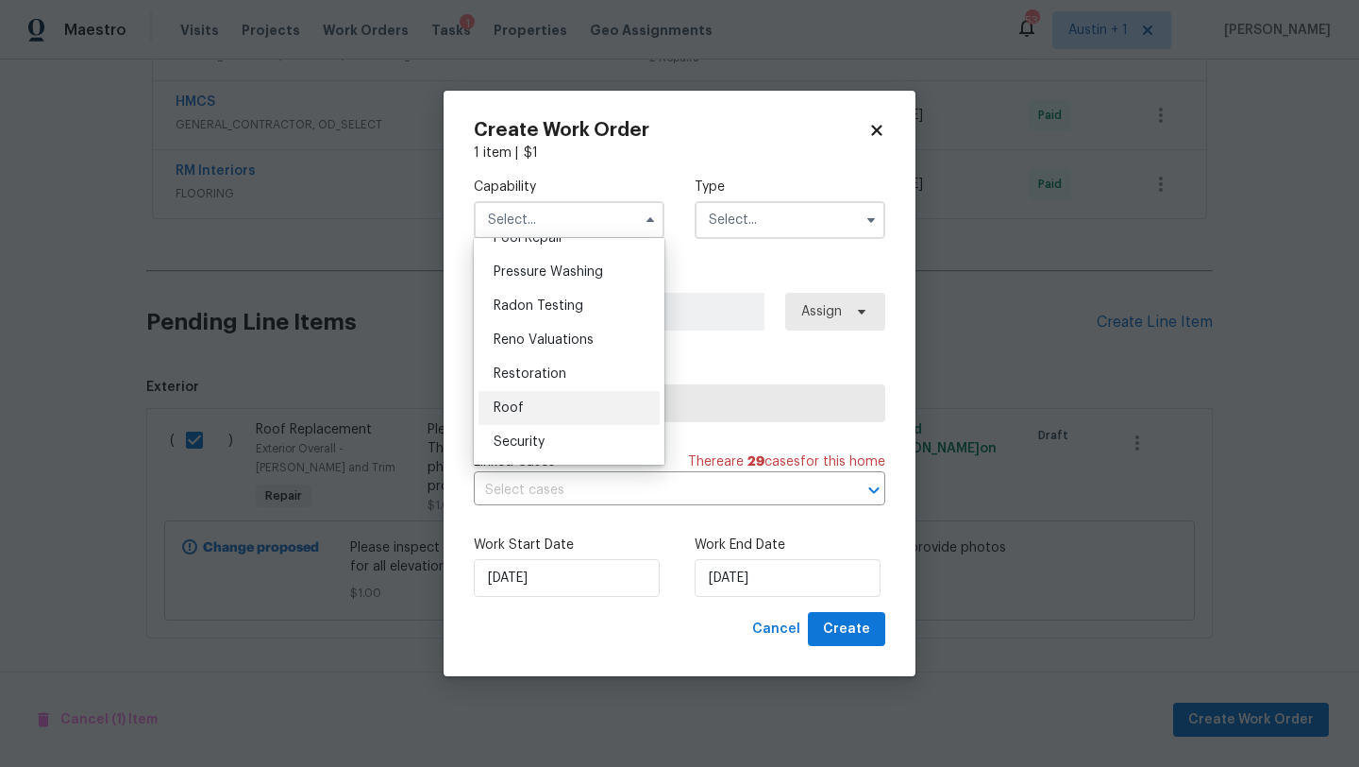
click at [550, 401] on div "Roof" at bounding box center [569, 408] width 181 height 34
type input "Roof"
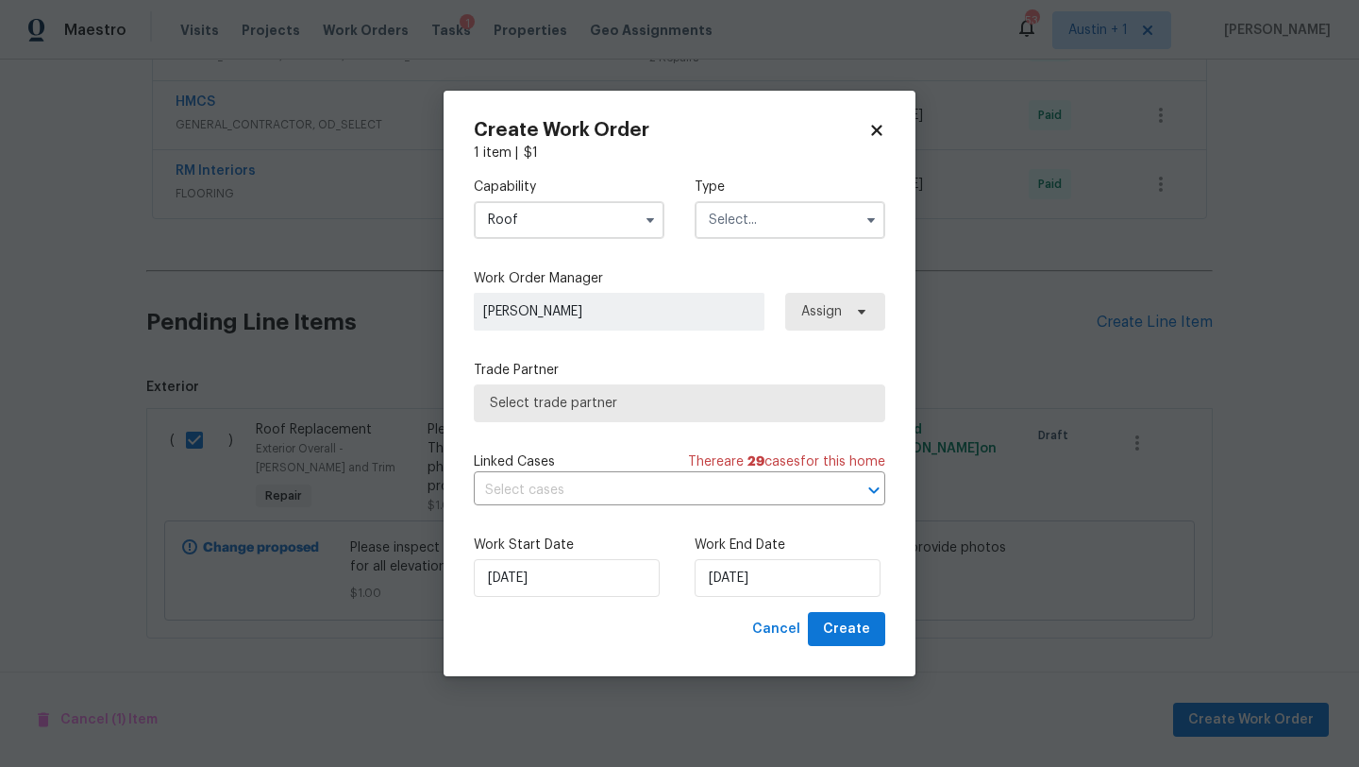
click at [788, 211] on input "text" at bounding box center [790, 220] width 191 height 38
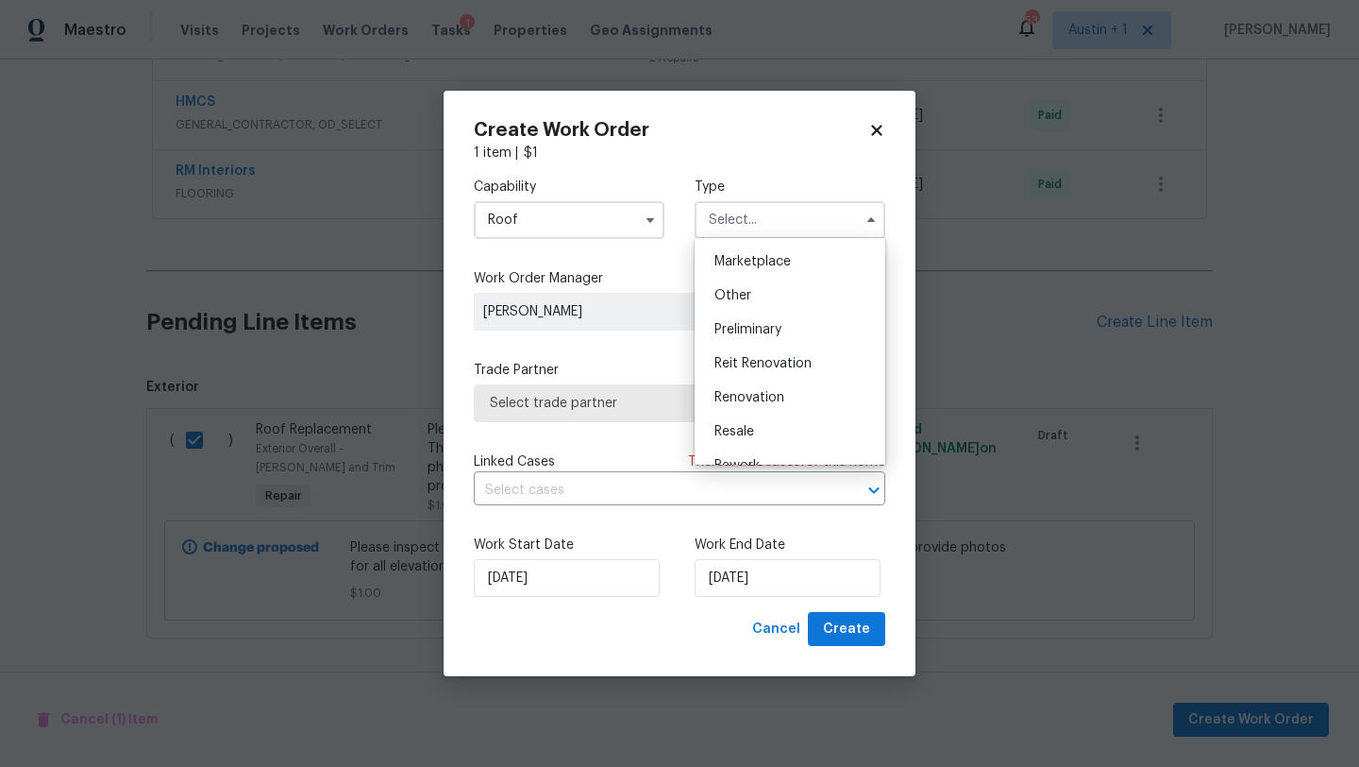
scroll to position [340, 0]
click at [754, 430] on span "Resale" at bounding box center [735, 429] width 40 height 13
type input "Resale"
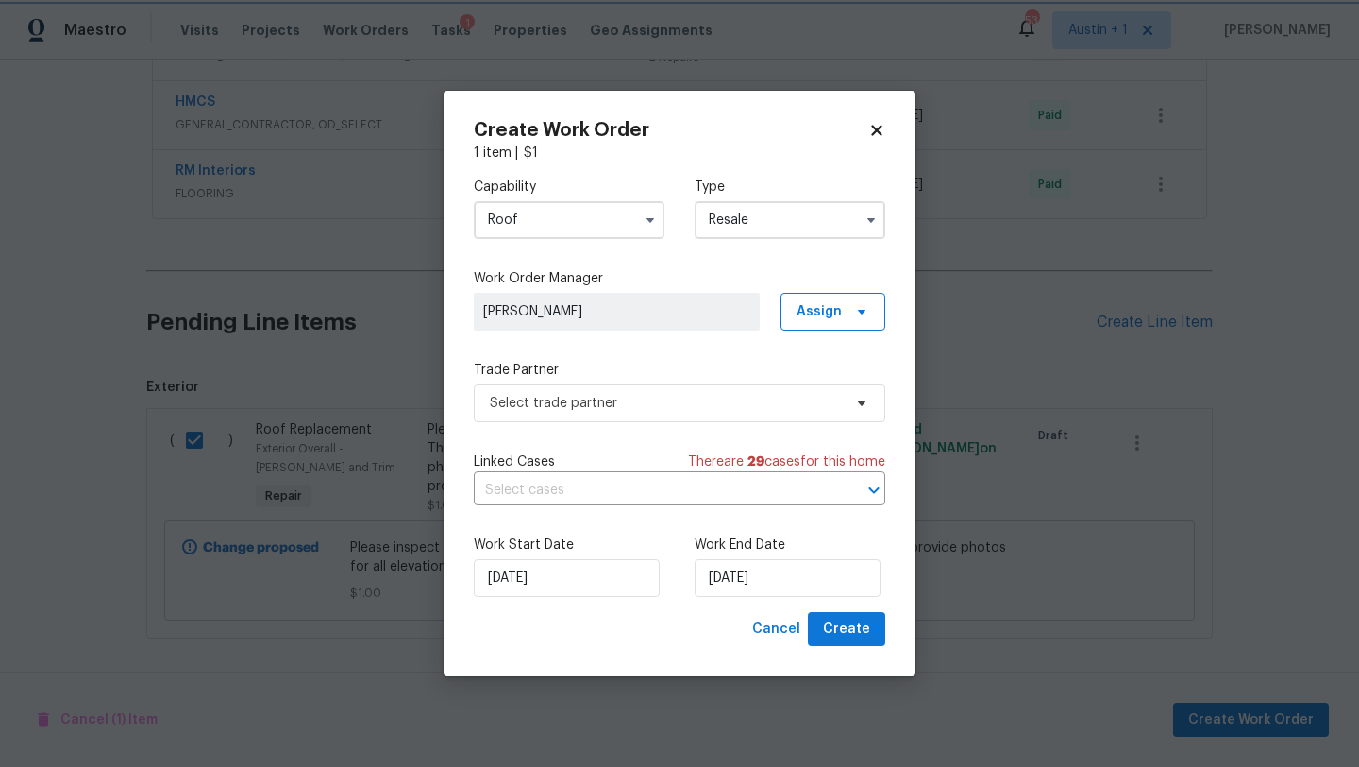
scroll to position [0, 0]
click at [813, 298] on span "Assign" at bounding box center [833, 312] width 105 height 38
click at [695, 345] on div "Capability Roof Type Resale Work Order Manager Sheila Cooksey Assign Trade Part…" at bounding box center [680, 386] width 412 height 449
click at [659, 411] on span "Select trade partner" at bounding box center [666, 403] width 352 height 19
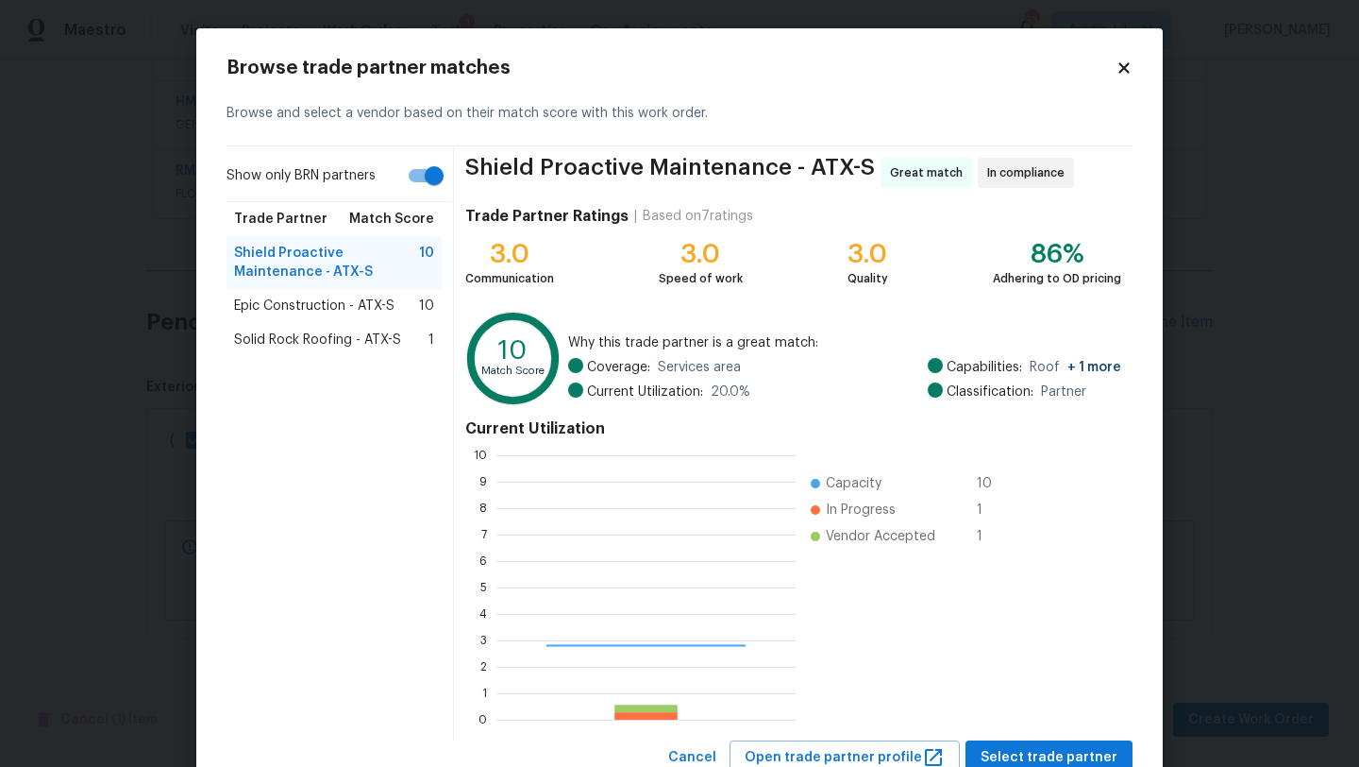
scroll to position [264, 299]
click at [342, 306] on span "Epic Construction - ATX-S" at bounding box center [314, 305] width 160 height 19
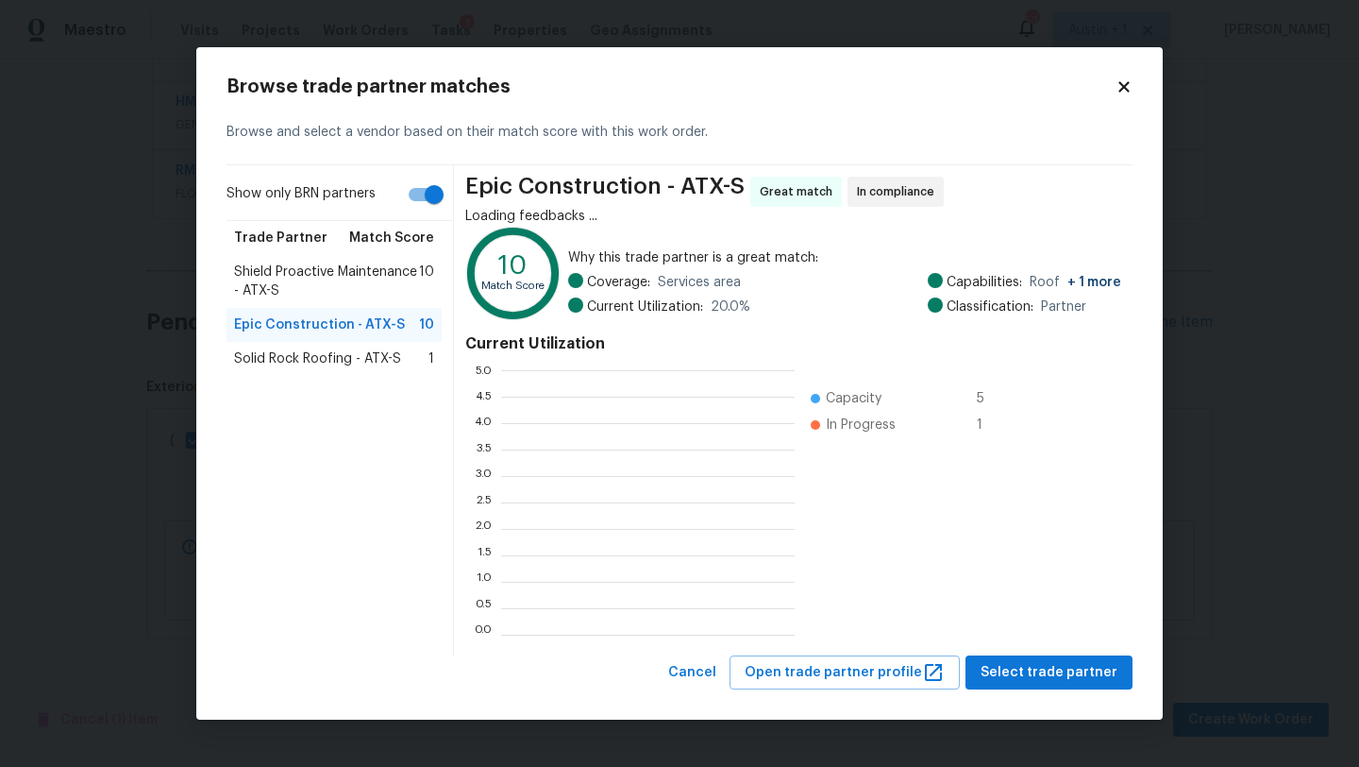
scroll to position [264, 294]
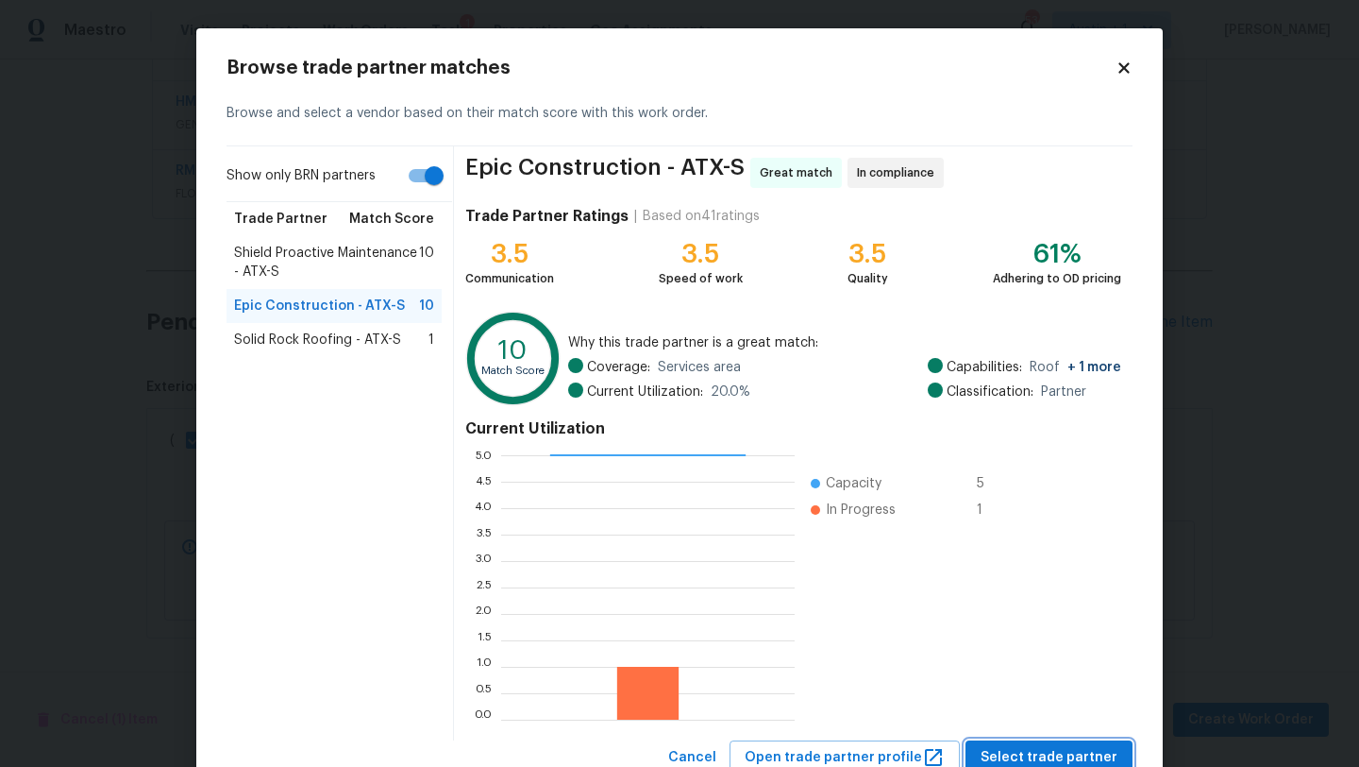
click at [1044, 753] on span "Select trade partner" at bounding box center [1049, 758] width 137 height 24
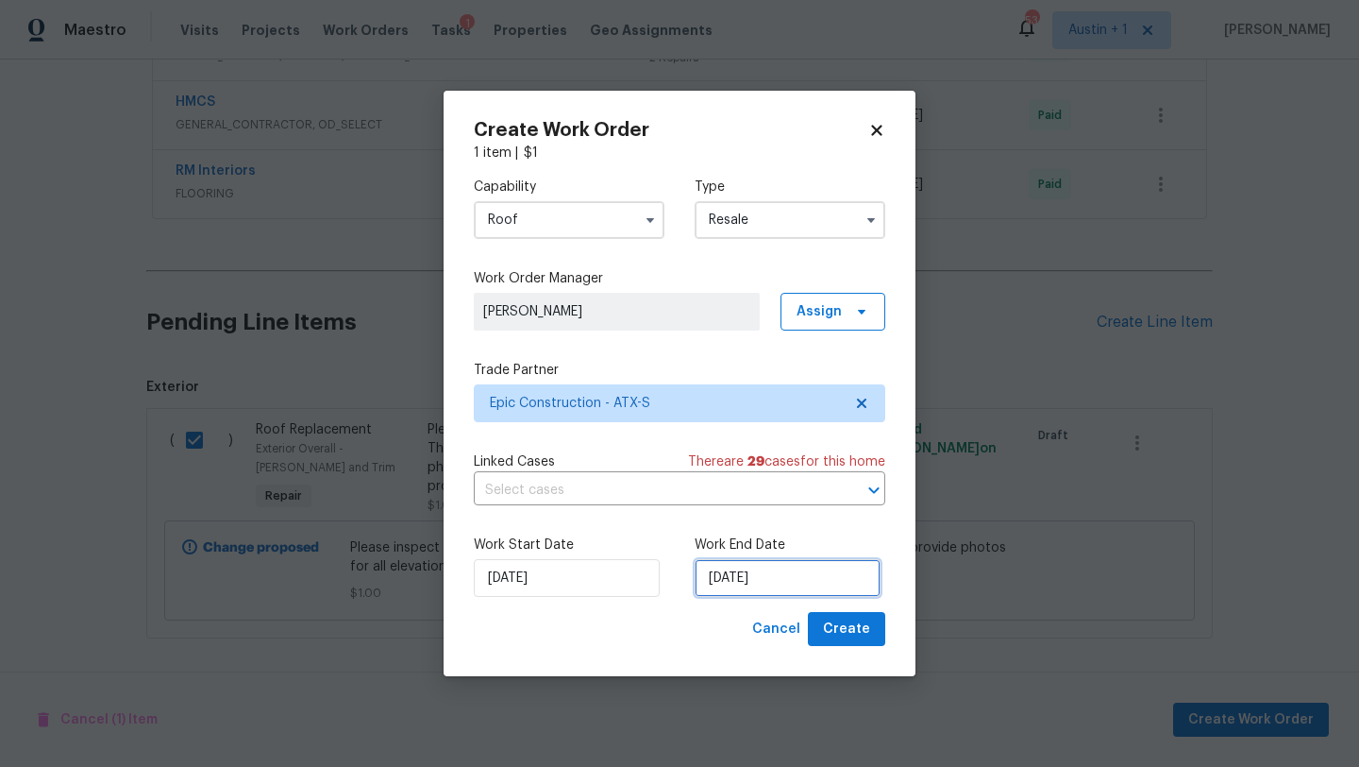
click at [797, 572] on input "[DATE]" at bounding box center [788, 578] width 186 height 38
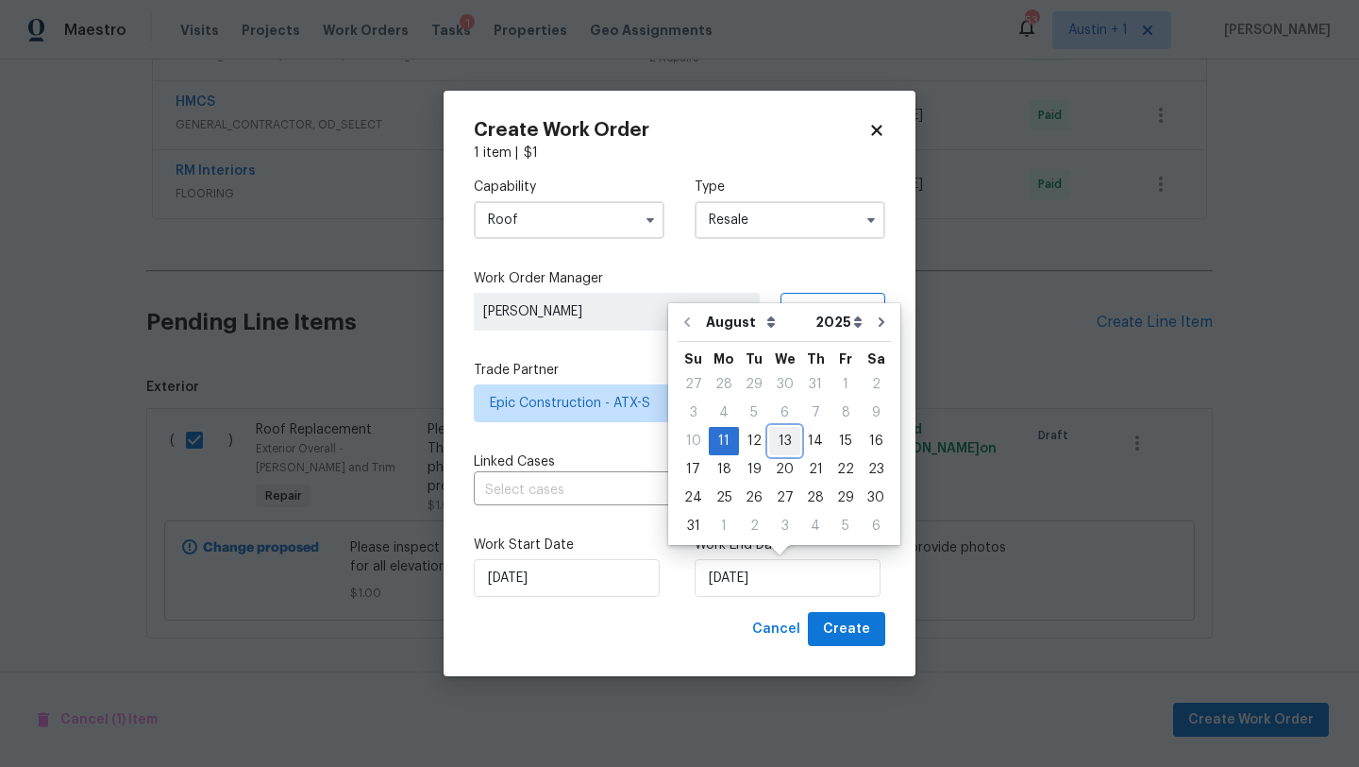
click at [777, 452] on div "13" at bounding box center [784, 441] width 31 height 26
type input "[DATE]"
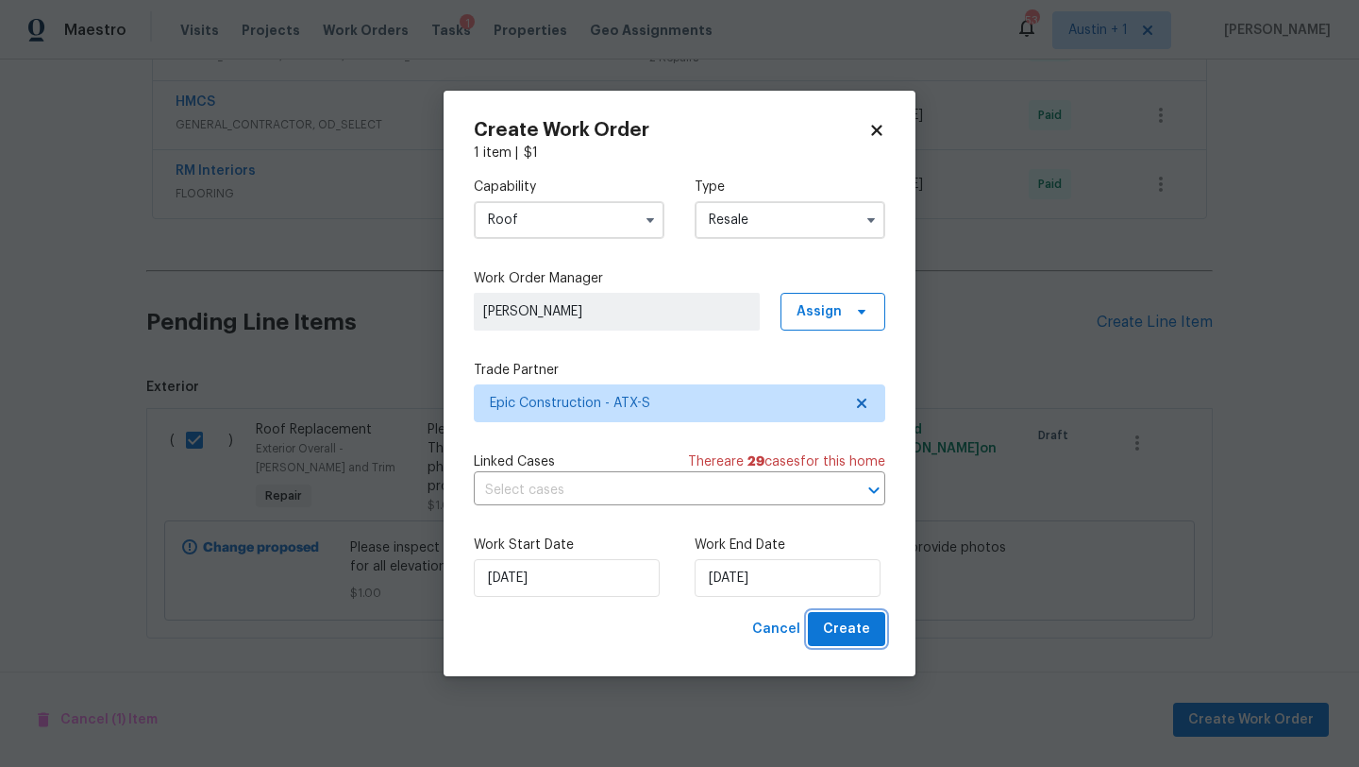
click at [848, 633] on span "Create" at bounding box center [846, 629] width 47 height 24
checkbox input "false"
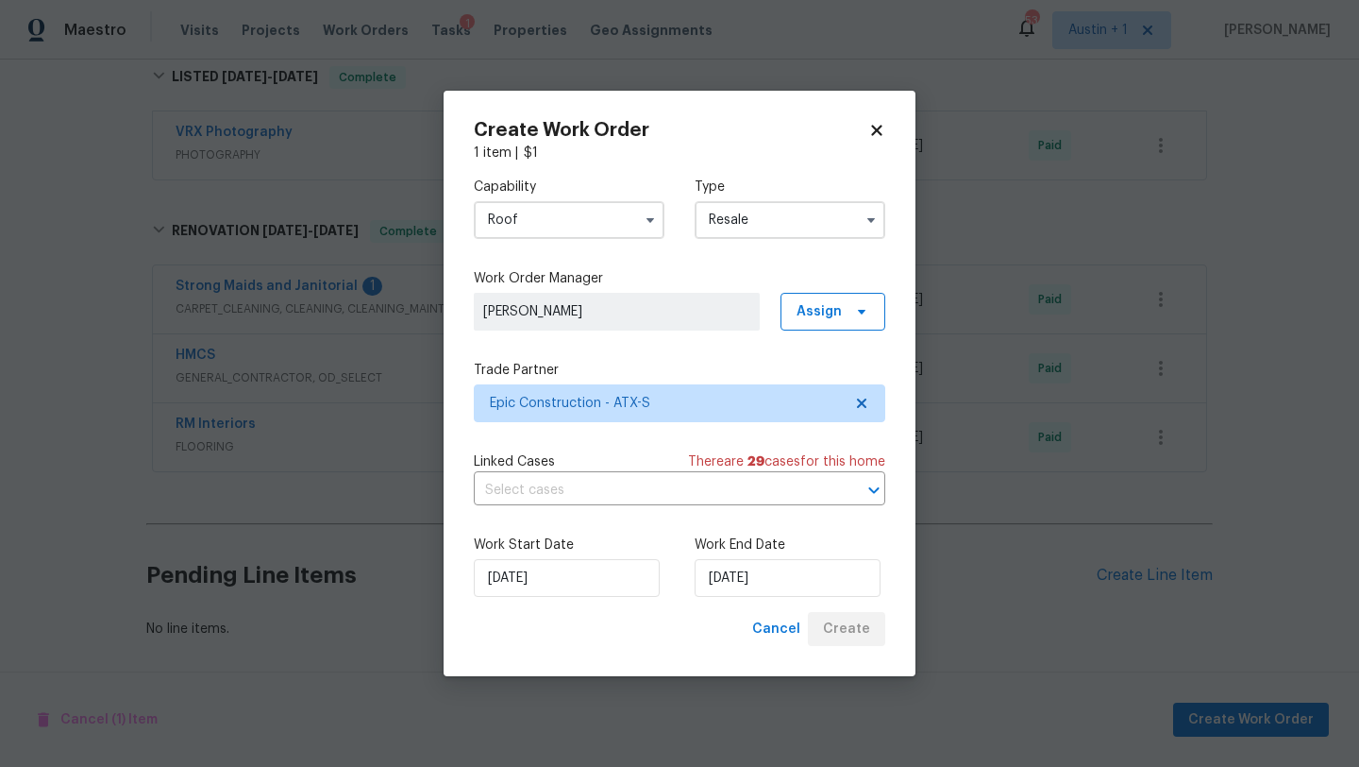
scroll to position [618, 0]
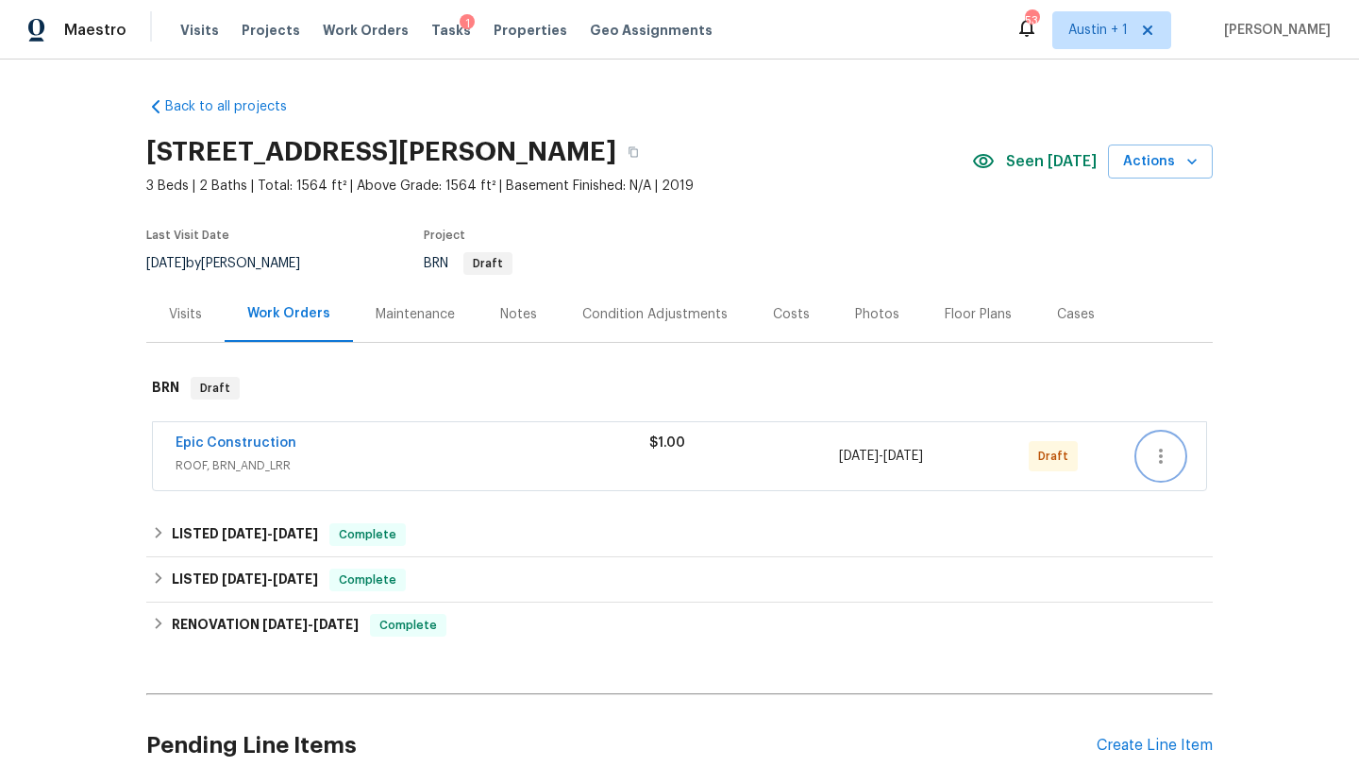
click at [1166, 455] on icon "button" at bounding box center [1161, 456] width 23 height 23
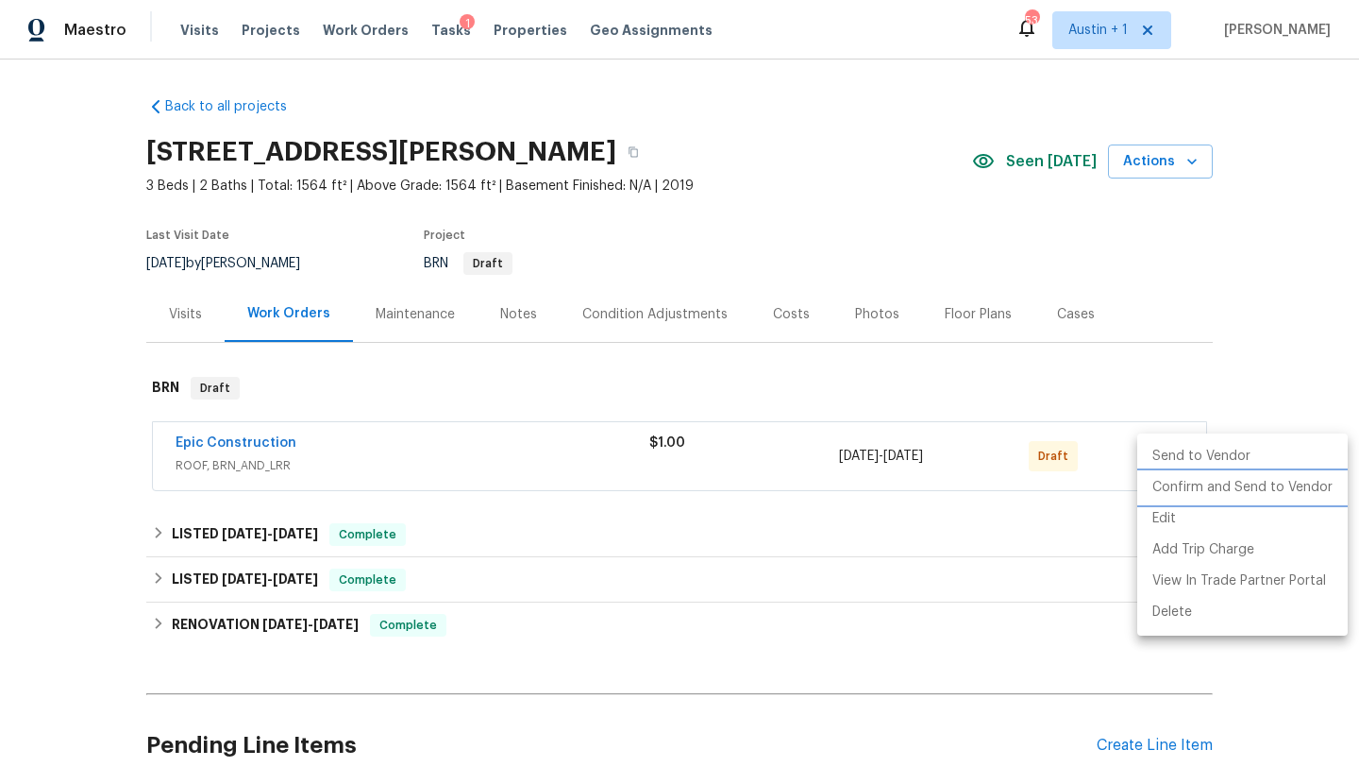
click at [1158, 485] on li "Confirm and Send to Vendor" at bounding box center [1243, 487] width 211 height 31
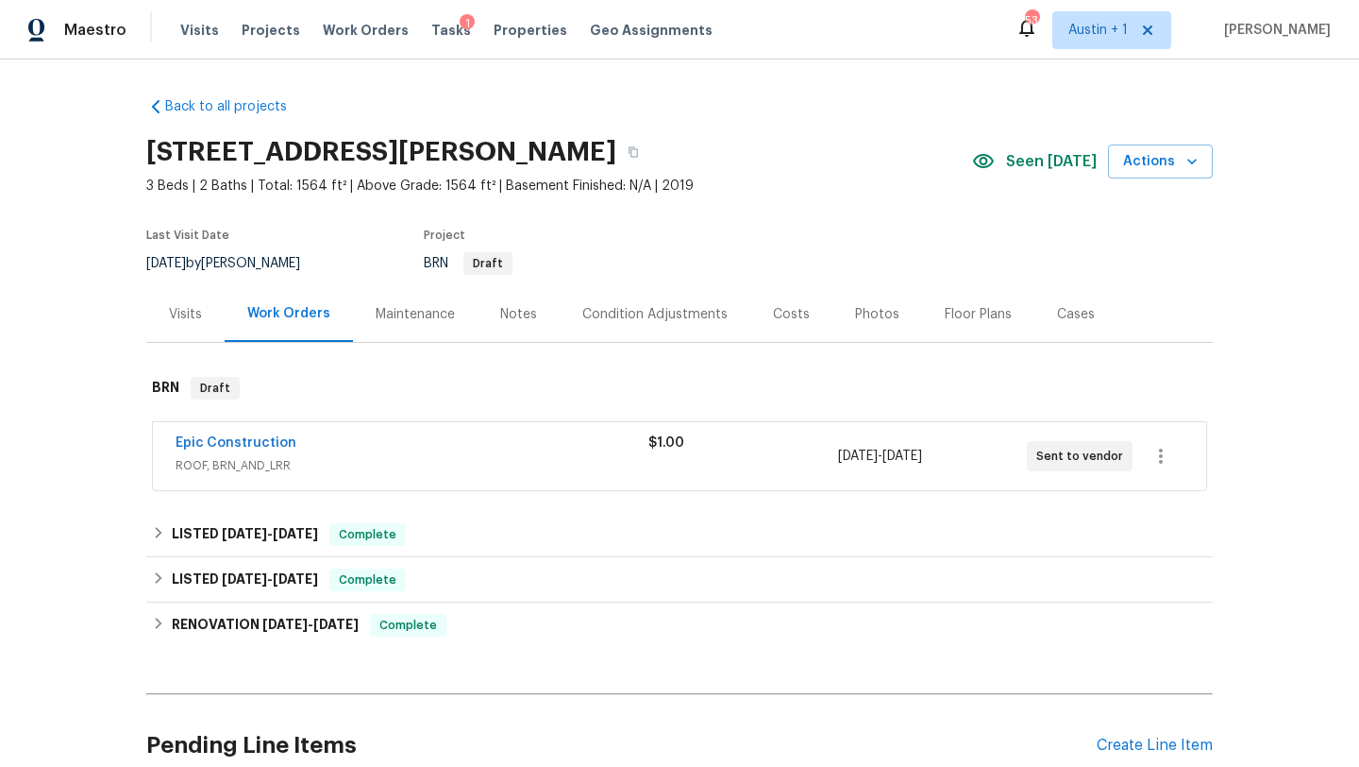
click at [439, 442] on div "Epic Construction" at bounding box center [412, 444] width 473 height 23
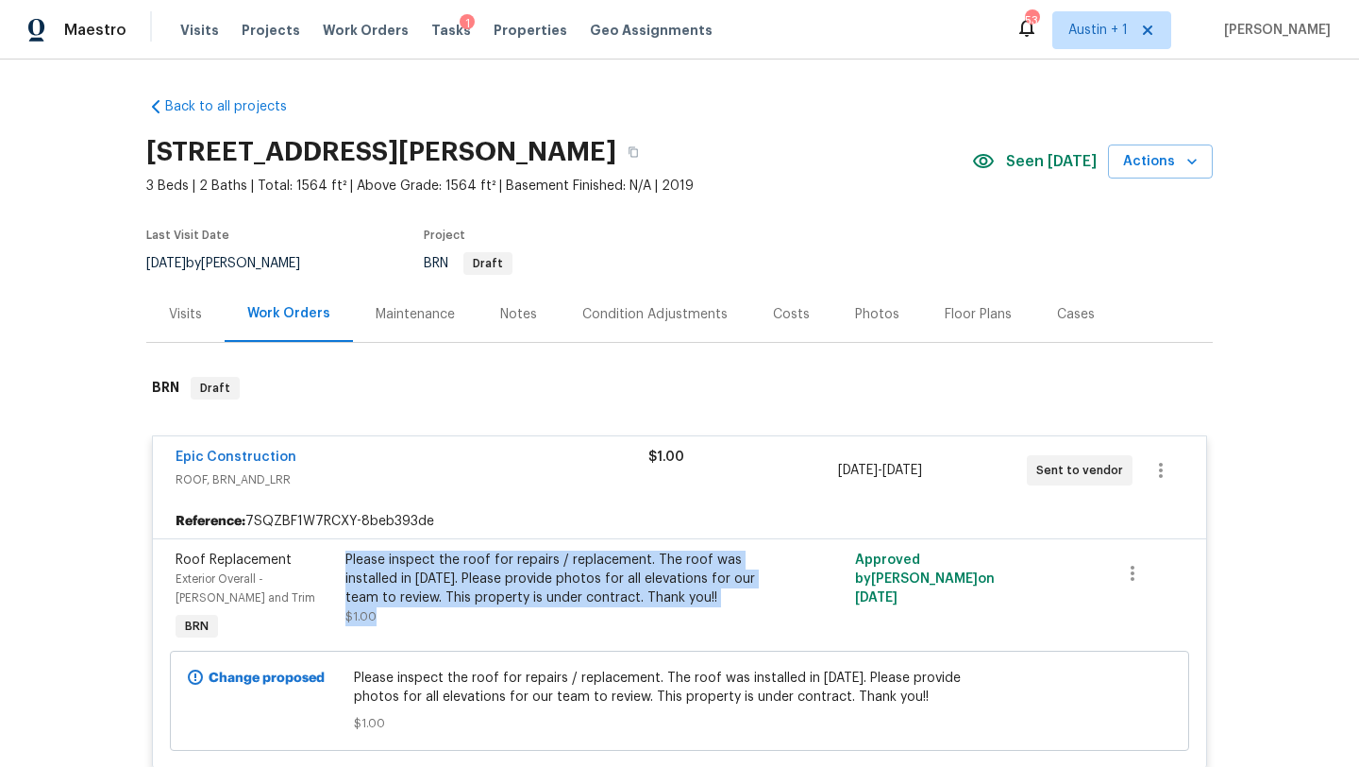
drag, startPoint x: 345, startPoint y: 555, endPoint x: 700, endPoint y: 609, distance: 359.0
click at [700, 609] on div "Please inspect the roof for repairs / replacement. The roof was installed in [D…" at bounding box center [552, 598] width 425 height 106
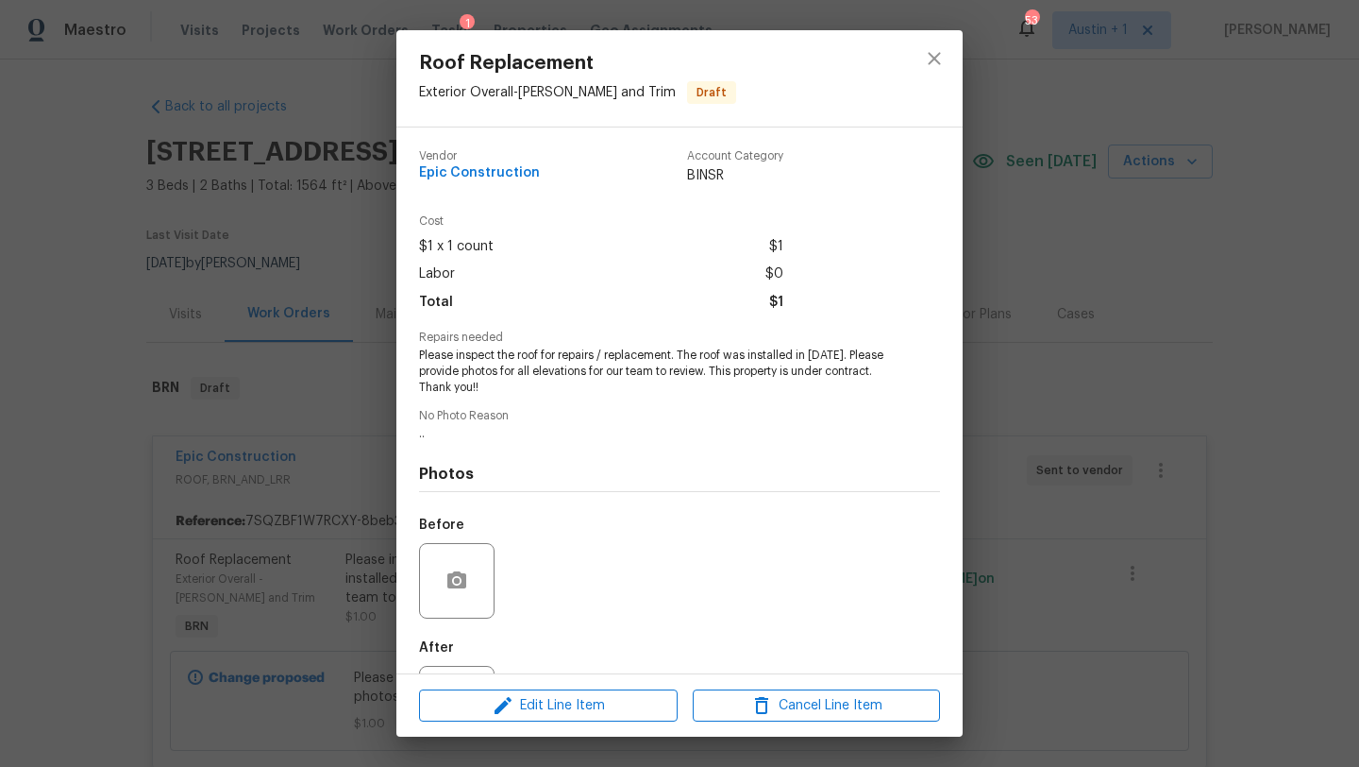
click at [575, 382] on span "Please inspect the roof for repairs / replacement. The roof was installed in [D…" at bounding box center [653, 370] width 469 height 47
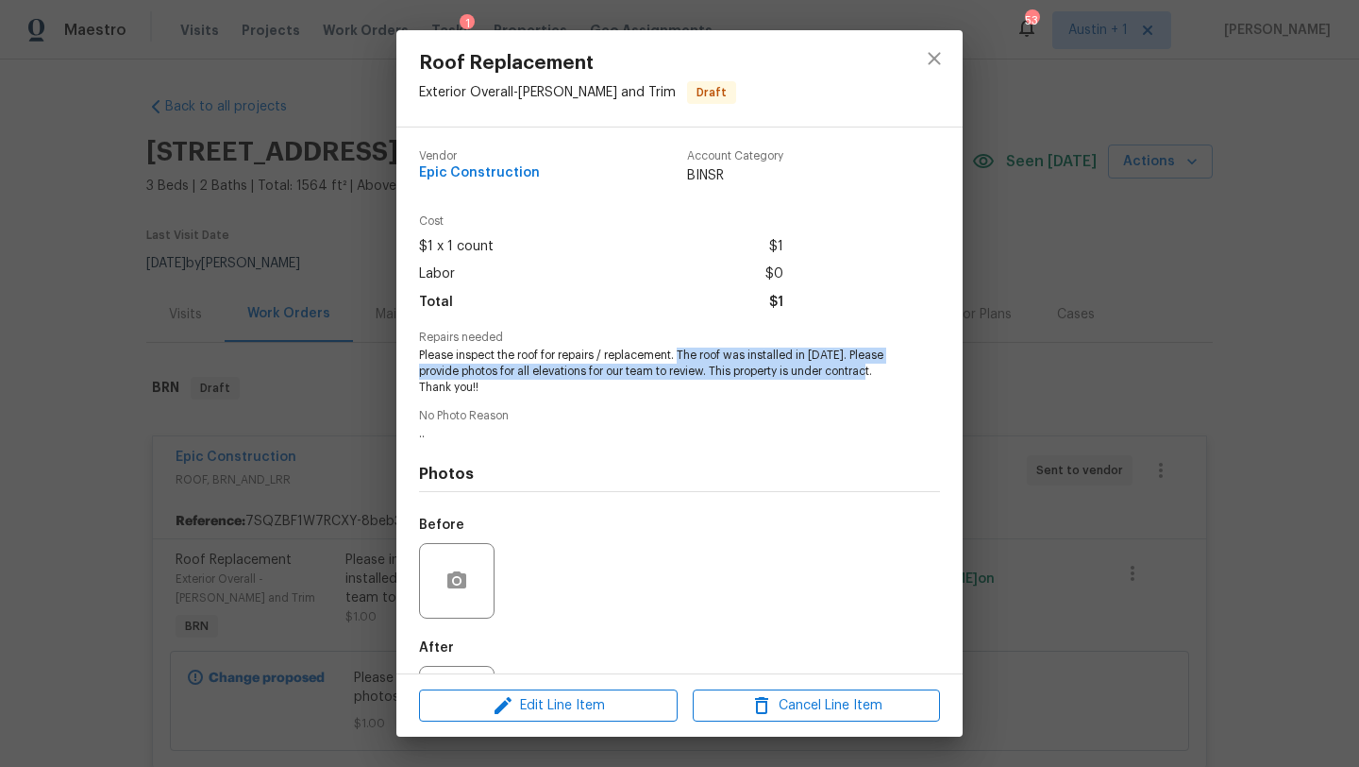
drag, startPoint x: 683, startPoint y: 350, endPoint x: 885, endPoint y: 375, distance: 203.5
click at [885, 375] on span "Please inspect the roof for repairs / replacement. The roof was installed in [D…" at bounding box center [653, 370] width 469 height 47
copy span "The roof was installed in [DATE]. Please provide photos for all elevations for …"
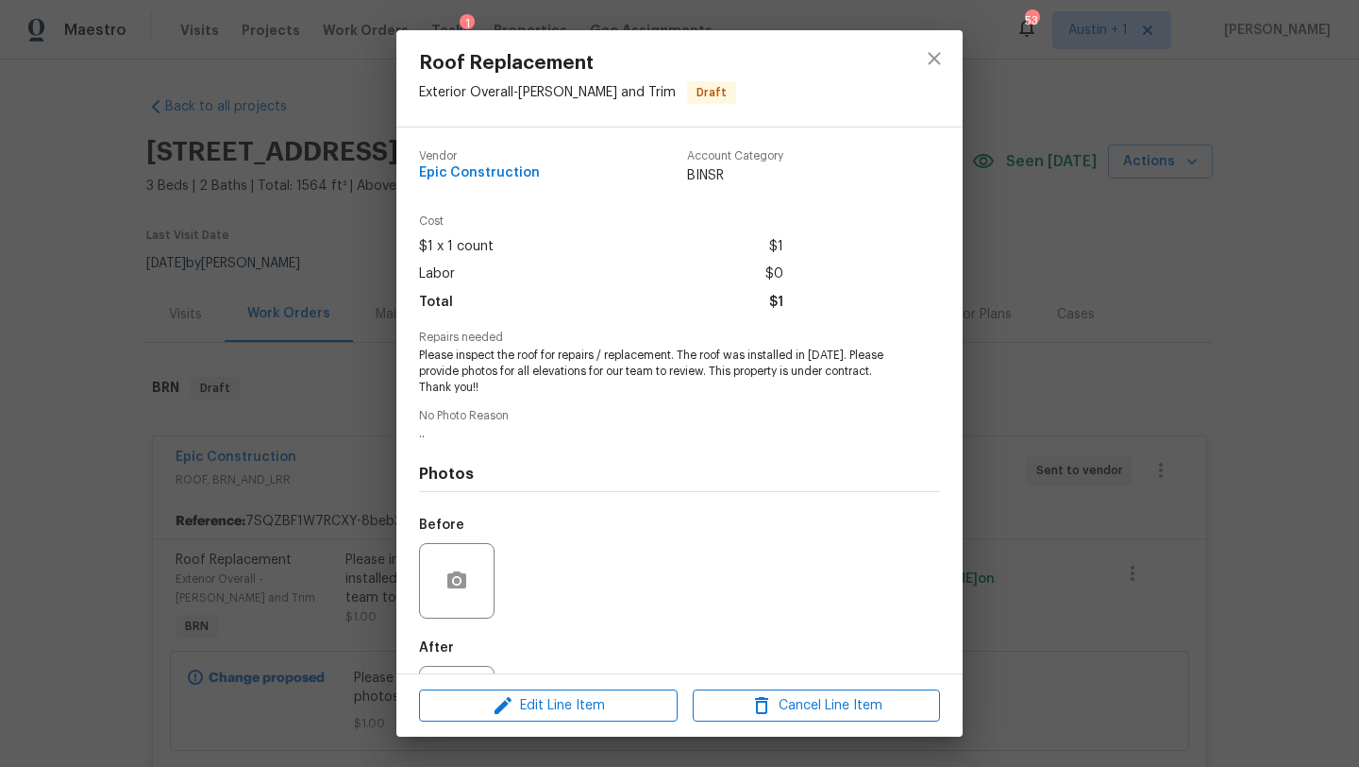
click at [1355, 316] on div "Roof Replacement Exterior Overall - [PERSON_NAME] and Trim Draft Vendor Epic Co…" at bounding box center [679, 383] width 1359 height 767
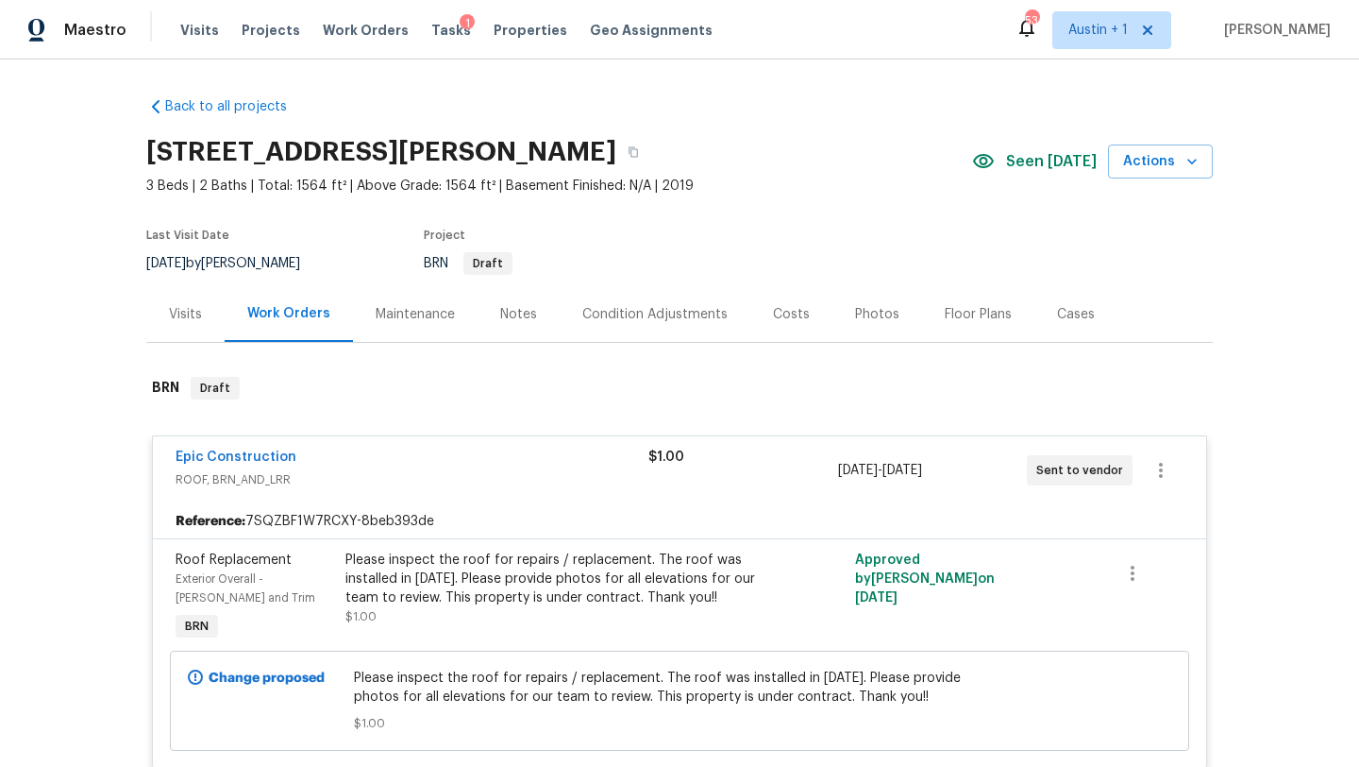
click at [274, 448] on span "Epic Construction" at bounding box center [236, 456] width 121 height 19
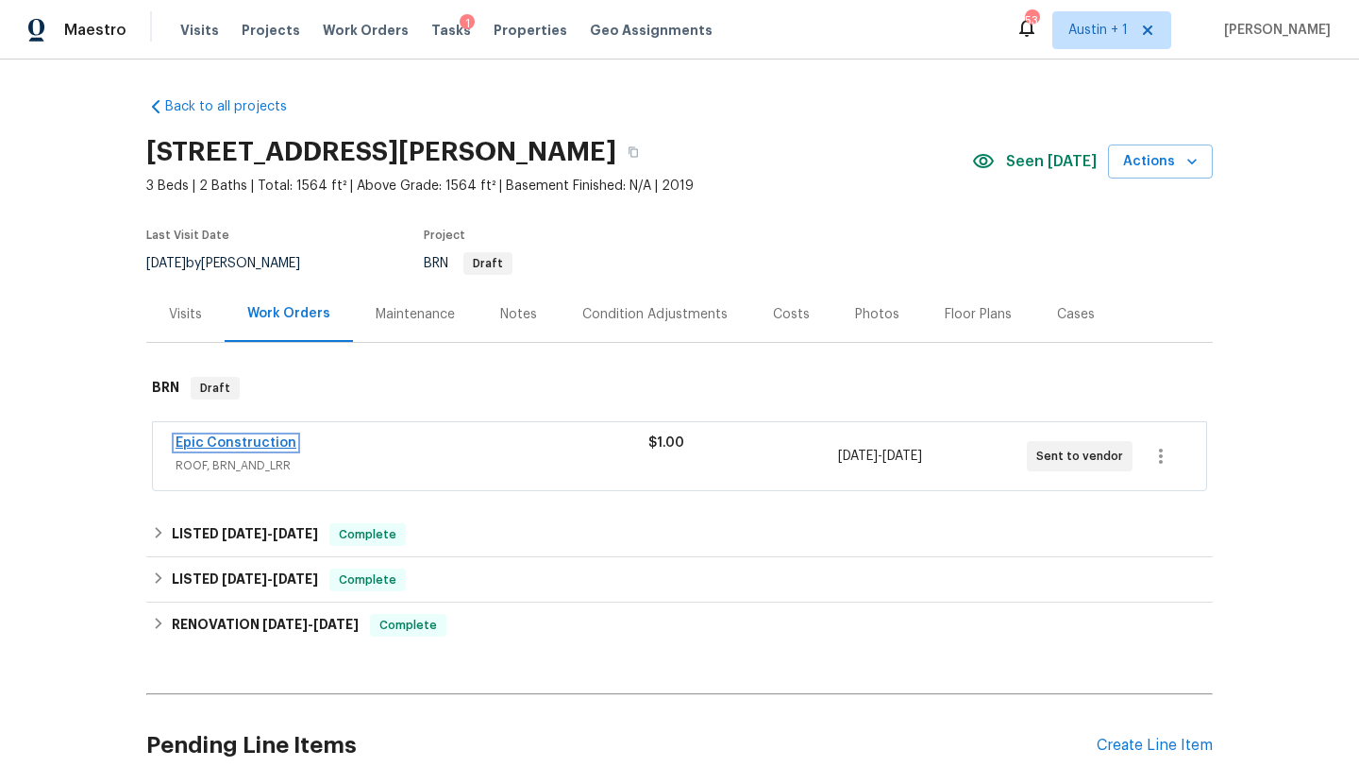
click at [276, 441] on link "Epic Construction" at bounding box center [236, 442] width 121 height 13
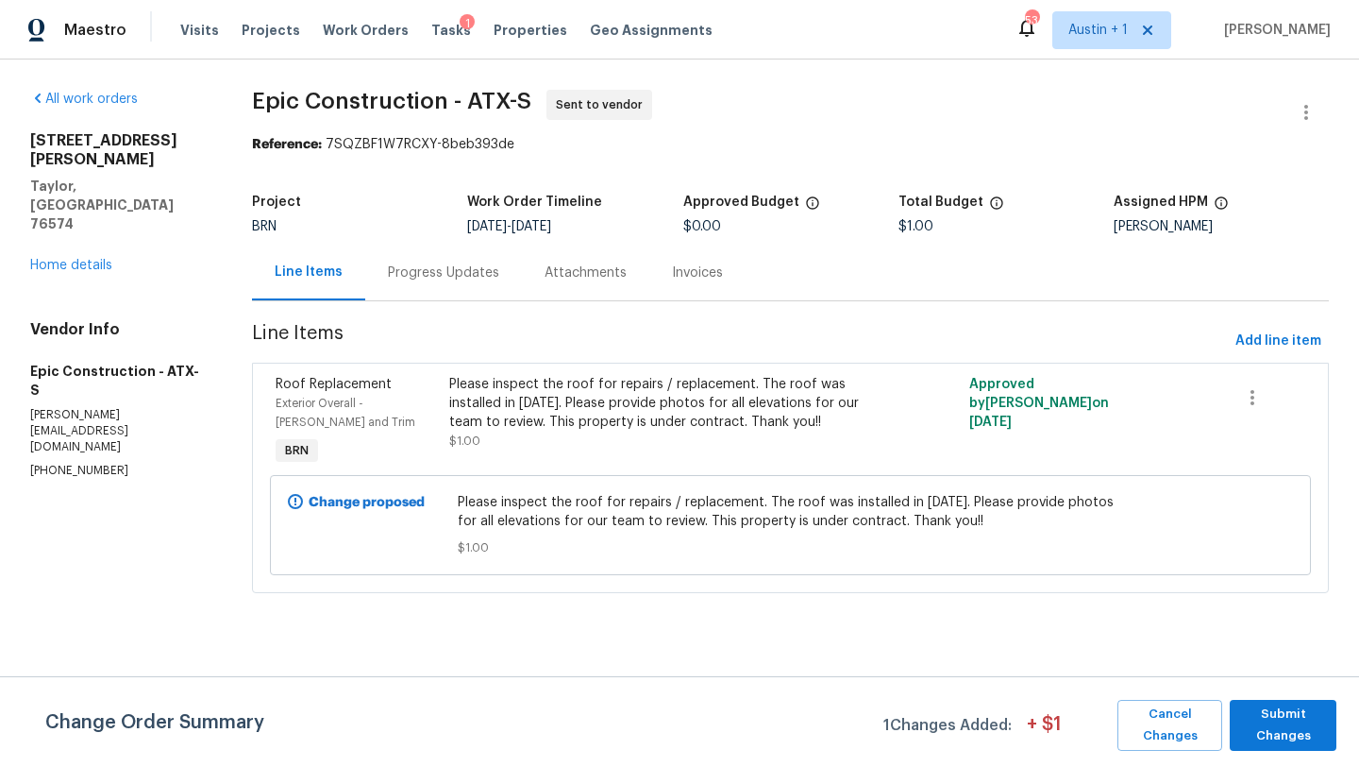
click at [466, 267] on div "Progress Updates" at bounding box center [443, 272] width 111 height 19
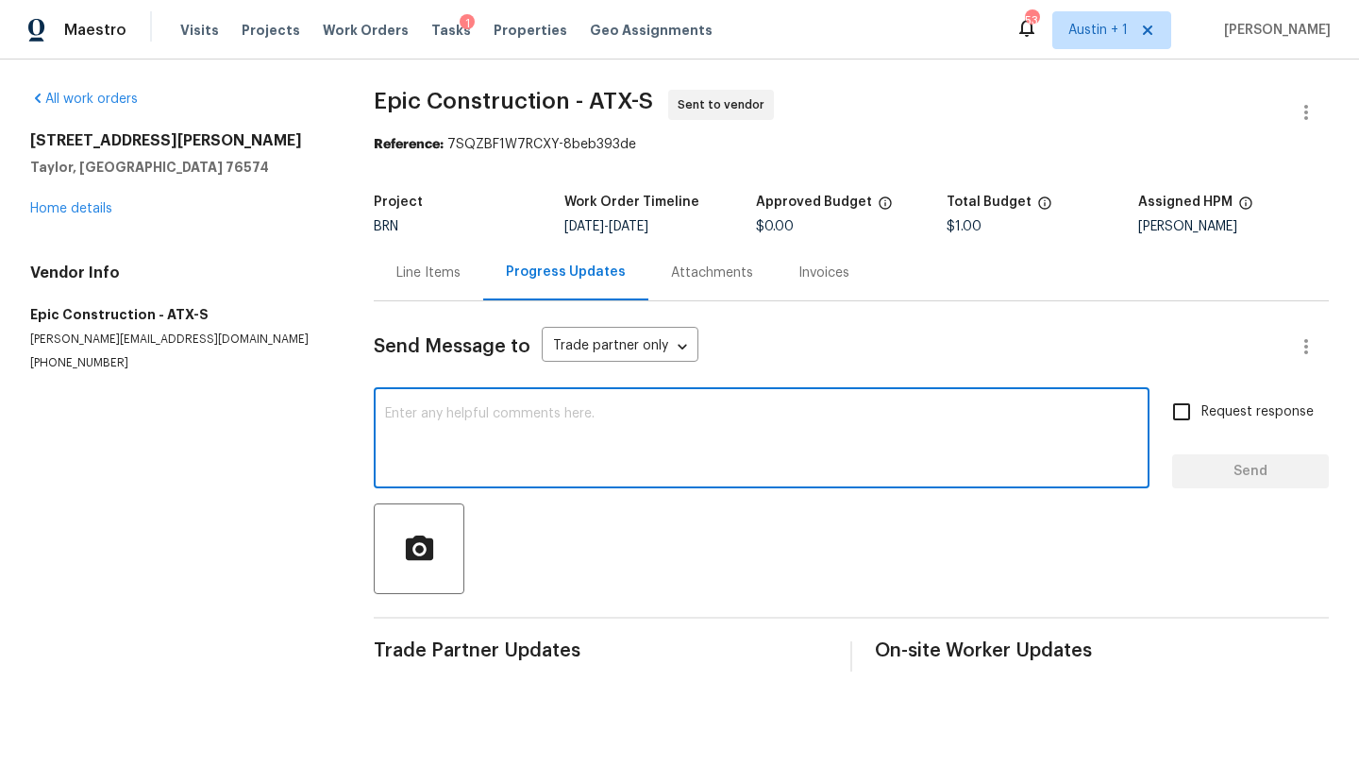
click at [566, 466] on textarea at bounding box center [761, 440] width 753 height 66
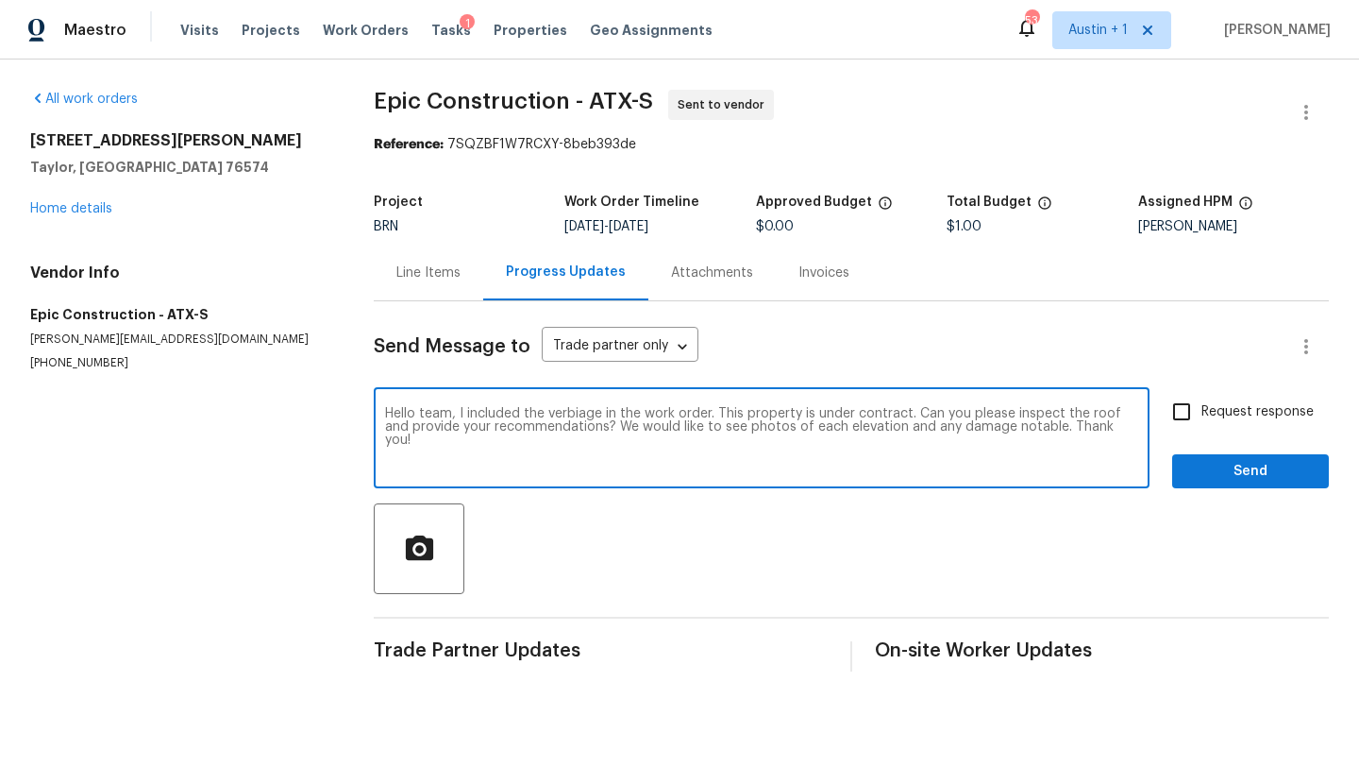
type textarea "Hello team, I included the verbiage in the work order. This property is under c…"
click at [1215, 407] on span "Request response" at bounding box center [1258, 412] width 112 height 20
click at [1202, 407] on input "Request response" at bounding box center [1182, 412] width 40 height 40
checkbox input "true"
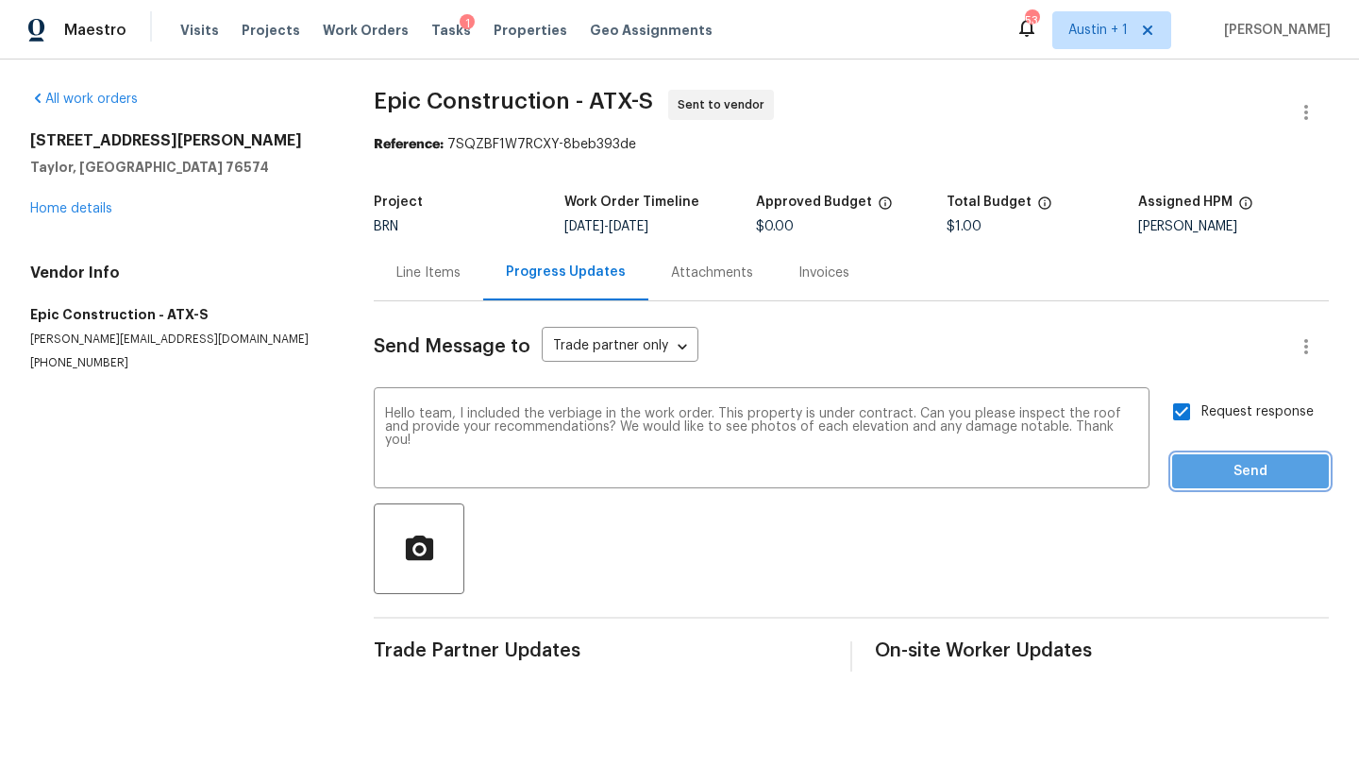
click at [1215, 471] on span "Send" at bounding box center [1251, 472] width 127 height 24
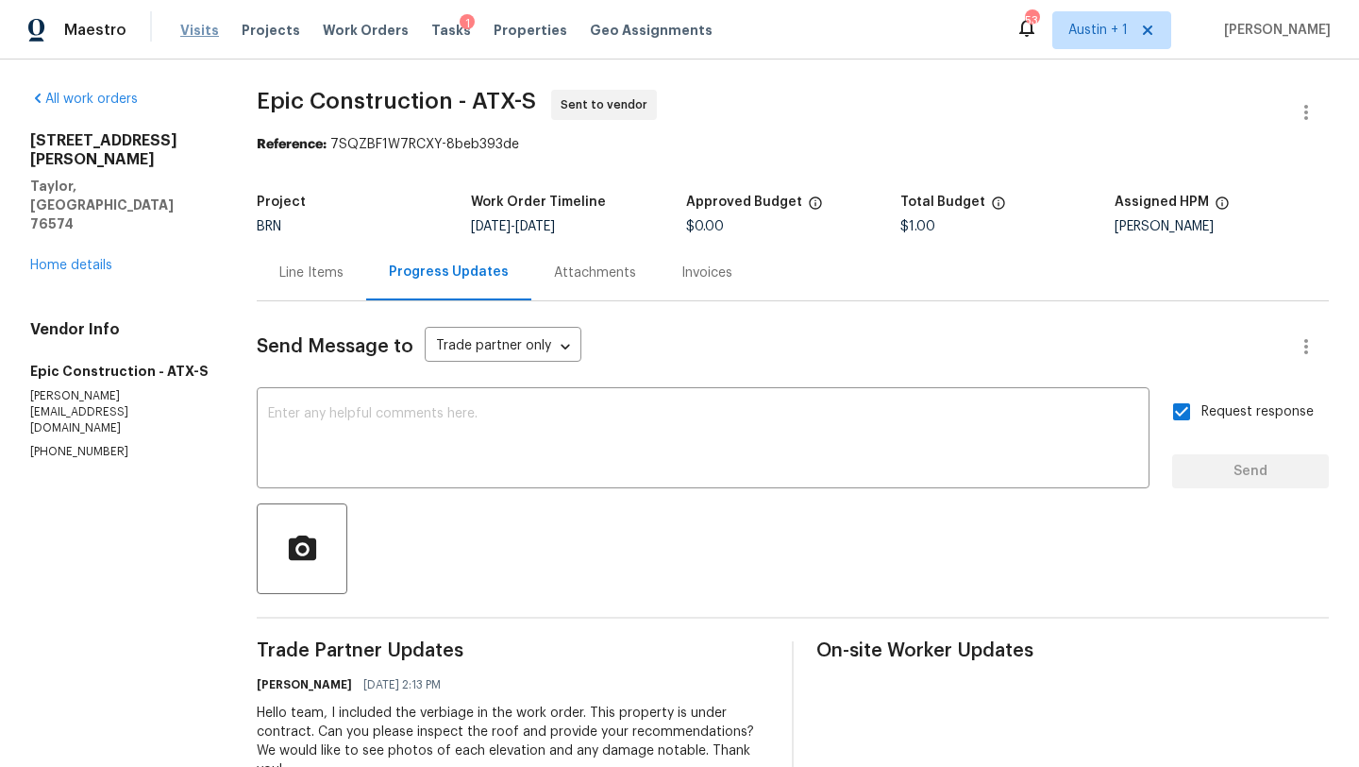
click at [199, 30] on span "Visits" at bounding box center [199, 30] width 39 height 19
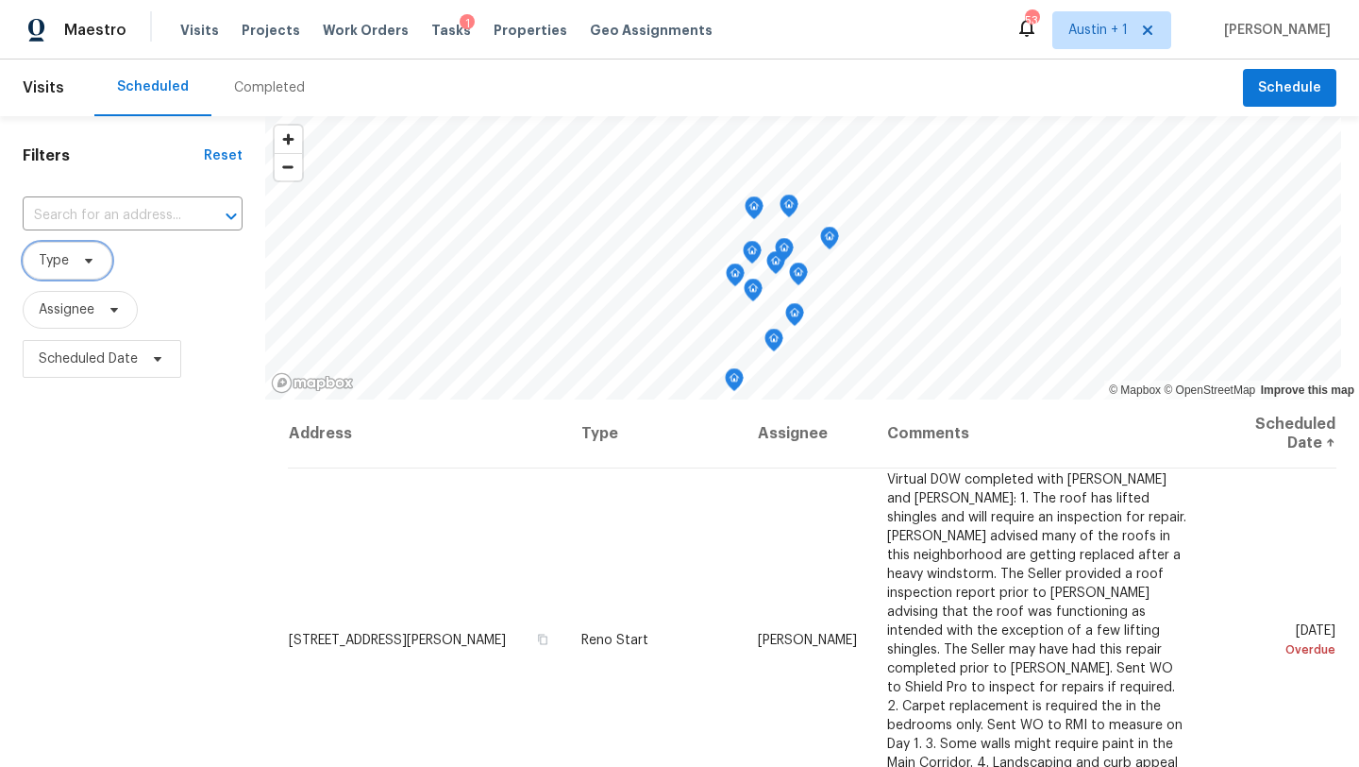
click at [59, 265] on span "Type" at bounding box center [54, 260] width 30 height 19
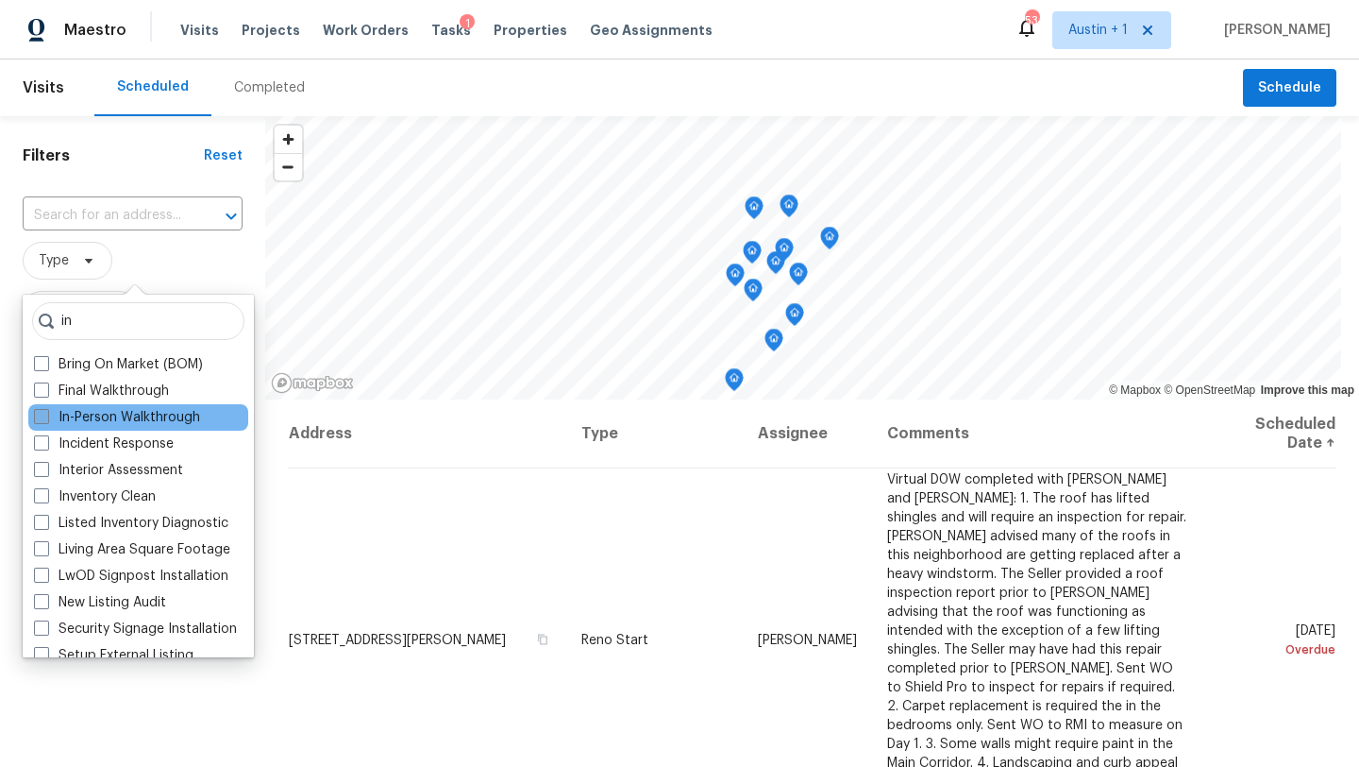
type input "in"
click at [91, 409] on label "In-Person Walkthrough" at bounding box center [117, 417] width 166 height 19
click at [46, 409] on input "In-Person Walkthrough" at bounding box center [40, 414] width 12 height 12
checkbox input "true"
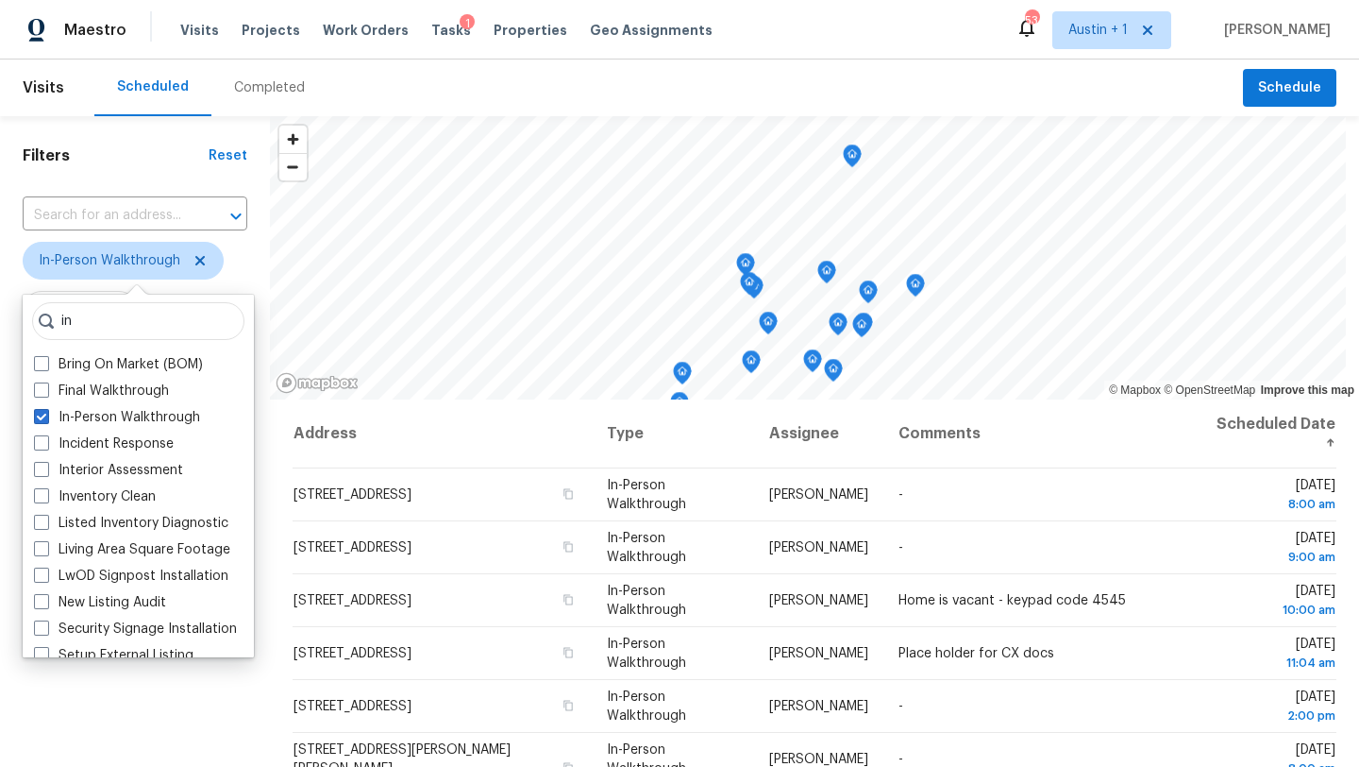
click at [423, 97] on div "Scheduled Completed" at bounding box center [668, 87] width 1149 height 57
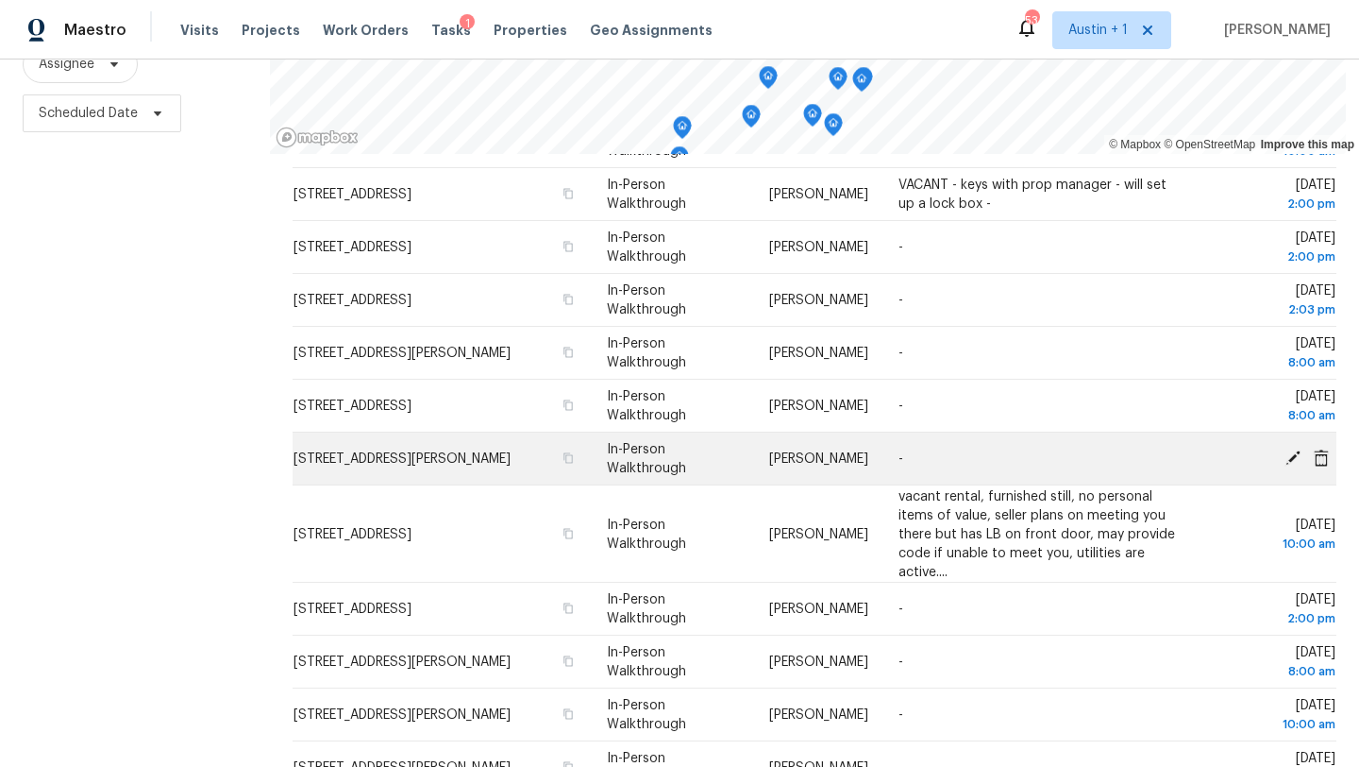
scroll to position [476, 0]
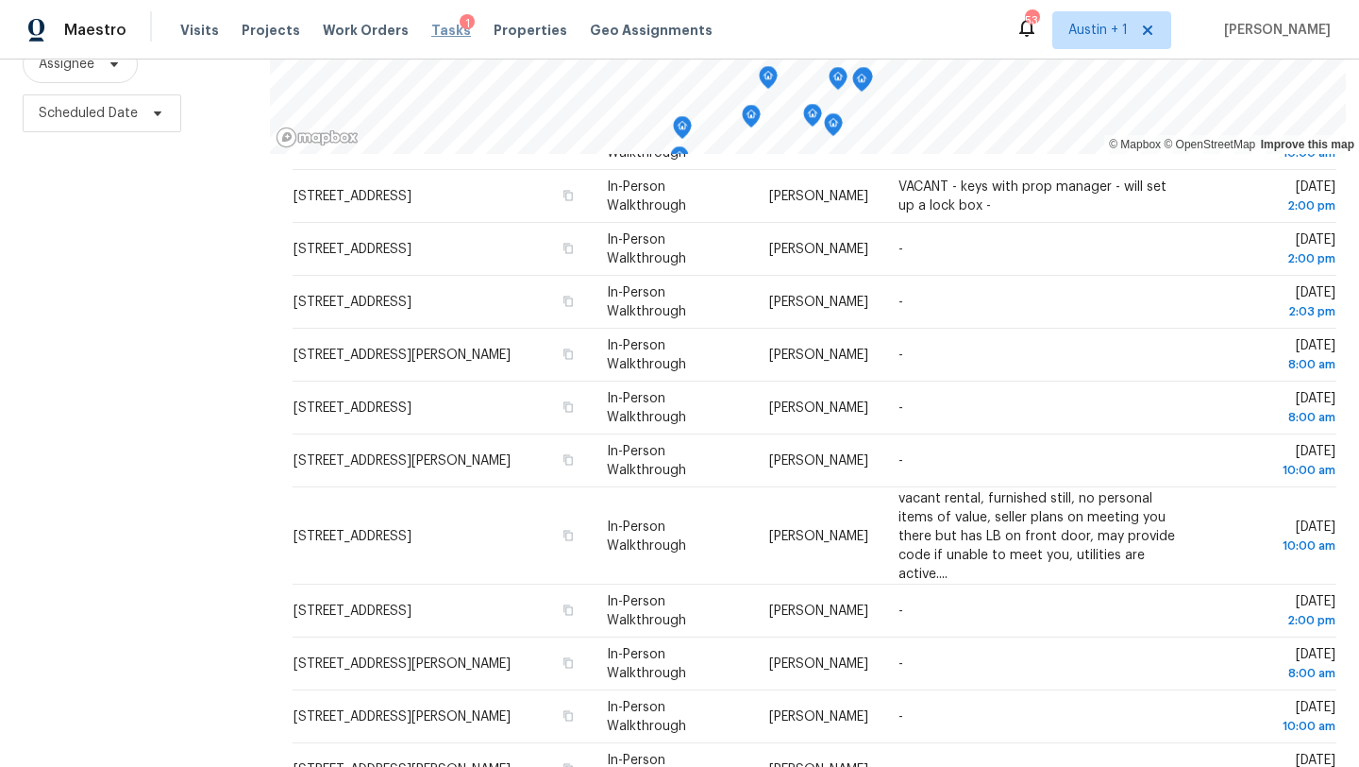
click at [431, 27] on span "Tasks" at bounding box center [451, 30] width 40 height 13
